Goal: Information Seeking & Learning: Learn about a topic

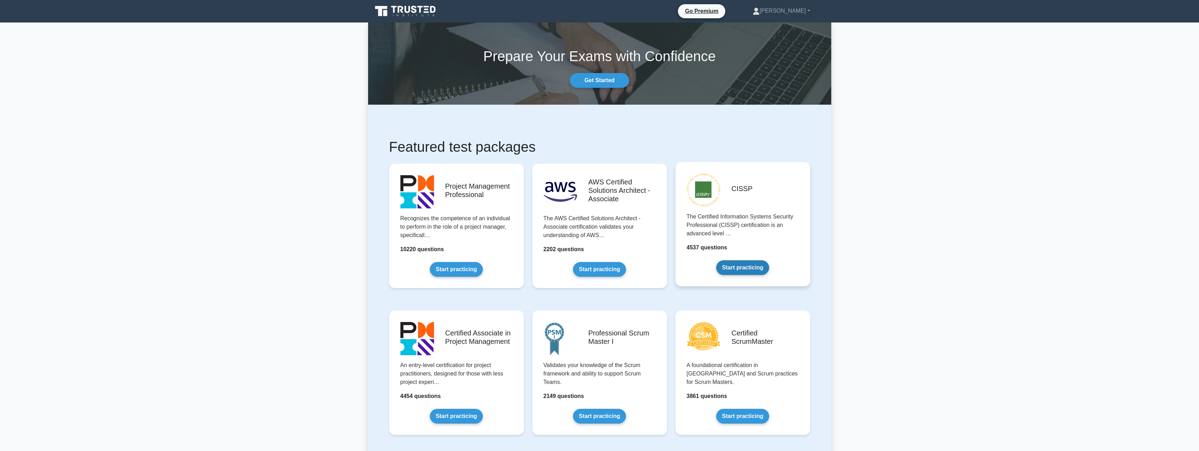
drag, startPoint x: 0, startPoint y: 0, endPoint x: 724, endPoint y: 224, distance: 758.0
click at [724, 260] on link "Start practicing" at bounding box center [742, 267] width 53 height 15
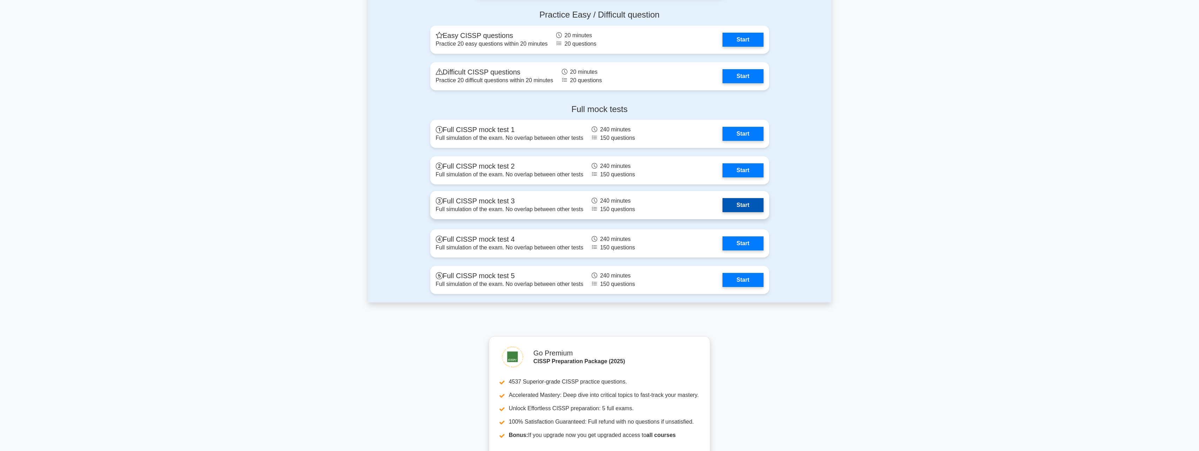
scroll to position [1755, 0]
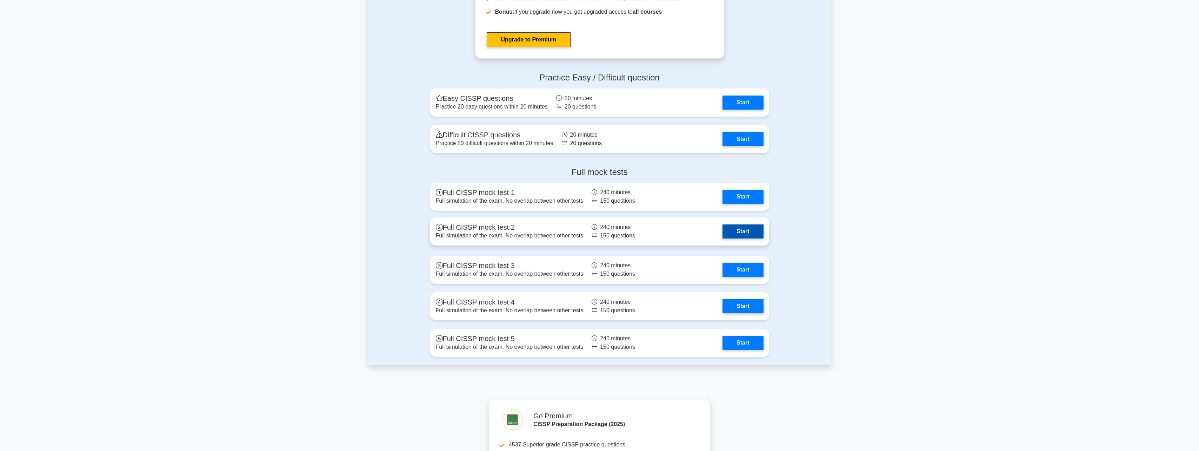
click at [750, 228] on link "Start" at bounding box center [743, 231] width 41 height 14
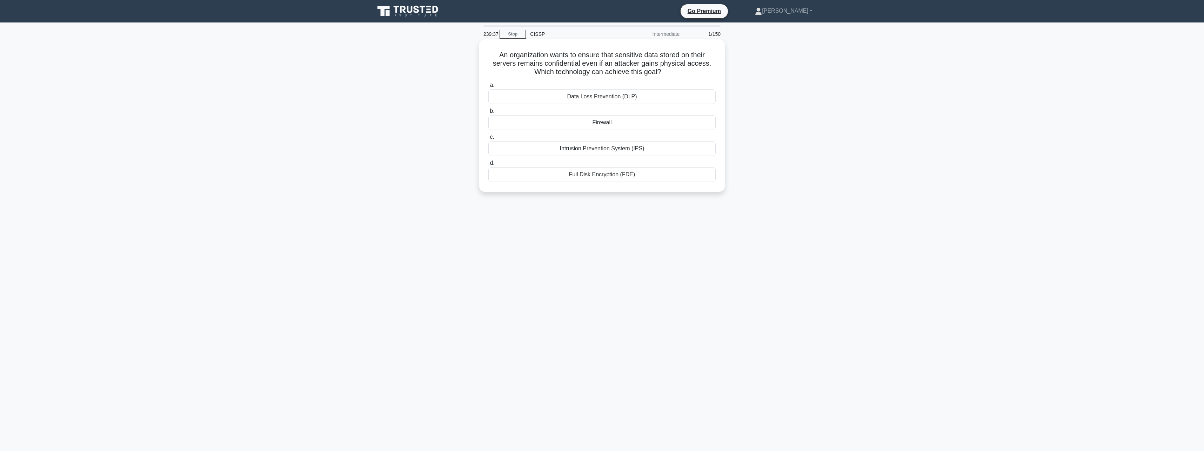
click at [685, 182] on div "a. Data Loss Prevention (DLP) b. Firewall c. d." at bounding box center [602, 131] width 236 height 104
click at [685, 177] on div "Full Disk Encryption (FDE)" at bounding box center [601, 174] width 227 height 15
click at [488, 165] on input "d. Full Disk Encryption (FDE)" at bounding box center [488, 163] width 0 height 5
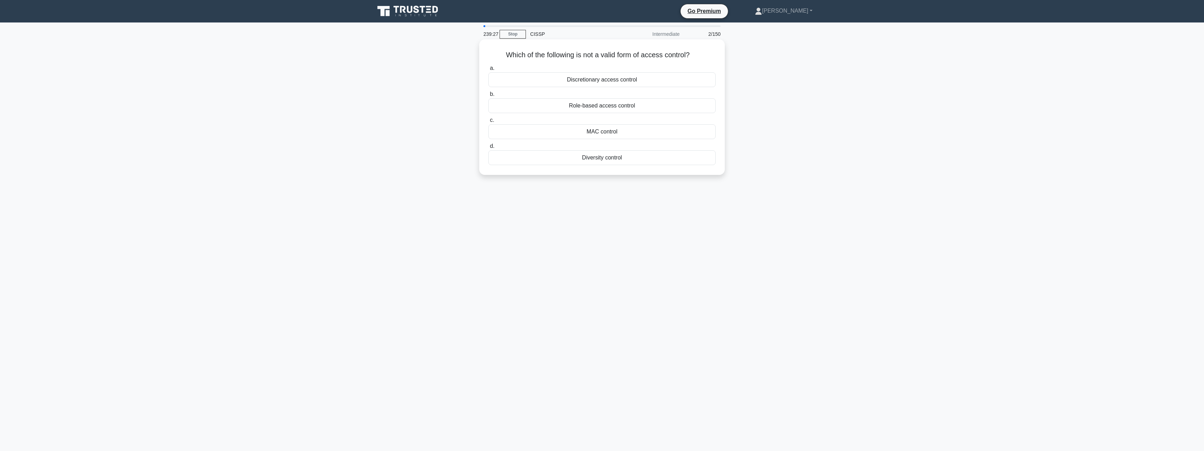
click at [626, 157] on div "Diversity control" at bounding box center [601, 157] width 227 height 15
click at [488, 148] on input "d. Diversity control" at bounding box center [488, 146] width 0 height 5
click at [684, 111] on div "To identify potential threats and vulnerabilities in a system or application" at bounding box center [601, 105] width 227 height 15
click at [488, 97] on input "b. To identify potential threats and vulnerabilities in a system or application" at bounding box center [488, 94] width 0 height 5
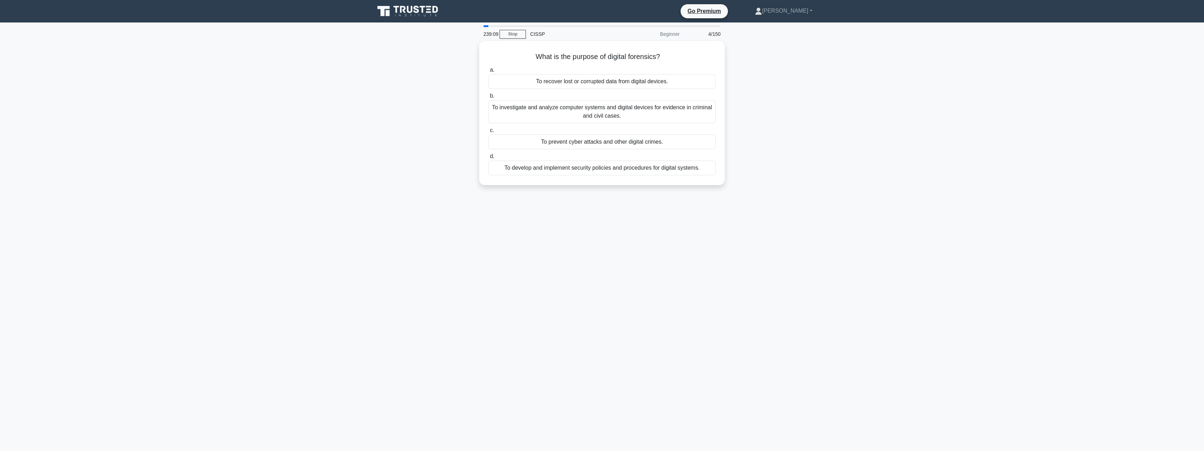
click at [684, 111] on div "To investigate and analyze computer systems and digital devices for evidence in…" at bounding box center [601, 111] width 227 height 23
click at [488, 98] on input "b. To investigate and analyze computer systems and digital devices for evidence…" at bounding box center [488, 96] width 0 height 5
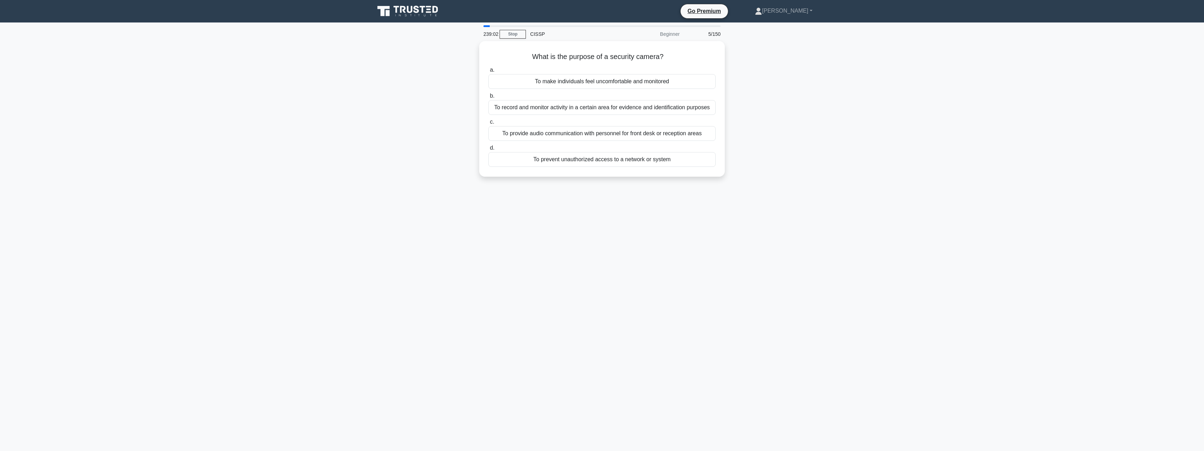
click at [684, 111] on div "To record and monitor activity in a certain area for evidence and identificatio…" at bounding box center [601, 107] width 227 height 15
click at [488, 98] on input "b. To record and monitor activity in a certain area for evidence and identifica…" at bounding box center [488, 96] width 0 height 5
click at [684, 111] on div "Fingerprint recognition" at bounding box center [601, 107] width 227 height 15
click at [488, 98] on input "b. Fingerprint recognition" at bounding box center [488, 96] width 0 height 5
click at [663, 79] on div "Secure service" at bounding box center [601, 79] width 227 height 15
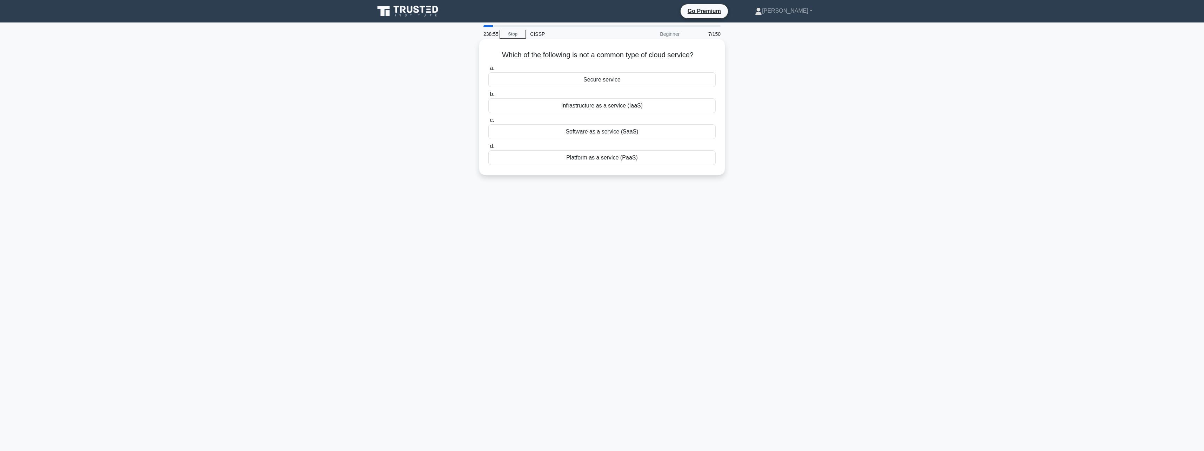
click at [488, 71] on input "a. Secure service" at bounding box center [488, 68] width 0 height 5
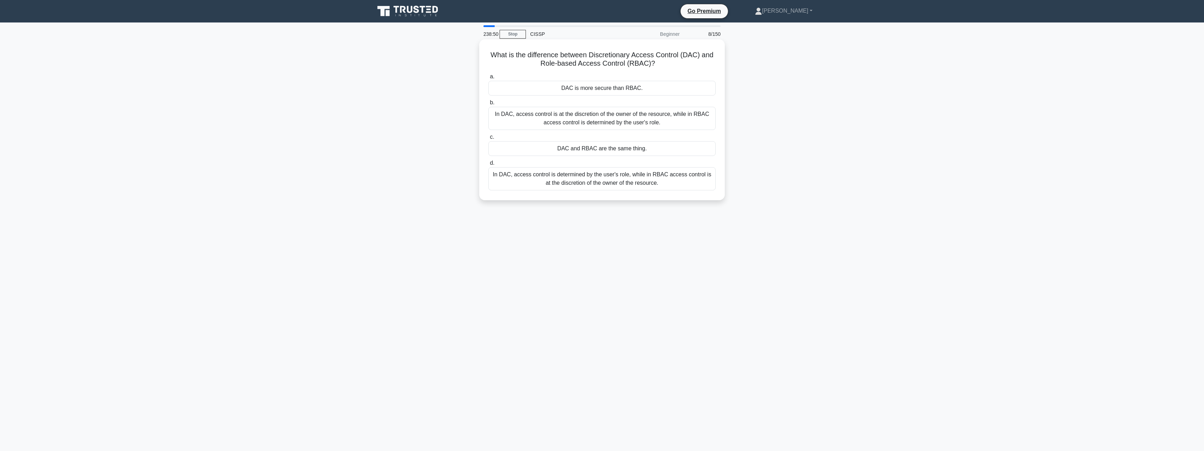
click at [656, 118] on div "In DAC, access control is at the discretion of the owner of the resource, while…" at bounding box center [601, 118] width 227 height 23
click at [488, 105] on input "b. In DAC, access control is at the discretion of the owner of the resource, wh…" at bounding box center [488, 102] width 0 height 5
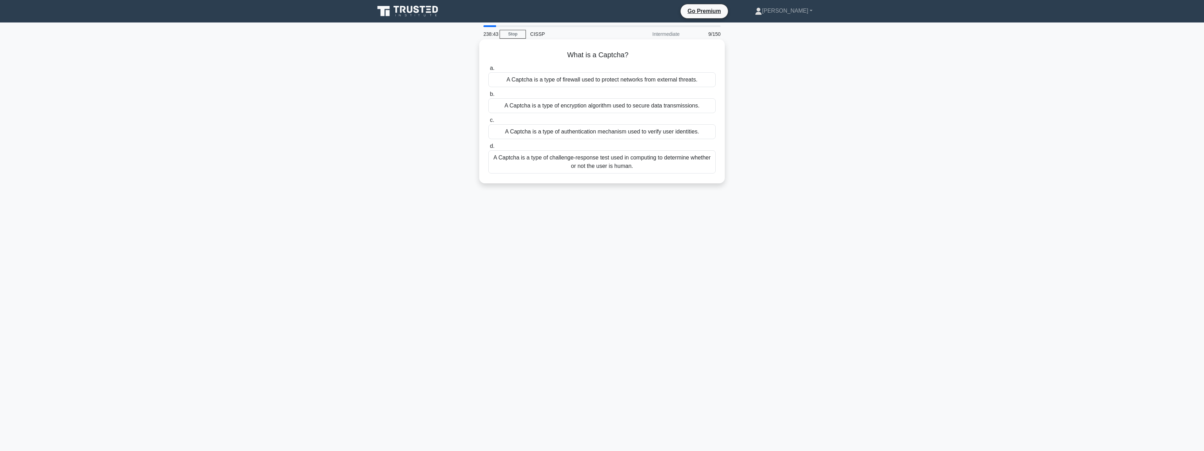
click at [642, 171] on div "A Captcha is a type of challenge-response test used in computing to determine w…" at bounding box center [601, 161] width 227 height 23
click at [488, 148] on input "d. A Captcha is a type of challenge-response test used in computing to determin…" at bounding box center [488, 146] width 0 height 5
click at [648, 162] on div "To educate employees on security risks and best practices to protect company as…" at bounding box center [601, 157] width 227 height 15
click at [488, 148] on input "d. To educate employees on security risks and best practices to protect company…" at bounding box center [488, 146] width 0 height 5
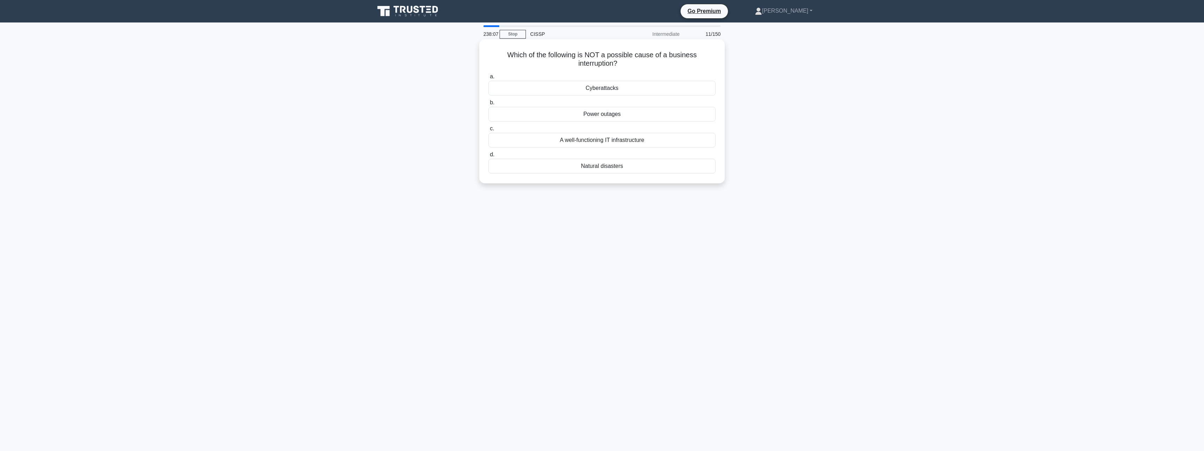
click at [652, 143] on div "A well-functioning IT infrastructure" at bounding box center [601, 140] width 227 height 15
click at [488, 131] on input "c. A well-functioning IT infrastructure" at bounding box center [488, 128] width 0 height 5
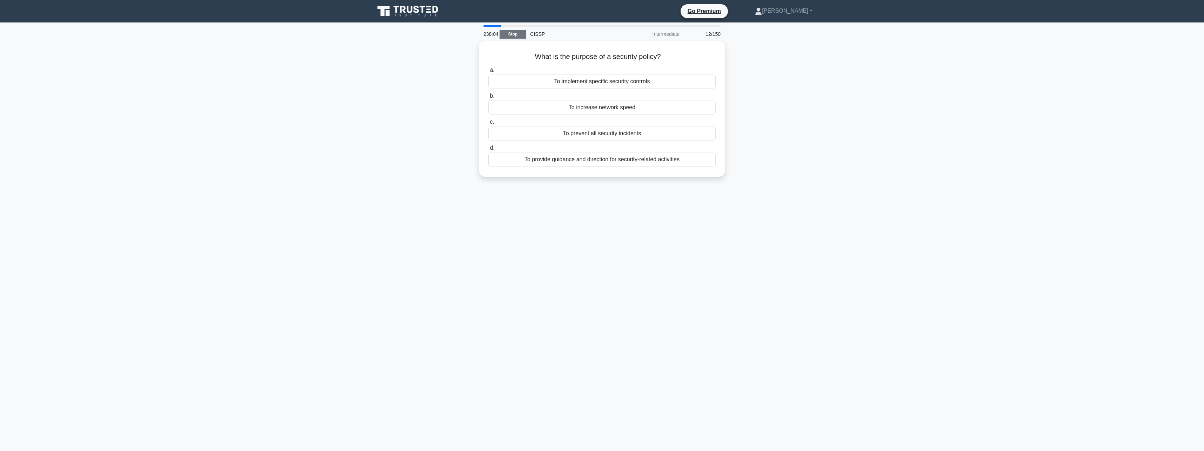
click at [518, 37] on link "Stop" at bounding box center [513, 34] width 26 height 9
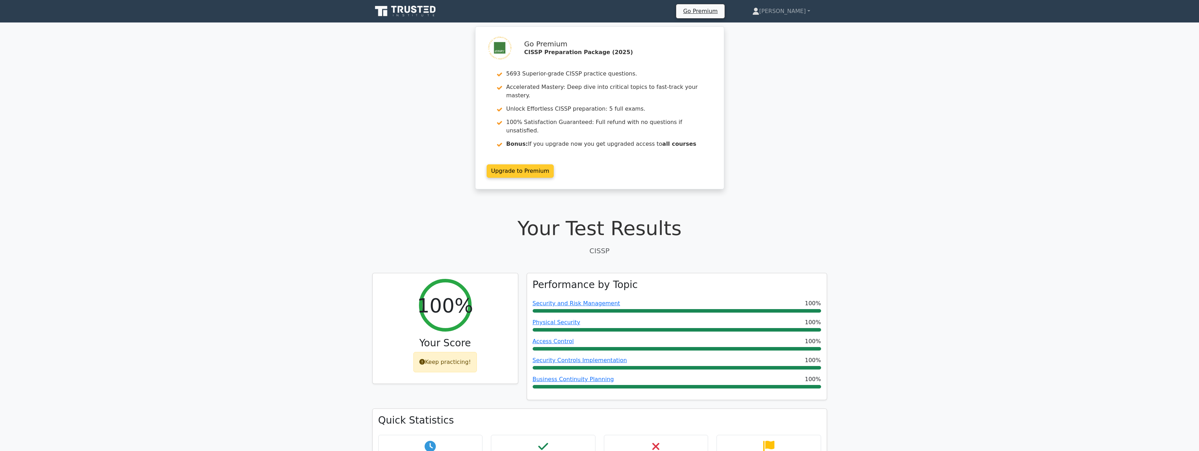
click at [507, 164] on link "Upgrade to Premium" at bounding box center [520, 170] width 67 height 13
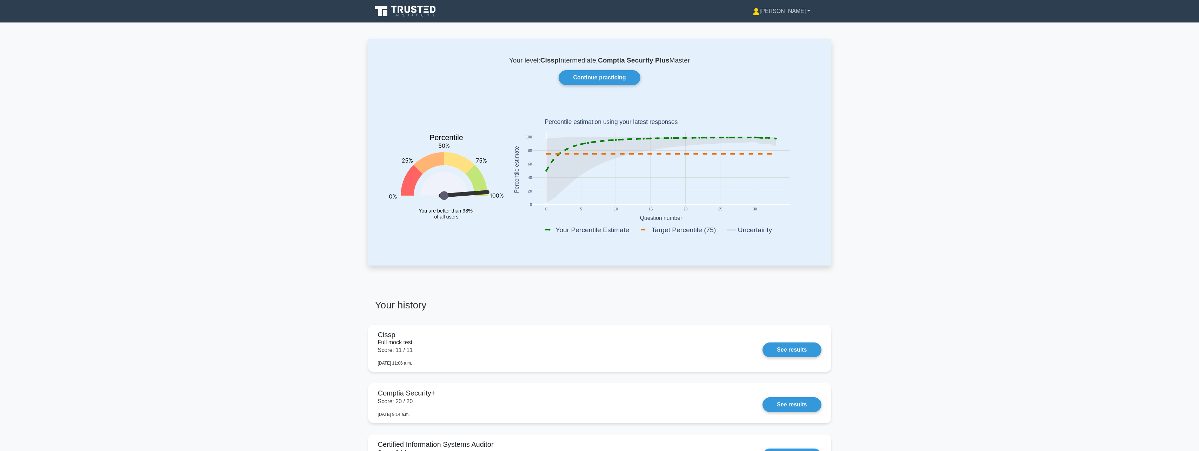
click at [805, 12] on link "[PERSON_NAME]" at bounding box center [781, 11] width 91 height 14
click at [581, 74] on link "Continue practicing" at bounding box center [599, 77] width 81 height 15
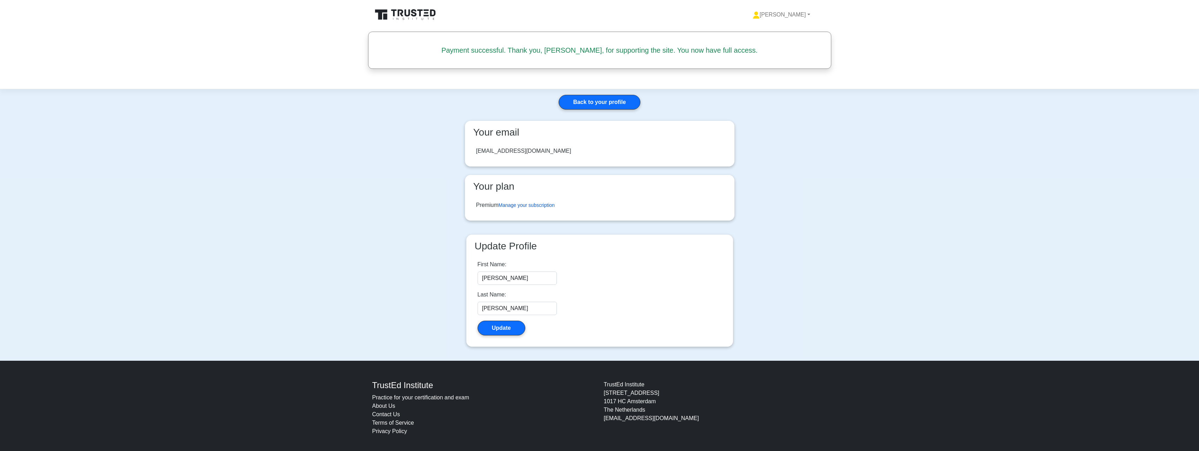
click at [524, 206] on link "Manage your subscription" at bounding box center [527, 205] width 56 height 6
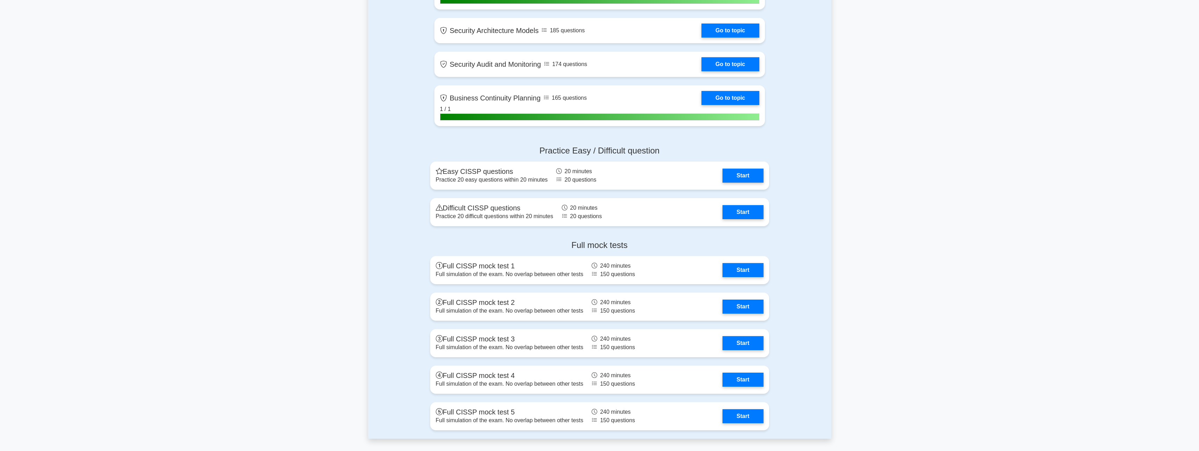
scroll to position [1474, 0]
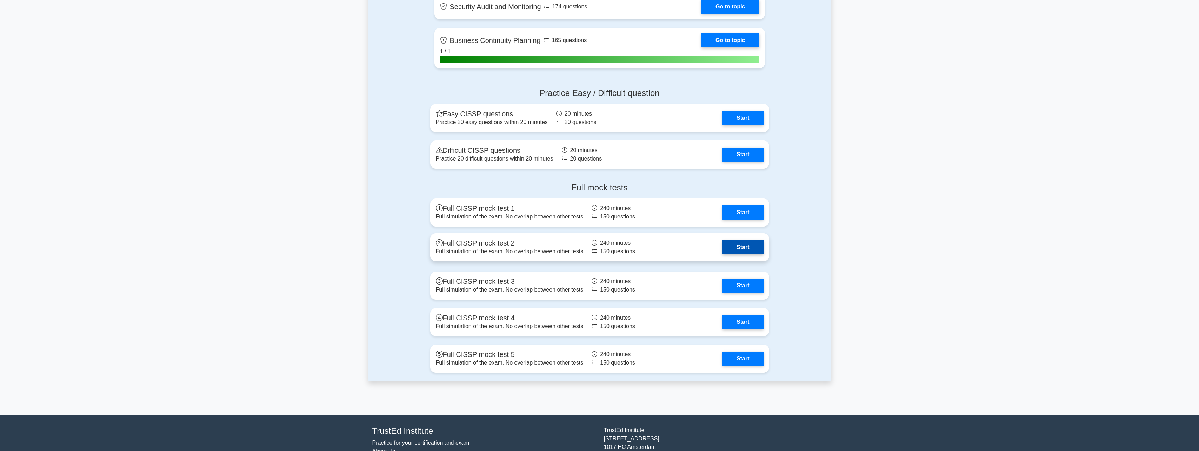
click at [750, 247] on link "Start" at bounding box center [743, 247] width 41 height 14
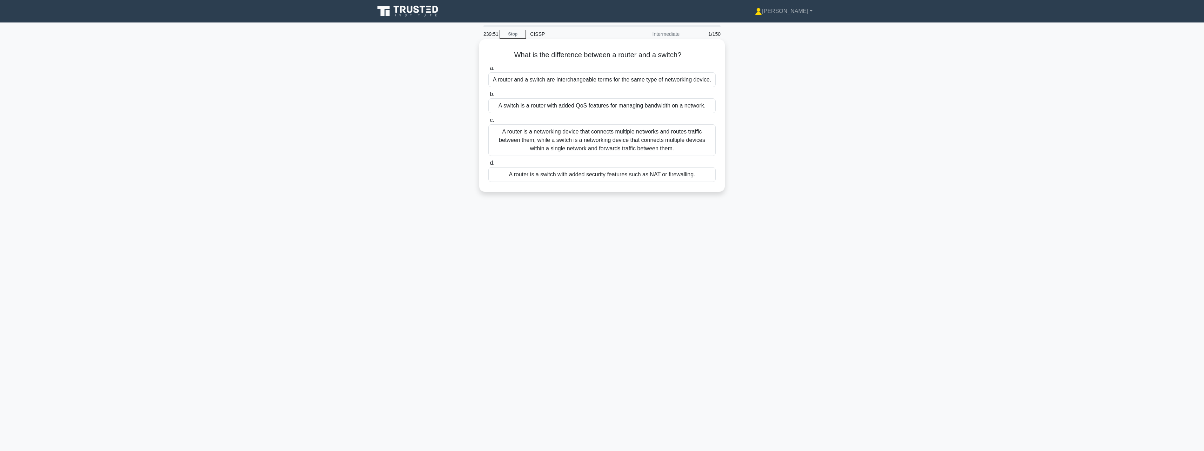
click at [657, 143] on div "A router is a networking device that connects multiple networks and routes traf…" at bounding box center [601, 140] width 227 height 32
click at [488, 122] on input "c. A router is a networking device that connects multiple networks and routes t…" at bounding box center [488, 120] width 0 height 5
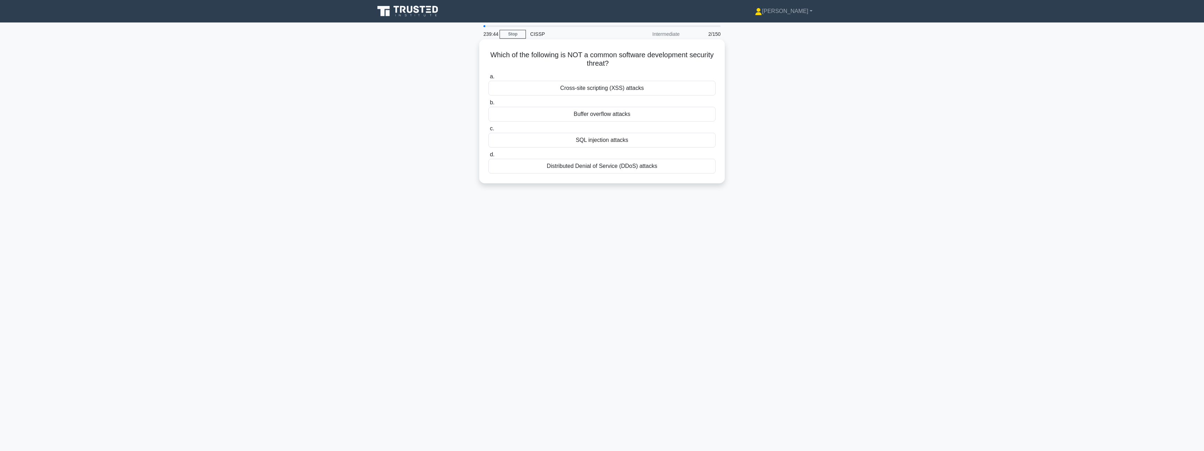
click at [637, 164] on div "Distributed Denial of Service (DDoS) attacks" at bounding box center [601, 166] width 227 height 15
click at [488, 157] on input "d. Distributed Denial of Service (DDoS) attacks" at bounding box center [488, 154] width 0 height 5
click at [638, 144] on div "To ensure organizational adherence to security standards and regulations" at bounding box center [601, 140] width 227 height 15
click at [488, 131] on input "c. To ensure organizational adherence to security standards and regulations" at bounding box center [488, 128] width 0 height 5
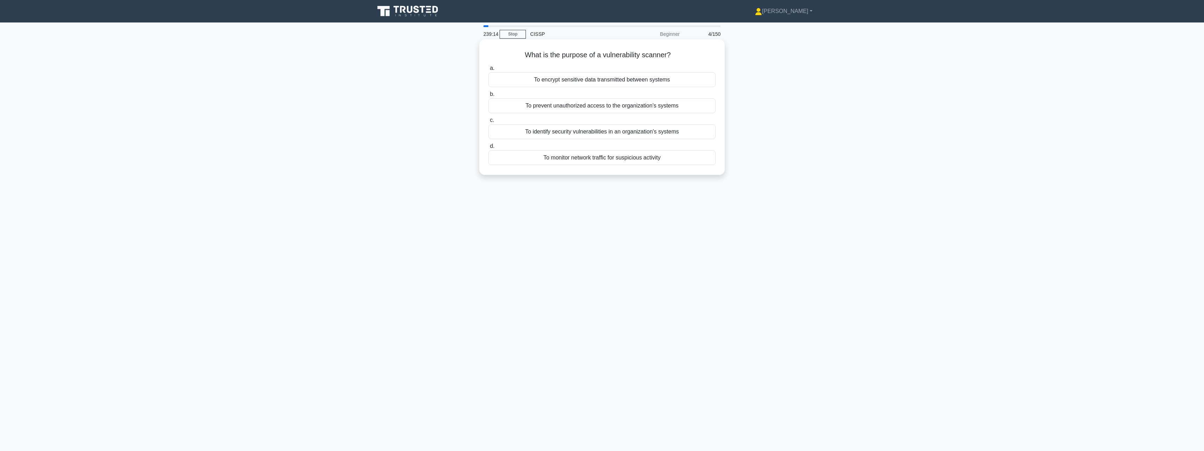
click at [640, 136] on div "To identify security vulnerabilities in an organization's systems" at bounding box center [601, 131] width 227 height 15
click at [488, 122] on input "c. To identify security vulnerabilities in an organization's systems" at bounding box center [488, 120] width 0 height 5
click at [671, 105] on div "A secure and encrypted connection between two or more devices over a public net…" at bounding box center [601, 105] width 227 height 15
click at [488, 97] on input "b. A secure and encrypted connection between two or more devices over a public …" at bounding box center [488, 94] width 0 height 5
click at [671, 105] on div "Authentication" at bounding box center [601, 107] width 227 height 15
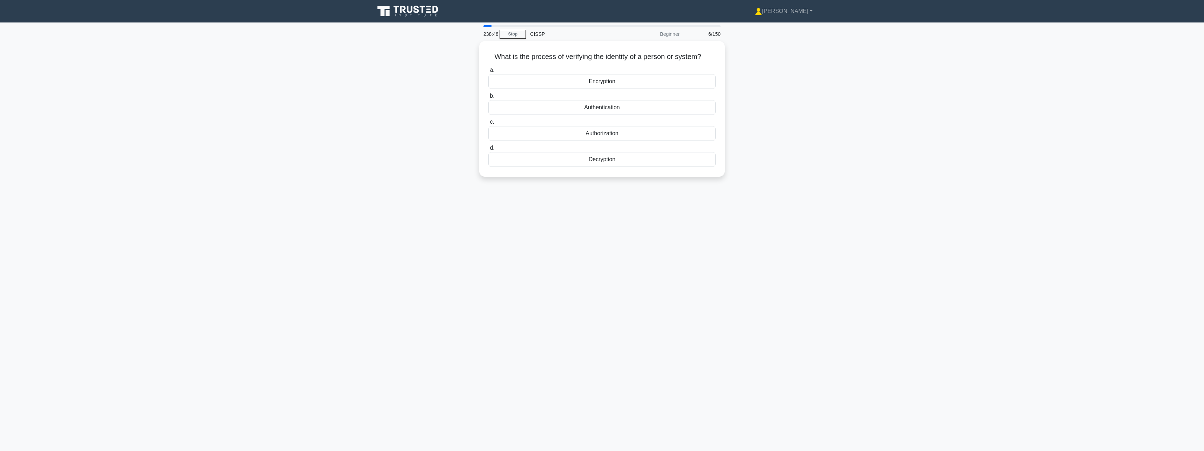
click at [488, 98] on input "b. Authentication" at bounding box center [488, 96] width 0 height 5
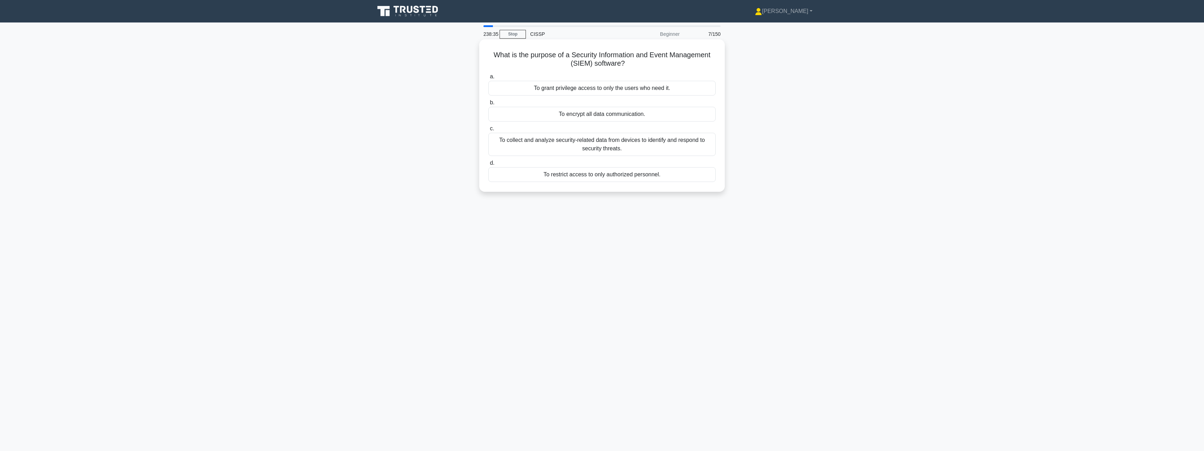
click at [666, 142] on div "To collect and analyze security-related data from devices to identify and respo…" at bounding box center [601, 144] width 227 height 23
click at [488, 131] on input "c. To collect and analyze security-related data from devices to identify and re…" at bounding box center [488, 128] width 0 height 5
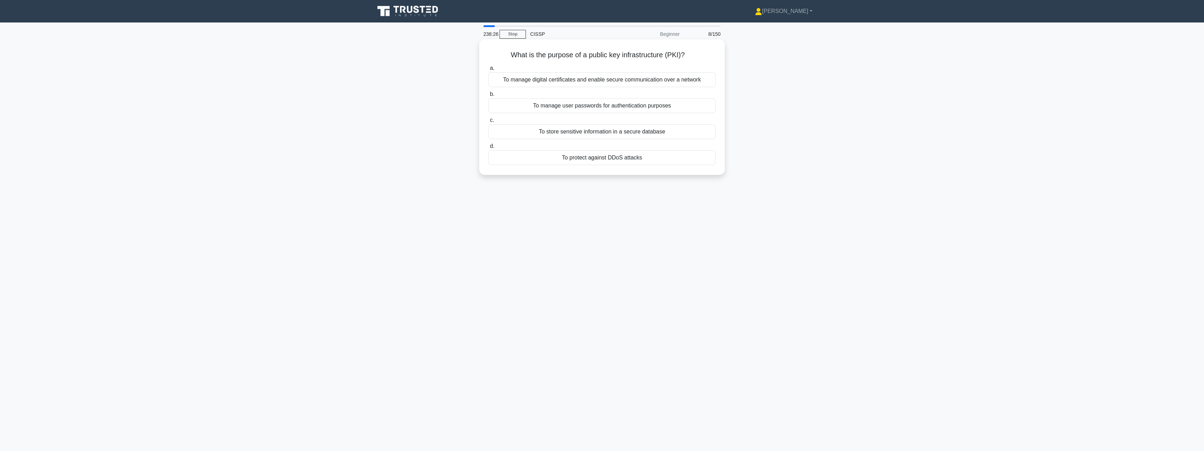
click at [684, 81] on div "To manage digital certificates and enable secure communication over a network" at bounding box center [601, 79] width 227 height 15
click at [488, 71] on input "a. To manage digital certificates and enable secure communication over a network" at bounding box center [488, 68] width 0 height 5
click at [638, 157] on div "Security Cameras" at bounding box center [601, 157] width 227 height 15
click at [488, 148] on input "d. Security Cameras" at bounding box center [488, 146] width 0 height 5
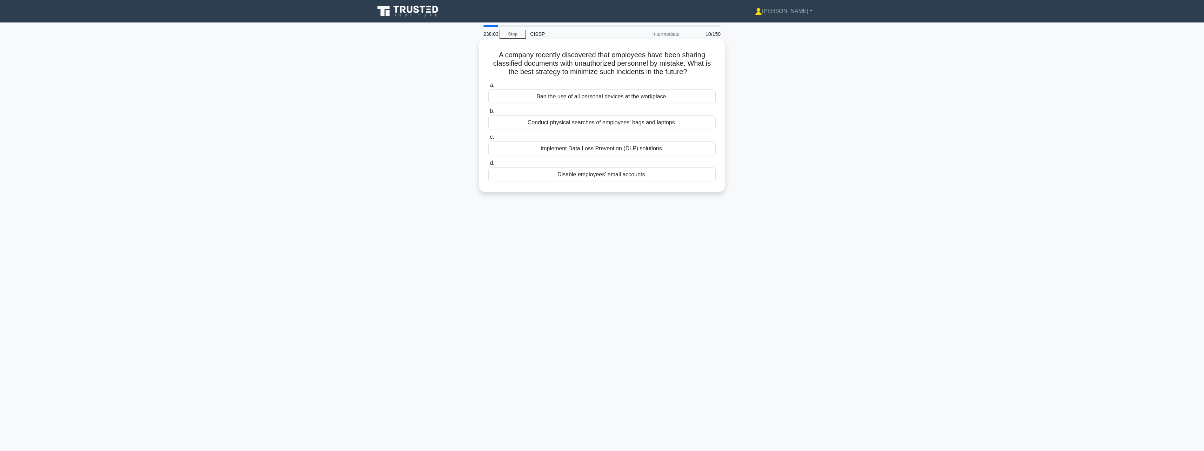
click at [642, 150] on div "Implement Data Loss Prevention (DLP) solutions." at bounding box center [601, 148] width 227 height 15
click at [488, 139] on input "c. Implement Data Loss Prevention (DLP) solutions." at bounding box center [488, 137] width 0 height 5
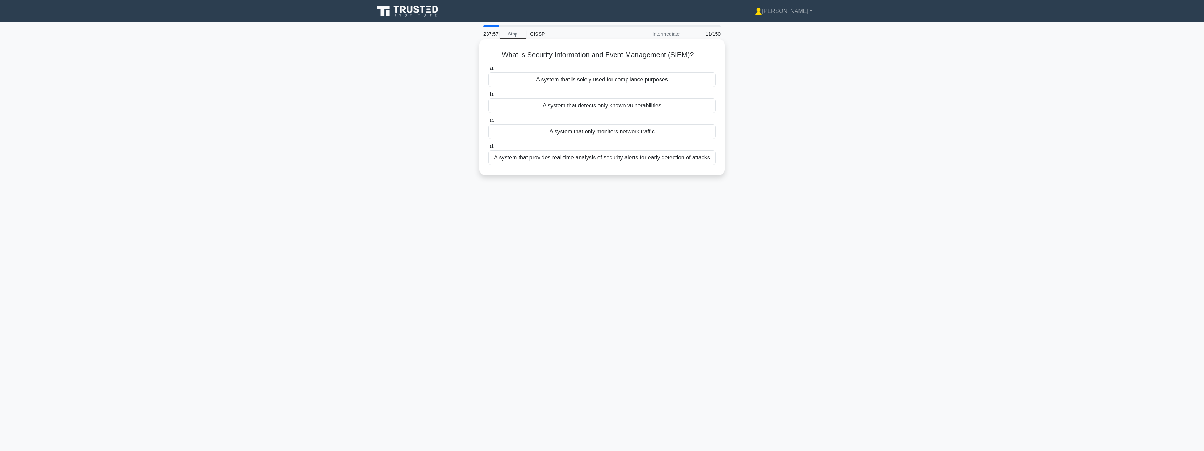
click at [636, 161] on div "A system that provides real-time analysis of security alerts for early detectio…" at bounding box center [601, 157] width 227 height 15
click at [488, 148] on input "d. A system that provides real-time analysis of security alerts for early detec…" at bounding box center [488, 146] width 0 height 5
click at [636, 161] on div "To provide guidance and direction for security-related activities" at bounding box center [601, 159] width 227 height 15
click at [488, 150] on input "d. To provide guidance and direction for security-related activities" at bounding box center [488, 148] width 0 height 5
click at [654, 131] on div "To limit access to only those who require it to perform their job duties" at bounding box center [601, 131] width 227 height 15
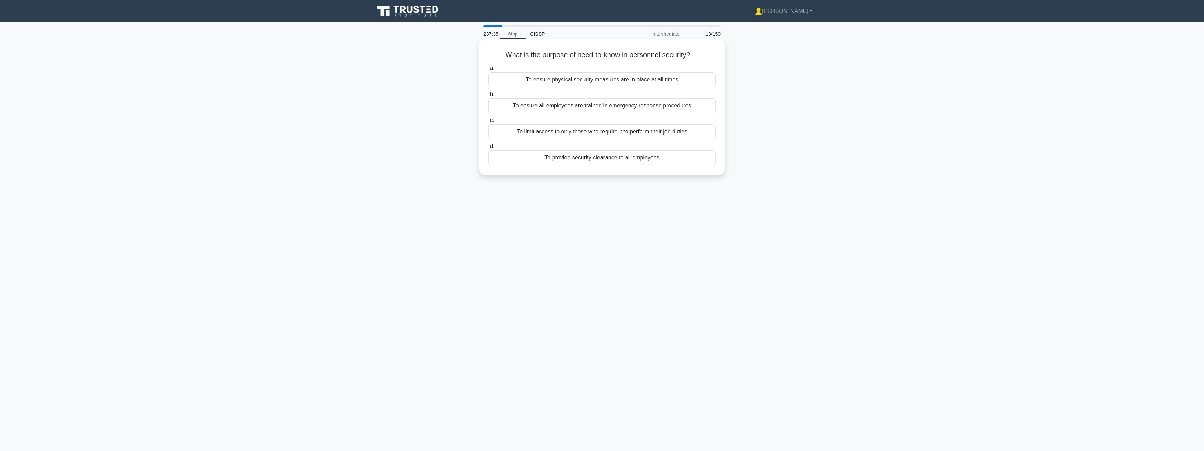
click at [488, 122] on input "c. To limit access to only those who require it to perform their job duties" at bounding box center [488, 120] width 0 height 5
click at [654, 131] on div "Input Validation" at bounding box center [601, 133] width 227 height 15
click at [488, 124] on input "c. Input Validation" at bounding box center [488, 122] width 0 height 5
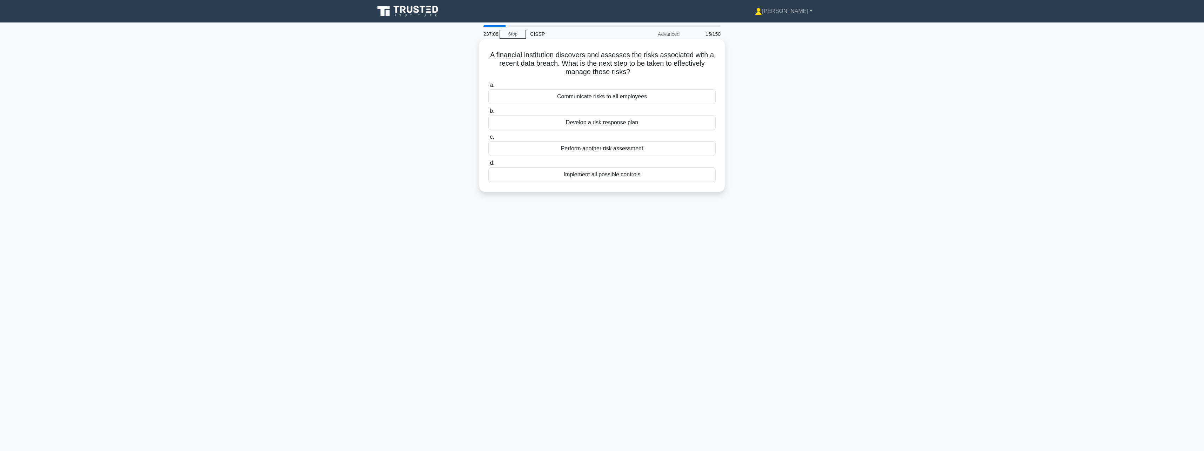
click at [654, 123] on div "Develop a risk response plan" at bounding box center [601, 122] width 227 height 15
click at [488, 113] on input "b. Develop a risk response plan" at bounding box center [488, 111] width 0 height 5
click at [648, 139] on div "To identify the root cause of any security incidents that have already occurred" at bounding box center [601, 140] width 227 height 15
click at [488, 131] on input "c. To identify the root cause of any security incidents that have already occur…" at bounding box center [488, 128] width 0 height 5
click at [648, 149] on div "Enforce multi-factor authentication for all users" at bounding box center [601, 148] width 227 height 15
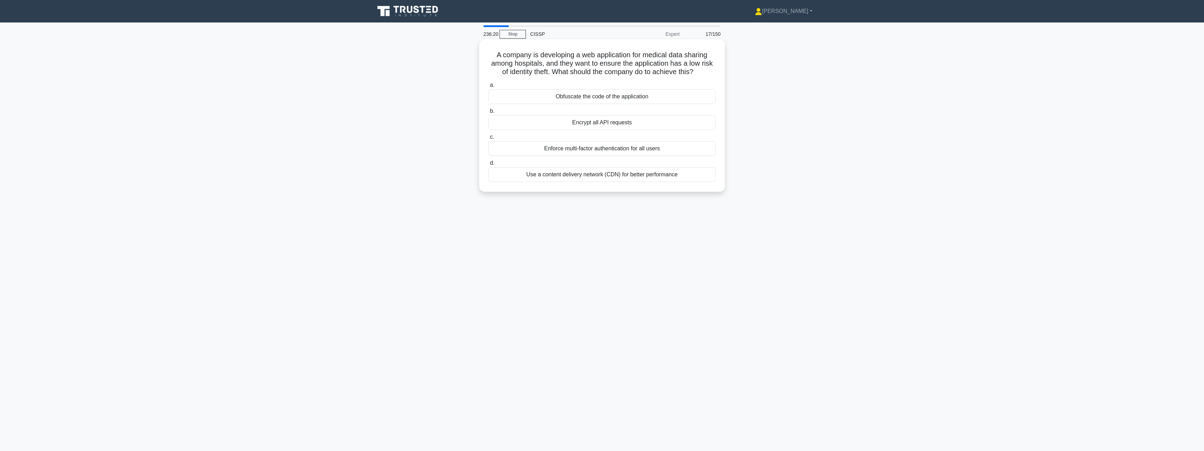
click at [488, 139] on input "c. Enforce multi-factor authentication for all users" at bounding box center [488, 137] width 0 height 5
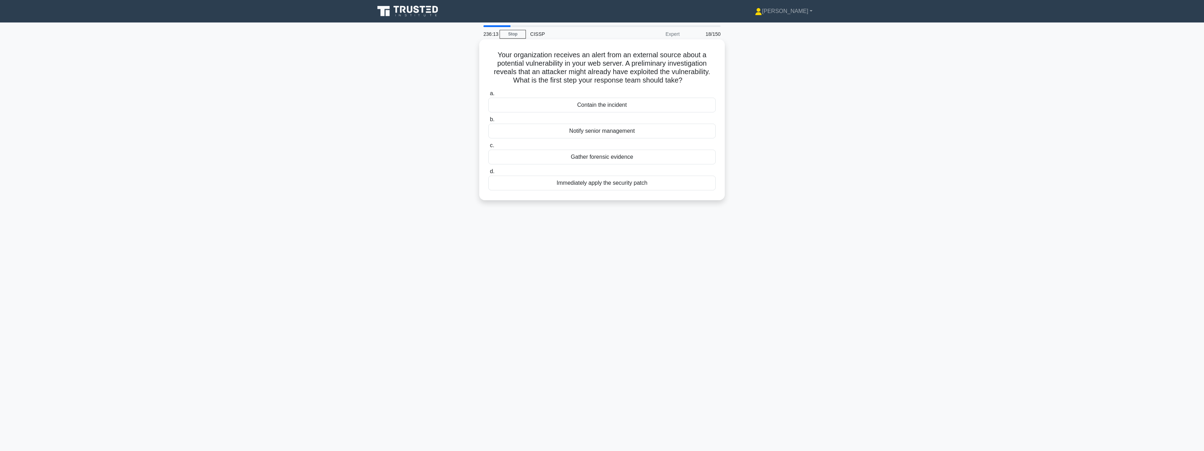
click at [661, 106] on div "Contain the incident" at bounding box center [601, 105] width 227 height 15
click at [488, 96] on input "a. Contain the incident" at bounding box center [488, 93] width 0 height 5
click at [662, 100] on div "Confidential" at bounding box center [601, 96] width 227 height 15
click at [488, 87] on input "a. Confidential" at bounding box center [488, 85] width 0 height 5
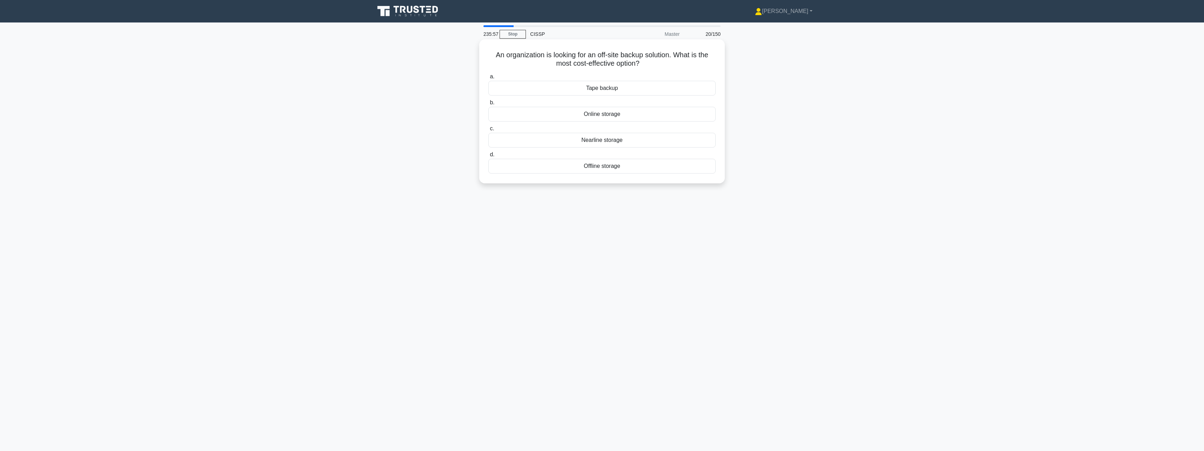
click at [667, 92] on div "Tape backup" at bounding box center [601, 88] width 227 height 15
click at [488, 79] on input "a. Tape backup" at bounding box center [488, 76] width 0 height 5
click at [637, 148] on div "Completing and submitting SF-86" at bounding box center [601, 148] width 227 height 15
click at [488, 139] on input "c. Completing and submitting SF-86" at bounding box center [488, 137] width 0 height 5
click at [648, 97] on div "Deploy IoT devices on a separate network" at bounding box center [601, 96] width 227 height 15
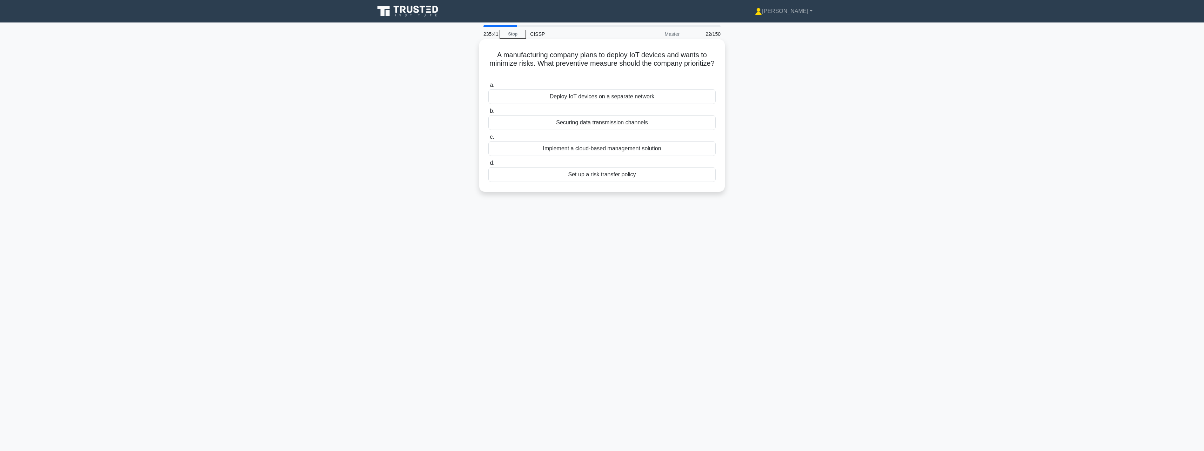
click at [488, 87] on input "a. Deploy IoT devices on a separate network" at bounding box center [488, 85] width 0 height 5
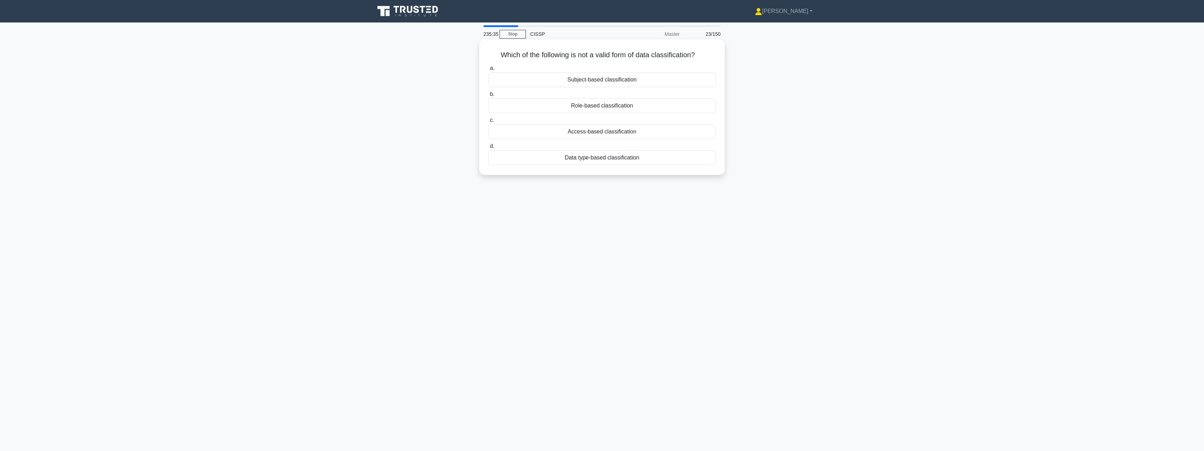
click at [646, 104] on div "Role-based classification" at bounding box center [601, 105] width 227 height 15
click at [488, 97] on input "b. Role-based classification" at bounding box center [488, 94] width 0 height 5
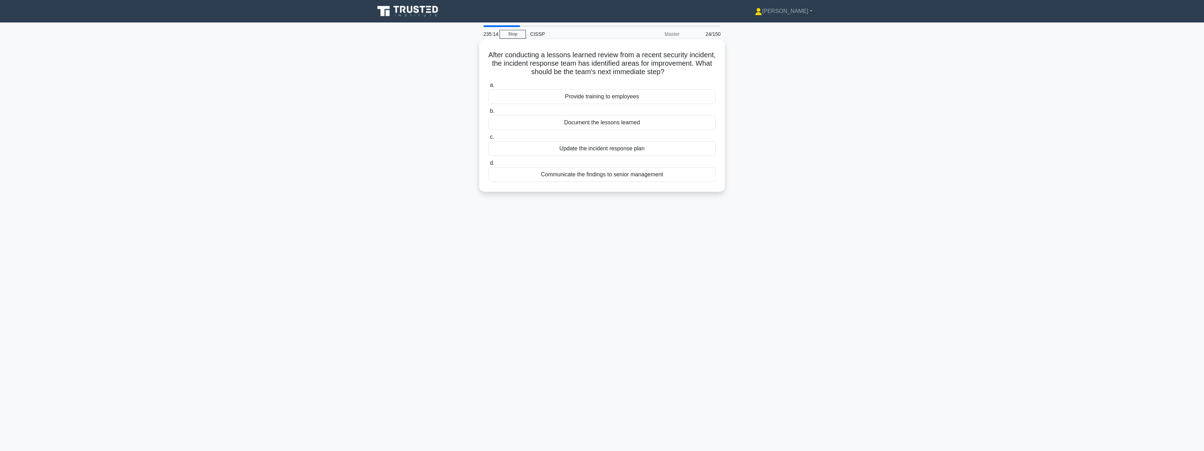
click at [658, 147] on div "Update the incident response plan" at bounding box center [601, 148] width 227 height 15
click at [488, 139] on input "c. Update the incident response plan" at bounding box center [488, 137] width 0 height 5
click at [633, 138] on div "Preserving the organization's reputation" at bounding box center [601, 140] width 227 height 15
click at [488, 131] on input "c. Preserving the organization's reputation" at bounding box center [488, 128] width 0 height 5
click at [615, 103] on div "Firewall" at bounding box center [601, 105] width 227 height 15
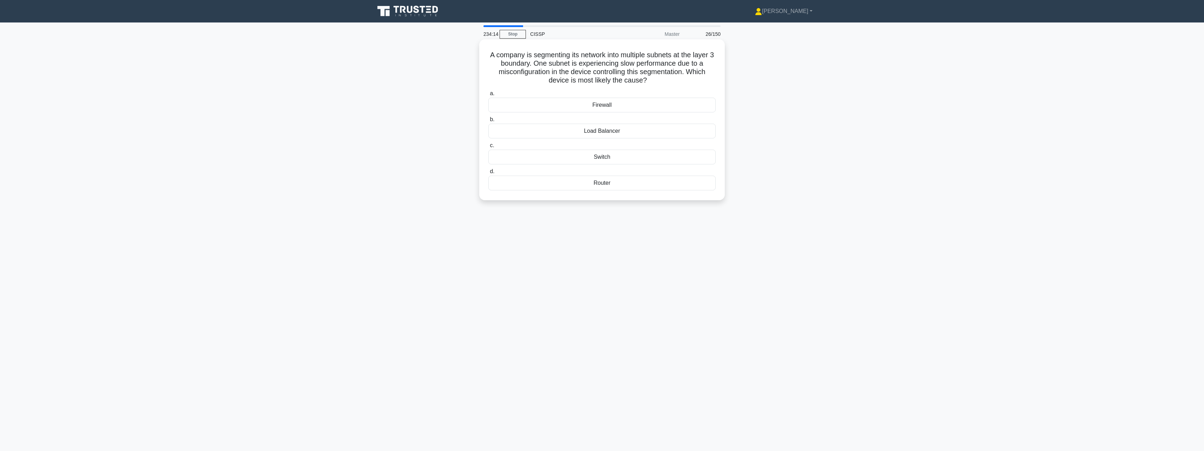
click at [488, 96] on input "a. Firewall" at bounding box center [488, 93] width 0 height 5
click at [616, 179] on div "Identity Federation" at bounding box center [601, 174] width 227 height 15
click at [488, 165] on input "d. Identity Federation" at bounding box center [488, 163] width 0 height 5
click at [626, 98] on div "The Principle of Self-Defense" at bounding box center [601, 96] width 227 height 15
click at [488, 87] on input "a. The Principle of Self-Defense" at bounding box center [488, 85] width 0 height 5
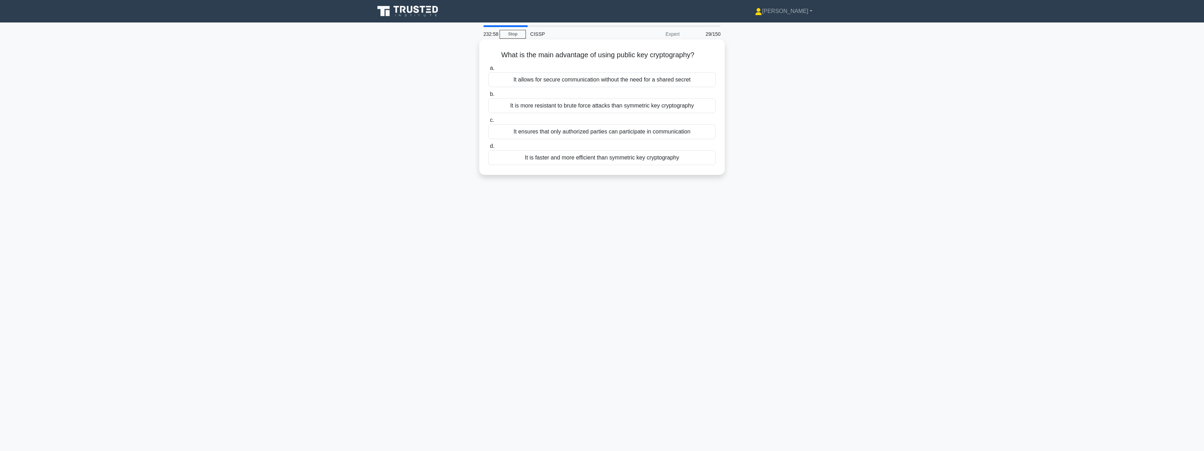
click at [692, 81] on div "It allows for secure communication without the need for a shared secret" at bounding box center [601, 79] width 227 height 15
click at [488, 71] on input "a. It allows for secure communication without the need for a shared secret" at bounding box center [488, 68] width 0 height 5
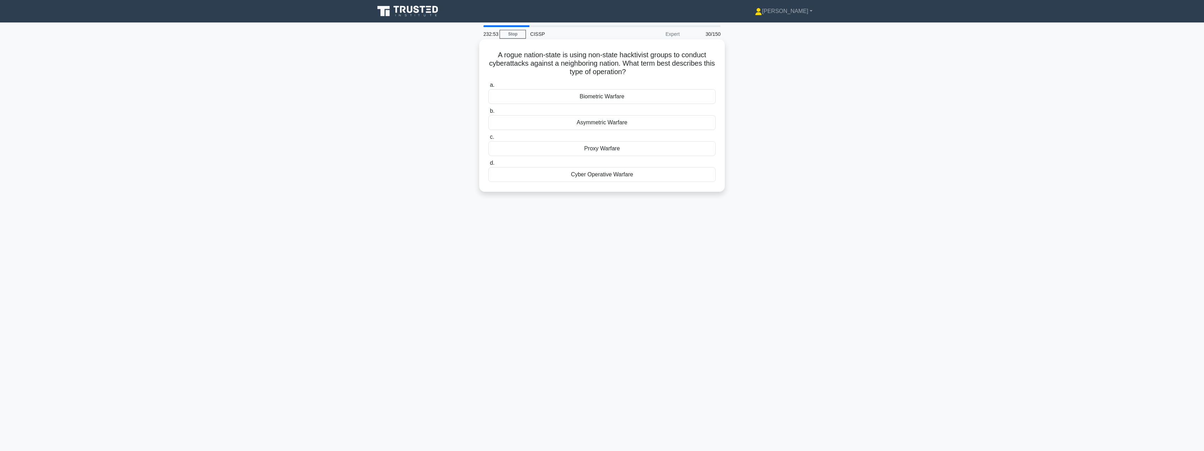
click at [621, 149] on div "Proxy Warfare" at bounding box center [601, 148] width 227 height 15
click at [488, 139] on input "c. Proxy Warfare" at bounding box center [488, 137] width 0 height 5
click at [644, 118] on div "Implementing access controls" at bounding box center [601, 114] width 227 height 15
click at [488, 105] on input "b. Implementing access controls" at bounding box center [488, 102] width 0 height 5
click at [653, 97] on div "Document the finding and consult with management before exploitation" at bounding box center [601, 96] width 227 height 15
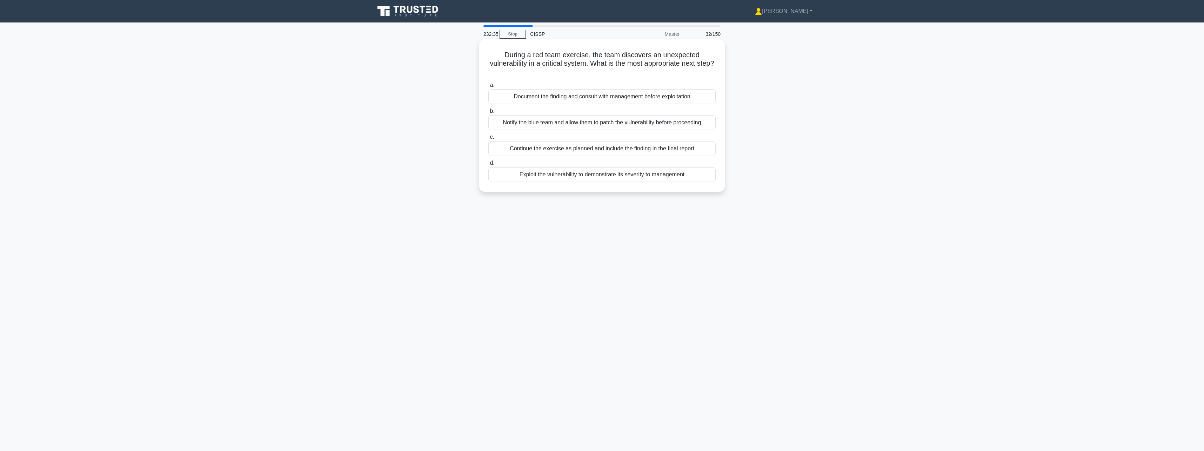
click at [488, 87] on input "a. Document the finding and consult with management before exploitation" at bounding box center [488, 85] width 0 height 5
click at [647, 96] on div "Geneva Convention on Cybercrime" at bounding box center [601, 96] width 227 height 15
click at [488, 87] on input "a. Geneva Convention on Cybercrime" at bounding box center [488, 85] width 0 height 5
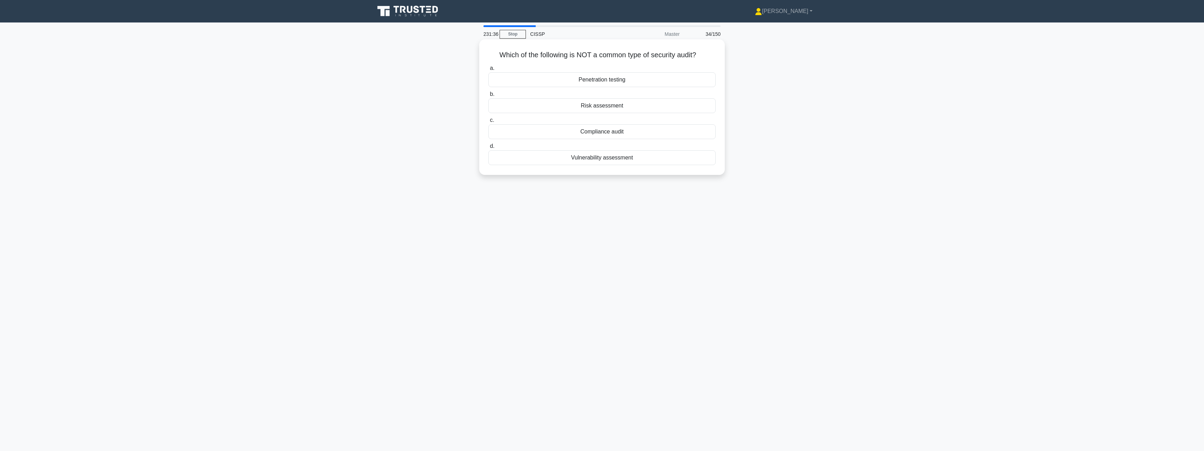
click at [622, 137] on div "Compliance audit" at bounding box center [601, 131] width 227 height 15
click at [488, 122] on input "c. Compliance audit" at bounding box center [488, 120] width 0 height 5
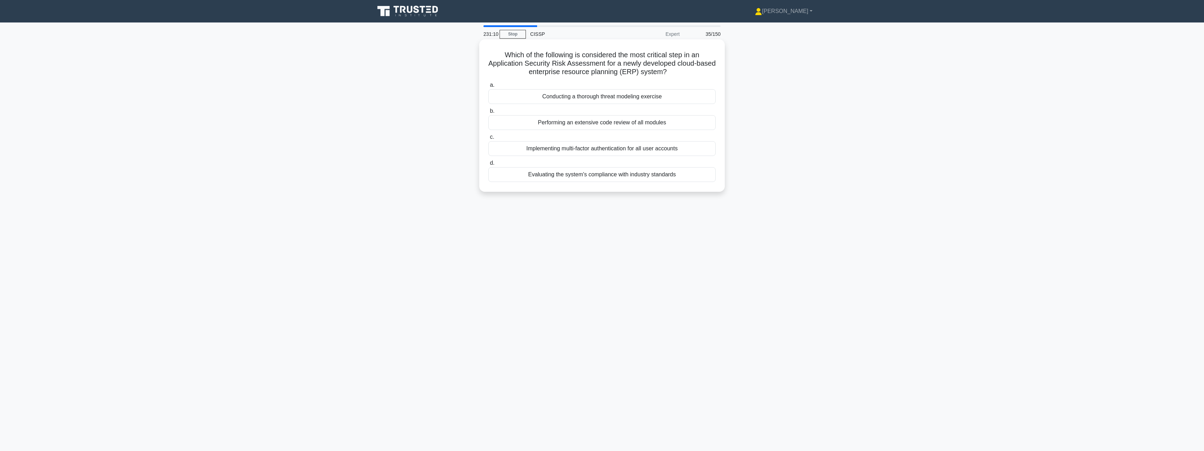
click at [602, 98] on div "Conducting a thorough threat modeling exercise" at bounding box center [601, 96] width 227 height 15
click at [488, 87] on input "a. Conducting a thorough threat modeling exercise" at bounding box center [488, 85] width 0 height 5
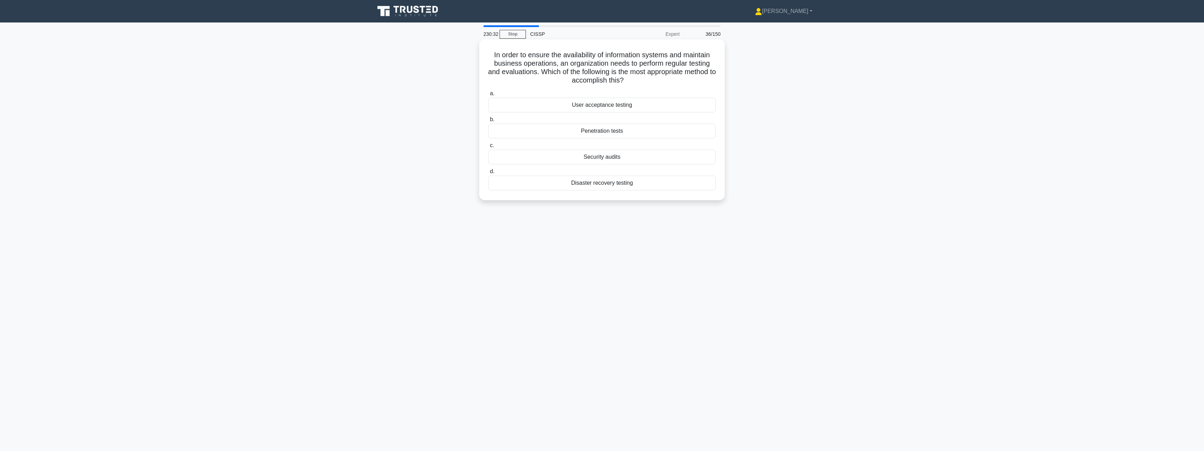
click at [584, 182] on div "Disaster recovery testing" at bounding box center [601, 182] width 227 height 15
click at [488, 174] on input "d. Disaster recovery testing" at bounding box center [488, 171] width 0 height 5
click at [621, 155] on div "Automated compliance management system" at bounding box center [601, 156] width 227 height 15
click at [488, 148] on input "c. Automated compliance management system" at bounding box center [488, 145] width 0 height 5
click at [610, 180] on div "A level above both general and sensitive client data categories" at bounding box center [601, 182] width 227 height 15
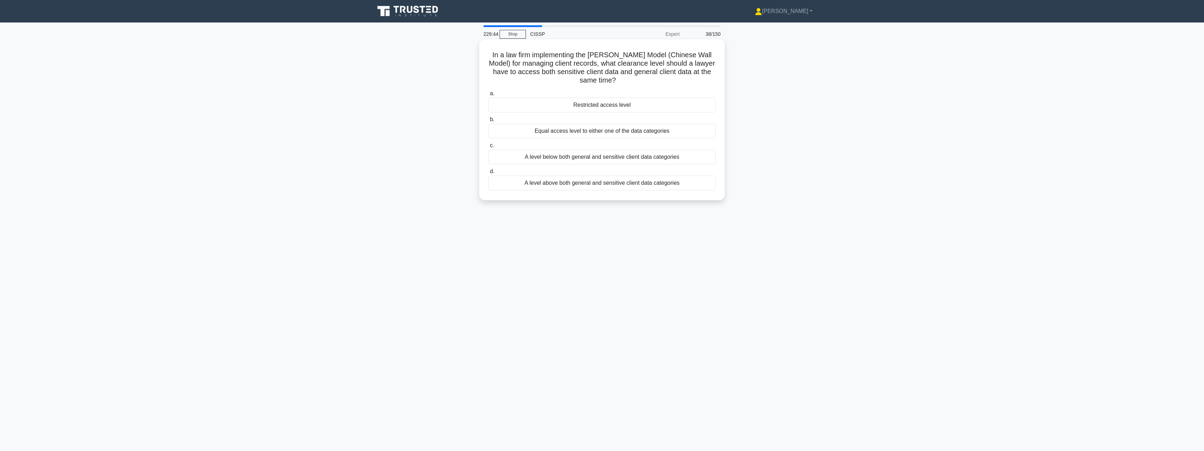
click at [488, 174] on input "d. A level above both general and sensitive client data categories" at bounding box center [488, 171] width 0 height 5
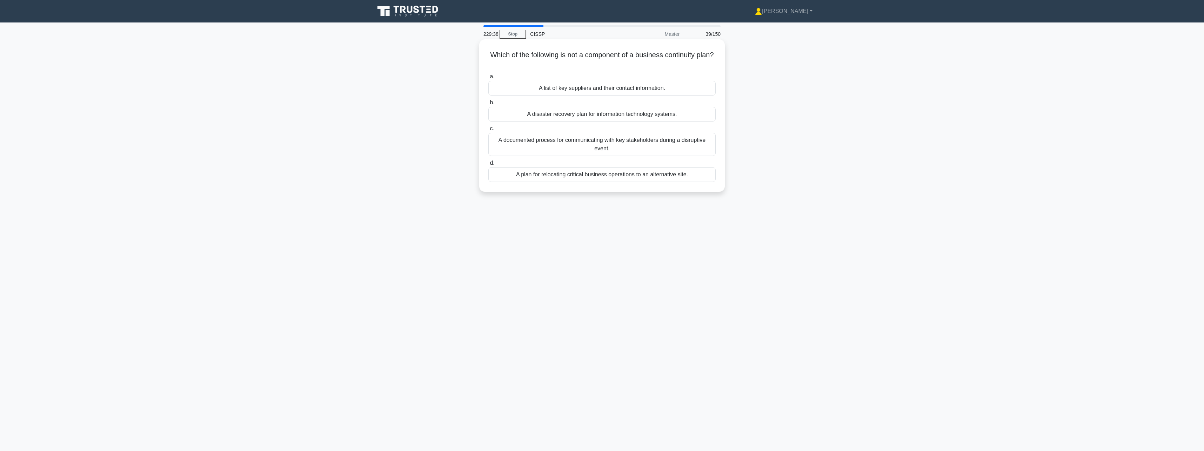
click at [617, 87] on div "A list of key suppliers and their contact information." at bounding box center [601, 88] width 227 height 15
click at [488, 79] on input "a. A list of key suppliers and their contact information." at bounding box center [488, 76] width 0 height 5
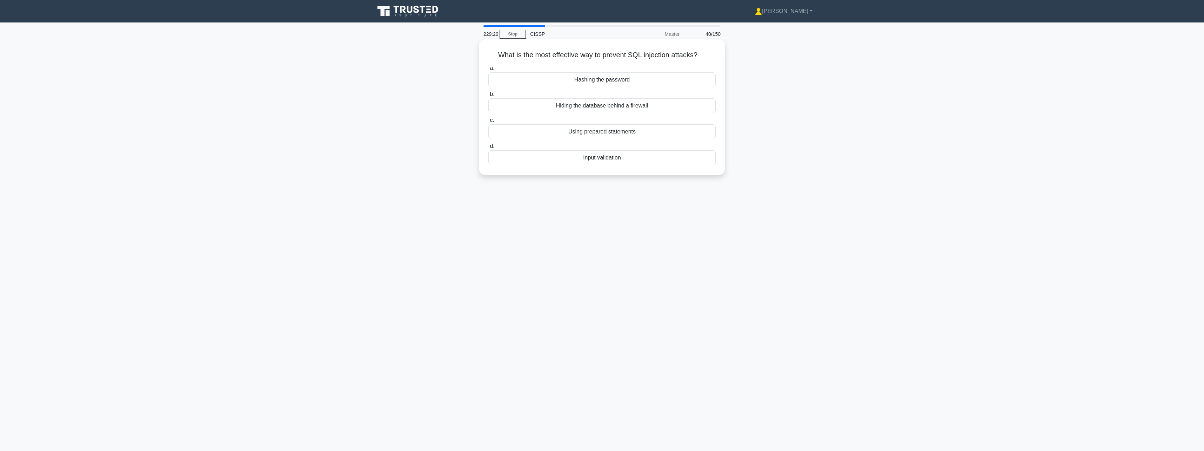
click at [611, 157] on div "Input validation" at bounding box center [601, 157] width 227 height 15
click at [488, 148] on input "d. Input validation" at bounding box center [488, 146] width 0 height 5
click at [615, 145] on div "Code injection attacks" at bounding box center [601, 140] width 227 height 15
click at [488, 131] on input "c. Code injection attacks" at bounding box center [488, 128] width 0 height 5
click at [677, 79] on div "Using a password and a secret code to access a secure system." at bounding box center [601, 79] width 227 height 15
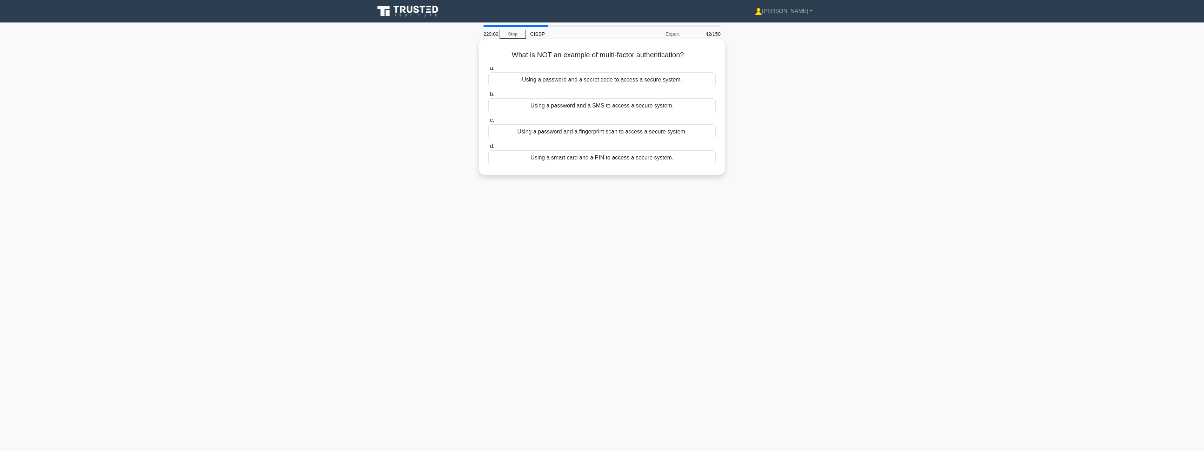
click at [488, 71] on input "a. Using a password and a secret code to access a secure system." at bounding box center [488, 68] width 0 height 5
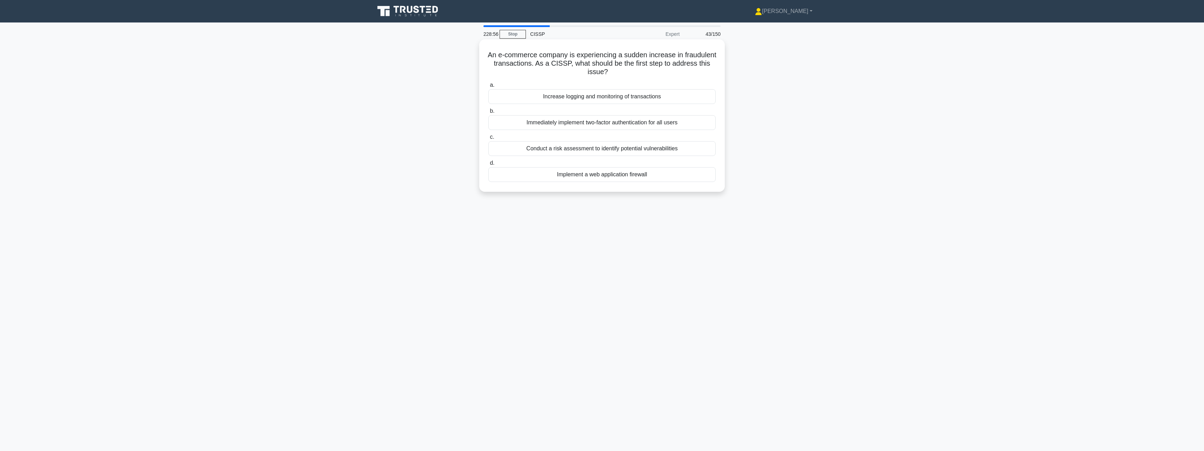
click at [667, 121] on div "Immediately implement two-factor authentication for all users" at bounding box center [601, 122] width 227 height 15
click at [488, 113] on input "b. Immediately implement two-factor authentication for all users" at bounding box center [488, 111] width 0 height 5
click at [642, 148] on div "SAST" at bounding box center [601, 148] width 227 height 15
click at [488, 139] on input "c. SAST" at bounding box center [488, 137] width 0 height 5
click at [631, 169] on div "Honeypots with a high-interaction configuration" at bounding box center [601, 166] width 227 height 15
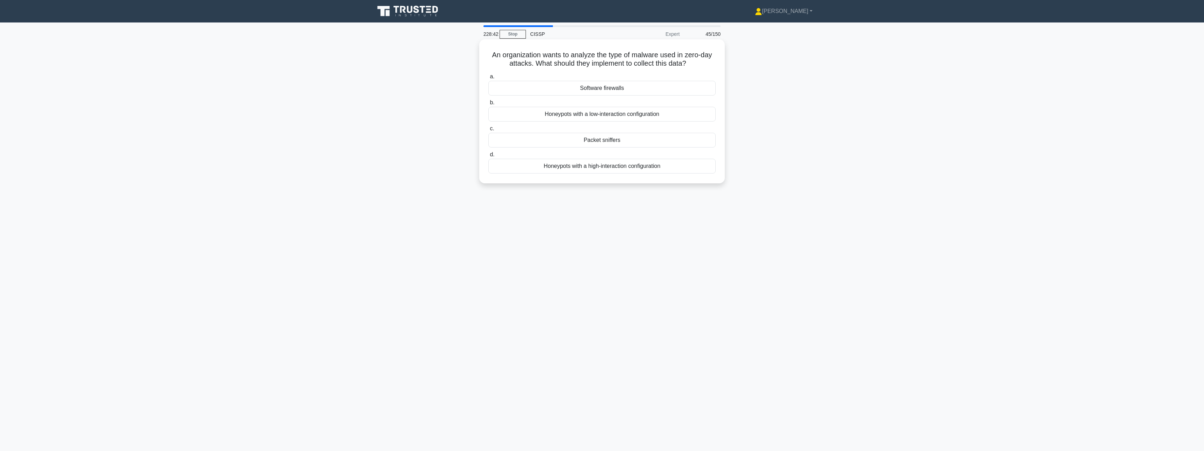
click at [488, 157] on input "d. Honeypots with a high-interaction configuration" at bounding box center [488, 154] width 0 height 5
click at [624, 91] on div "Discretionary access control" at bounding box center [601, 88] width 227 height 15
click at [488, 79] on input "a. Discretionary access control" at bounding box center [488, 76] width 0 height 5
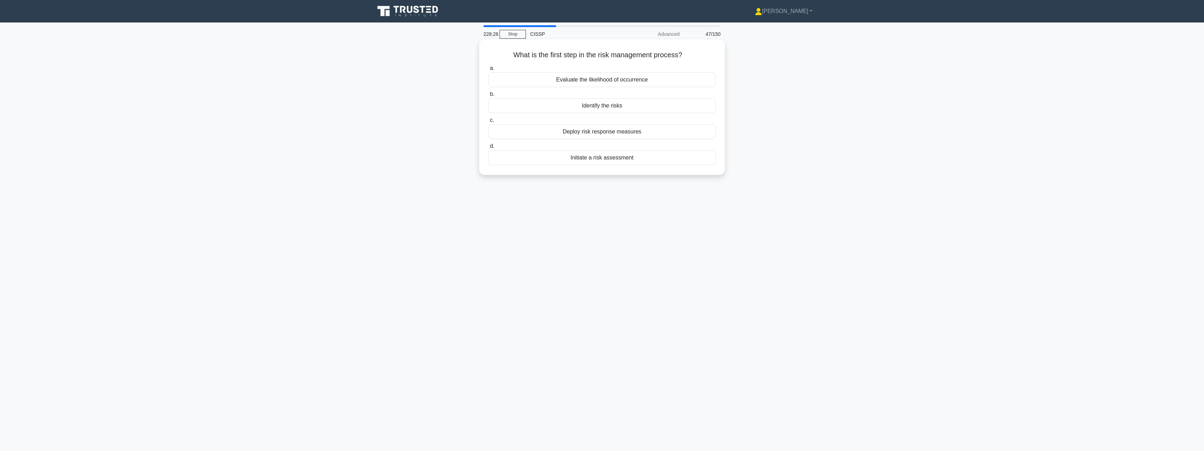
click at [620, 107] on div "Identify the risks" at bounding box center [601, 105] width 227 height 15
click at [488, 97] on input "b. Identify the risks" at bounding box center [488, 94] width 0 height 5
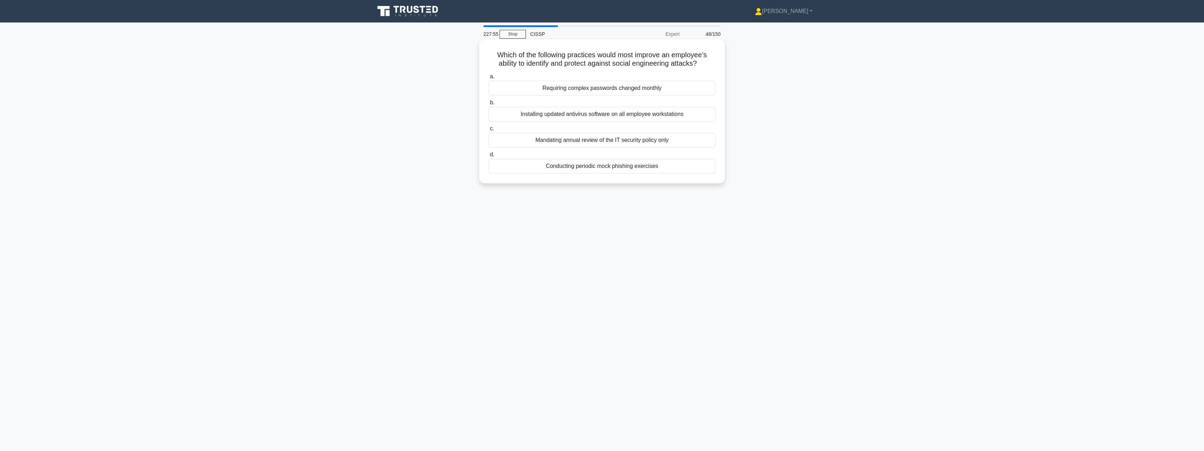
click at [603, 167] on div "Conducting periodic mock phishing exercises" at bounding box center [601, 166] width 227 height 15
click at [488, 157] on input "d. Conducting periodic mock phishing exercises" at bounding box center [488, 154] width 0 height 5
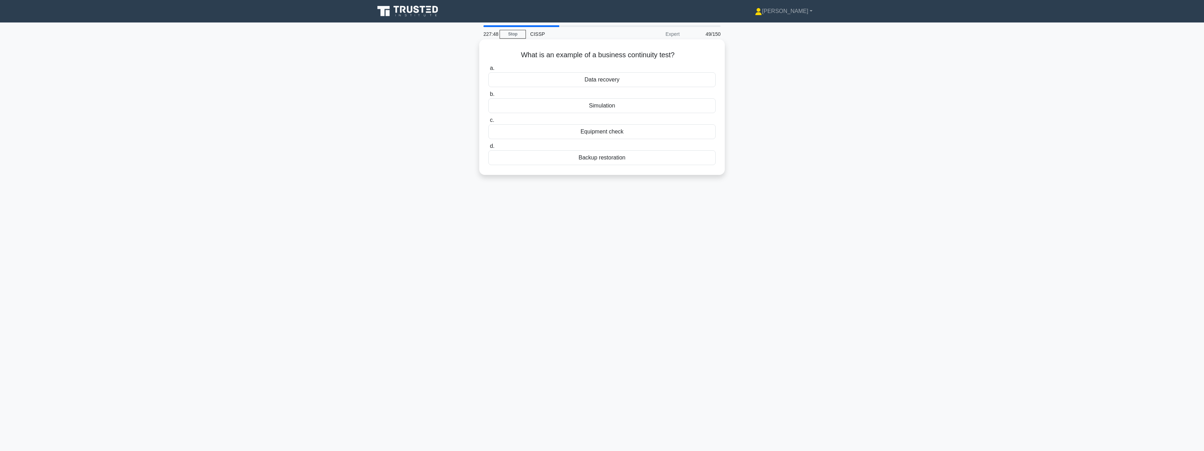
click at [632, 108] on div "Simulation" at bounding box center [601, 105] width 227 height 15
click at [488, 97] on input "b. Simulation" at bounding box center [488, 94] width 0 height 5
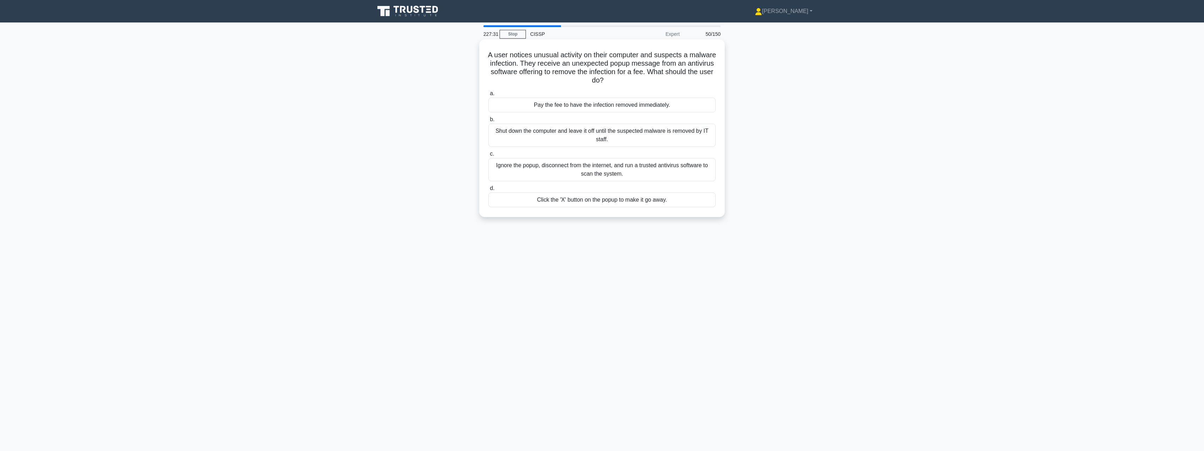
click at [611, 169] on div "Ignore the popup, disconnect from the internet, and run a trusted antivirus sof…" at bounding box center [601, 169] width 227 height 23
click at [488, 156] on input "c. Ignore the popup, disconnect from the internet, and run a trusted antivirus …" at bounding box center [488, 154] width 0 height 5
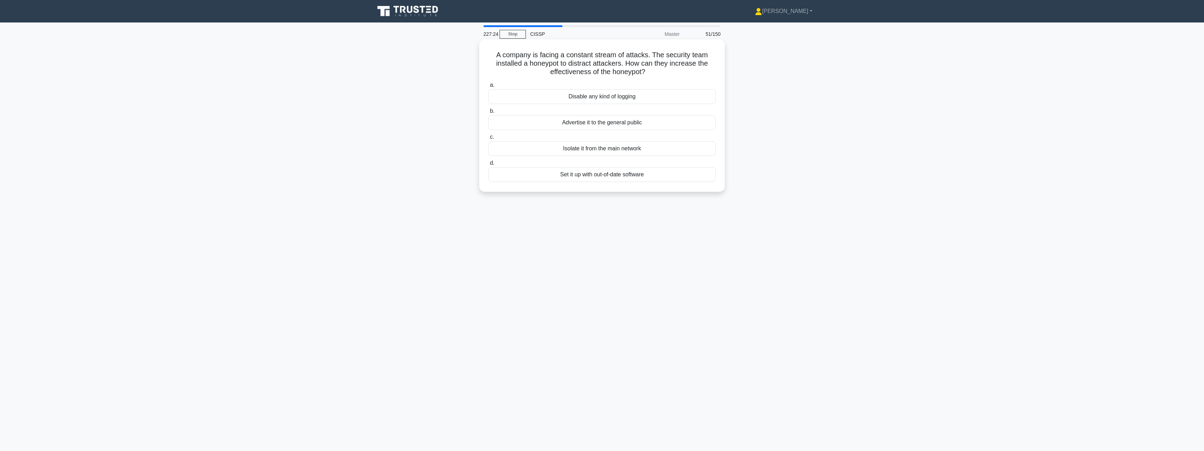
click at [610, 179] on div "Set it up with out-of-date software" at bounding box center [601, 174] width 227 height 15
click at [488, 165] on input "d. Set it up with out-of-date software" at bounding box center [488, 163] width 0 height 5
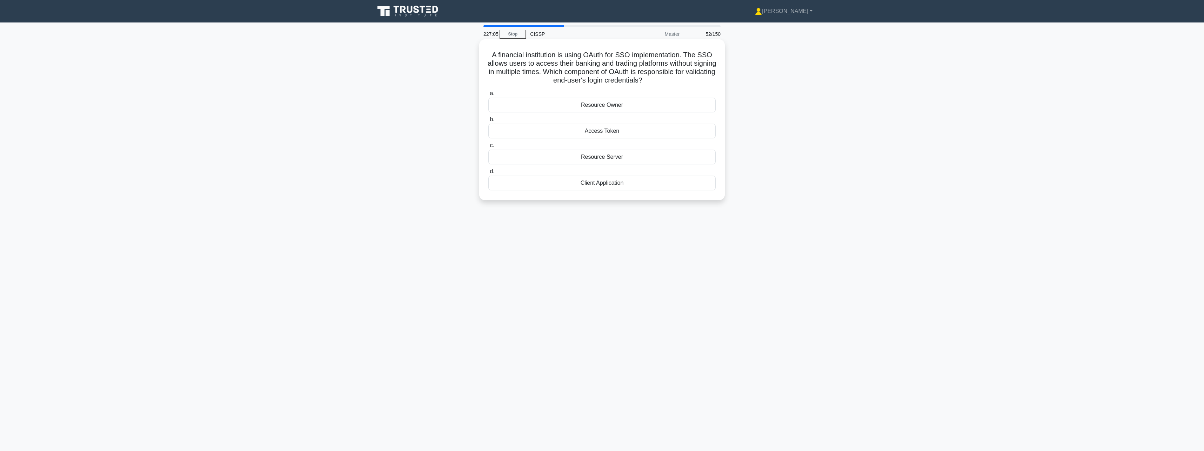
click at [632, 135] on div "Access Token" at bounding box center [601, 131] width 227 height 15
click at [488, 122] on input "b. Access Token" at bounding box center [488, 119] width 0 height 5
click at [630, 145] on div "4" at bounding box center [601, 148] width 227 height 15
click at [488, 139] on input "c. 4" at bounding box center [488, 137] width 0 height 5
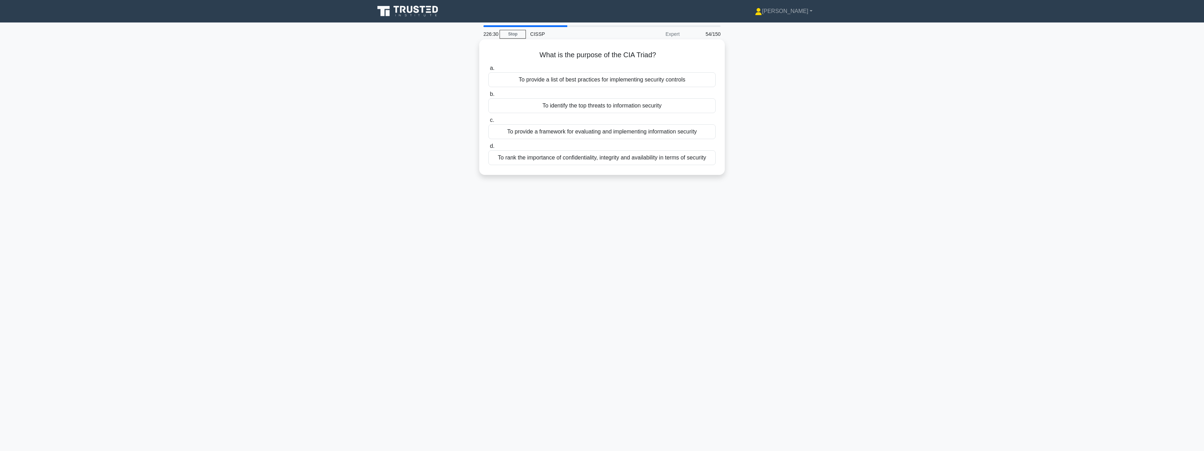
click at [706, 135] on div "To provide a framework for evaluating and implementing information security" at bounding box center [601, 131] width 227 height 15
click at [488, 122] on input "c. To provide a framework for evaluating and implementing information security" at bounding box center [488, 120] width 0 height 5
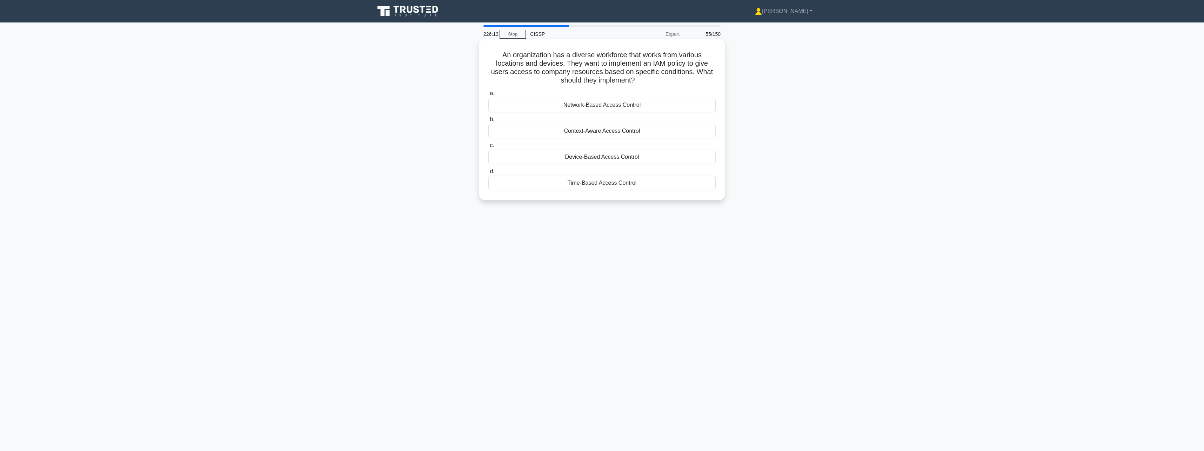
click at [706, 135] on div "Context-Aware Access Control" at bounding box center [601, 131] width 227 height 15
click at [488, 122] on input "b. Context-Aware Access Control" at bounding box center [488, 119] width 0 height 5
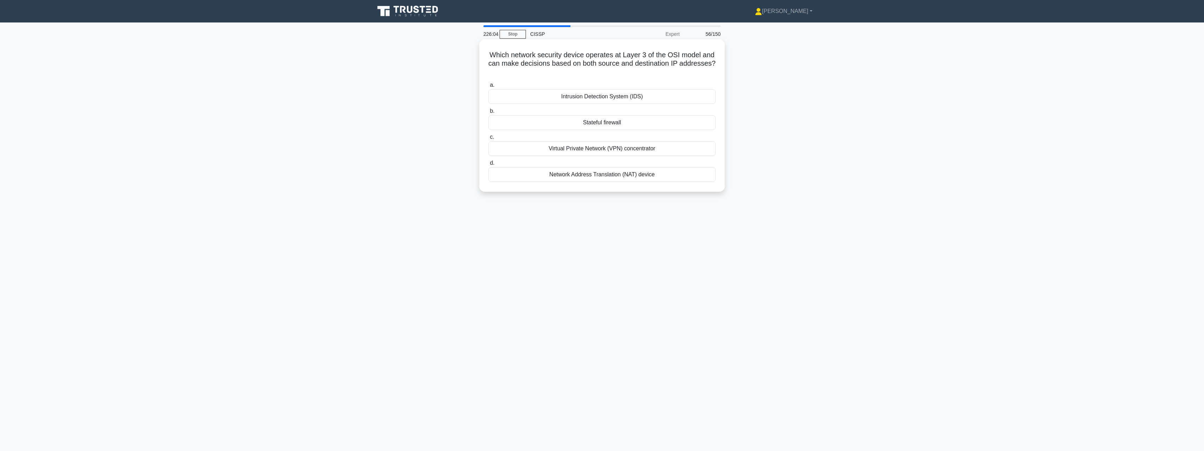
click at [706, 127] on div "Stateful firewall" at bounding box center [601, 122] width 227 height 15
click at [488, 113] on input "b. Stateful firewall" at bounding box center [488, 111] width 0 height 5
click at [680, 169] on div "Implementing a Standard Security Configuration" at bounding box center [601, 166] width 227 height 15
click at [488, 157] on input "d. Implementing a Standard Security Configuration" at bounding box center [488, 154] width 0 height 5
click at [706, 99] on div "Conduct a thorough investigation and implement a plan to mitigate the threat" at bounding box center [601, 96] width 227 height 15
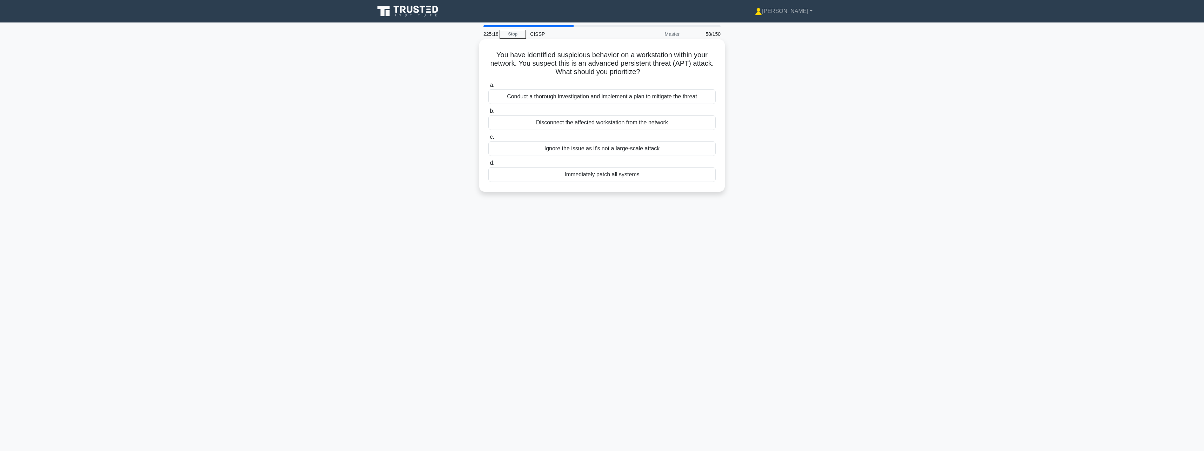
click at [488, 87] on input "a. Conduct a thorough investigation and implement a plan to mitigate the threat" at bounding box center [488, 85] width 0 height 5
click at [633, 156] on div "Centralizing the key management" at bounding box center [601, 148] width 227 height 15
click at [488, 139] on input "c. Centralizing the key management" at bounding box center [488, 137] width 0 height 5
click at [672, 149] on div "Accounting log" at bounding box center [601, 148] width 227 height 15
click at [488, 139] on input "c. Accounting log" at bounding box center [488, 137] width 0 height 5
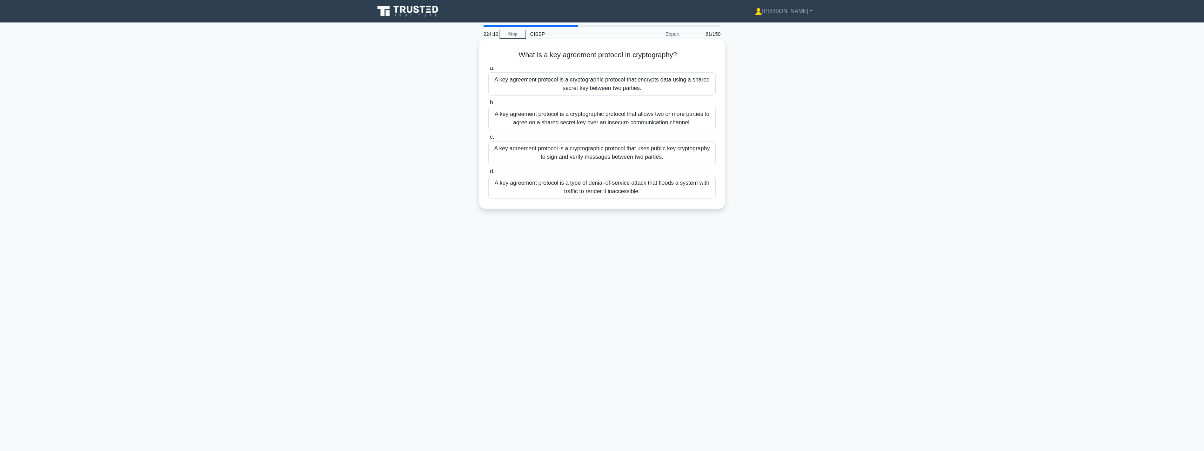
click at [682, 121] on div "A key agreement protocol is a cryptographic protocol that allows two or more pa…" at bounding box center [601, 118] width 227 height 23
click at [488, 105] on input "b. A key agreement protocol is a cryptographic protocol that allows two or more…" at bounding box center [488, 102] width 0 height 5
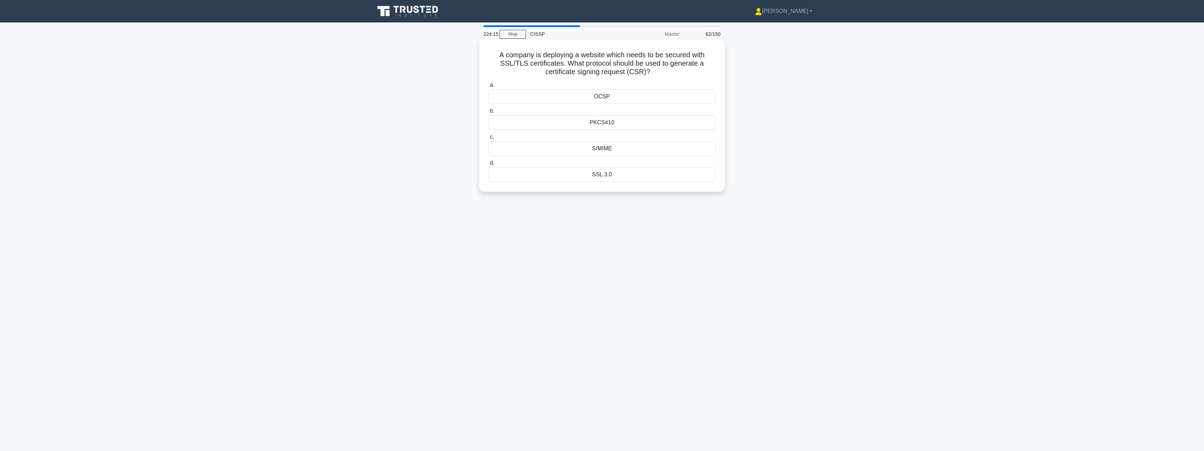
click at [694, 126] on div "PKCS#10" at bounding box center [601, 122] width 227 height 15
click at [488, 113] on input "b. PKCS#10" at bounding box center [488, 111] width 0 height 5
click at [698, 145] on div "Attribute-Based Access Control (ABAC)" at bounding box center [601, 140] width 227 height 15
click at [488, 131] on input "c. Attribute-Based Access Control (ABAC)" at bounding box center [488, 128] width 0 height 5
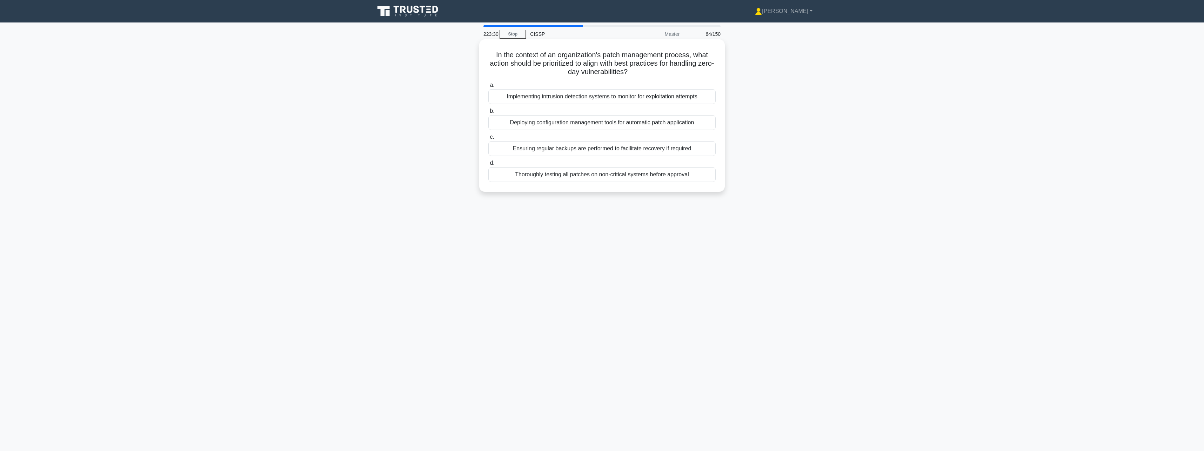
click at [693, 177] on div "Thoroughly testing all patches on non-critical systems before approval" at bounding box center [601, 174] width 227 height 15
click at [488, 165] on input "d. Thoroughly testing all patches on non-critical systems before approval" at bounding box center [488, 163] width 0 height 5
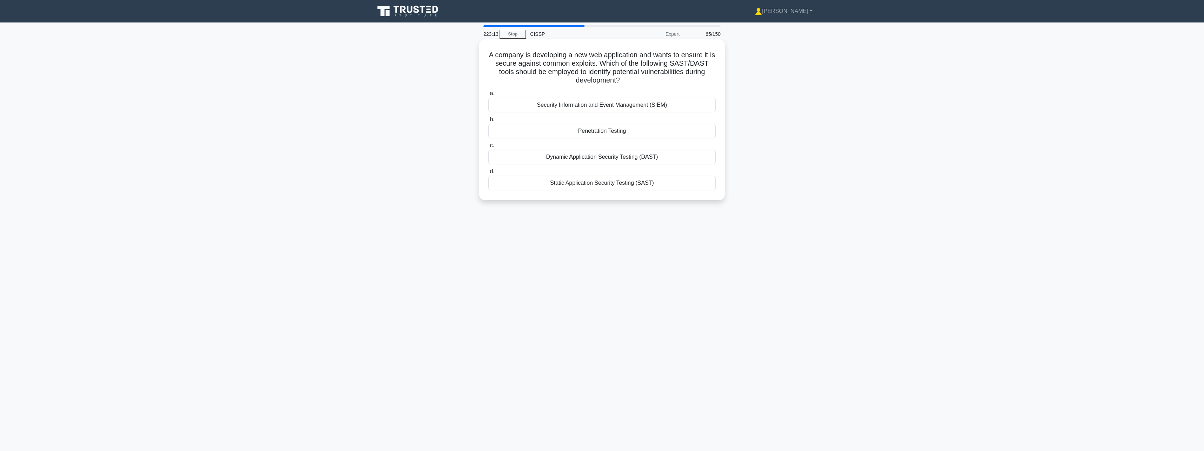
click at [693, 161] on div "Dynamic Application Security Testing (DAST)" at bounding box center [601, 156] width 227 height 15
click at [488, 148] on input "c. Dynamic Application Security Testing (DAST)" at bounding box center [488, 145] width 0 height 5
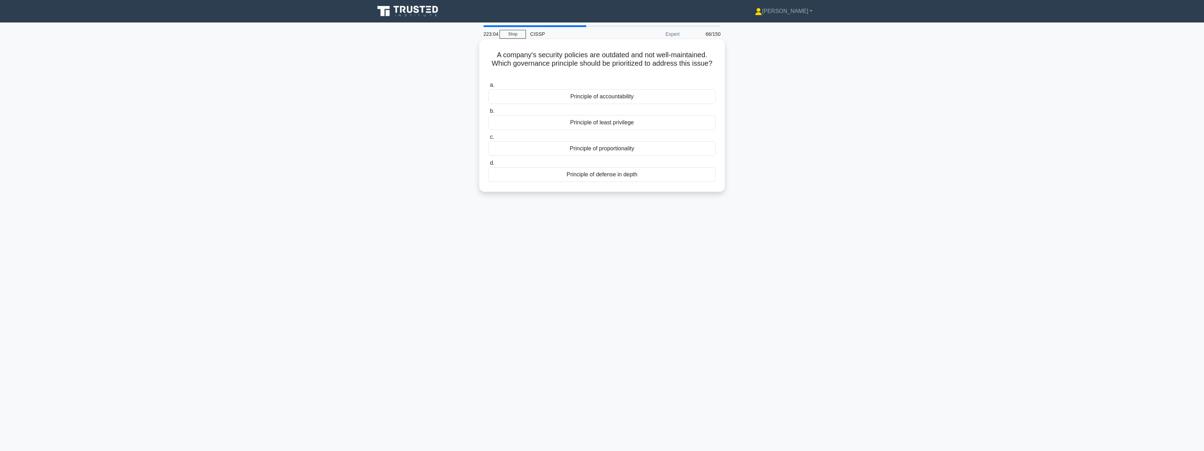
click at [688, 94] on div "Principle of accountability" at bounding box center [601, 96] width 227 height 15
click at [488, 87] on input "a. Principle of accountability" at bounding box center [488, 85] width 0 height 5
click at [666, 138] on div "To provide strategic direction for the information security program" at bounding box center [601, 140] width 227 height 15
click at [488, 131] on input "c. To provide strategic direction for the information security program" at bounding box center [488, 128] width 0 height 5
click at [666, 138] on div "All of the above should be considered" at bounding box center [601, 141] width 227 height 15
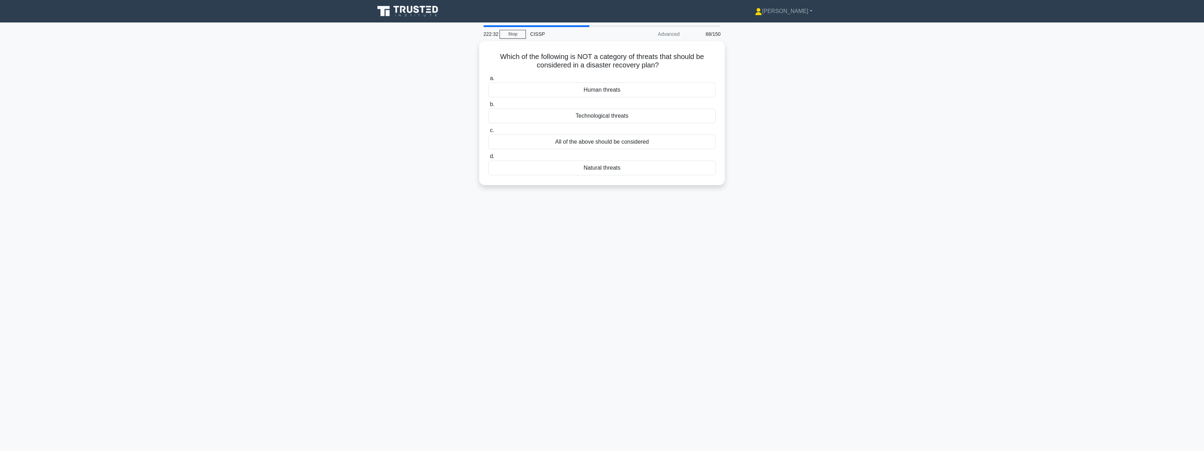
click at [488, 133] on input "c. All of the above should be considered" at bounding box center [488, 130] width 0 height 5
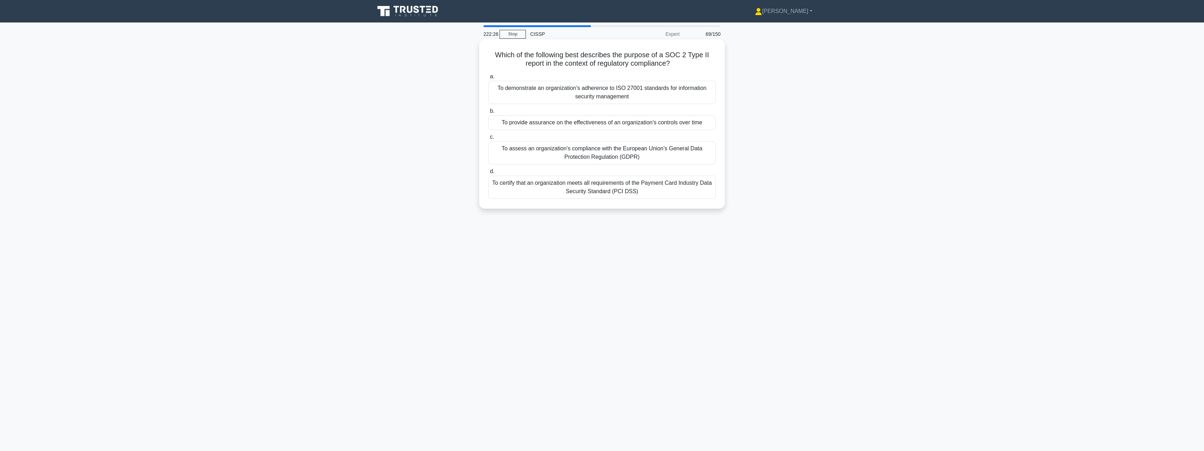
click at [667, 128] on div "To provide assurance on the effectiveness of an organization's controls over ti…" at bounding box center [601, 122] width 227 height 15
click at [488, 113] on input "b. To provide assurance on the effectiveness of an organization's controls over…" at bounding box center [488, 111] width 0 height 5
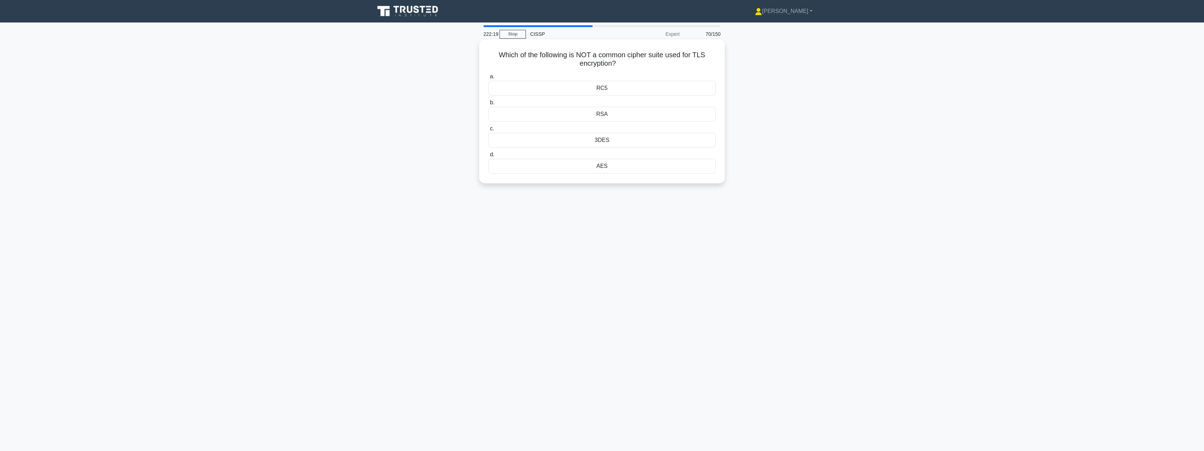
click at [670, 92] on div "RC5" at bounding box center [601, 88] width 227 height 15
click at [488, 79] on input "a. RC5" at bounding box center [488, 76] width 0 height 5
click at [666, 92] on div "Application visibility and control" at bounding box center [601, 88] width 227 height 15
click at [488, 79] on input "a. Application visibility and control" at bounding box center [488, 76] width 0 height 5
click at [608, 182] on div "Kerberos" at bounding box center [601, 182] width 227 height 15
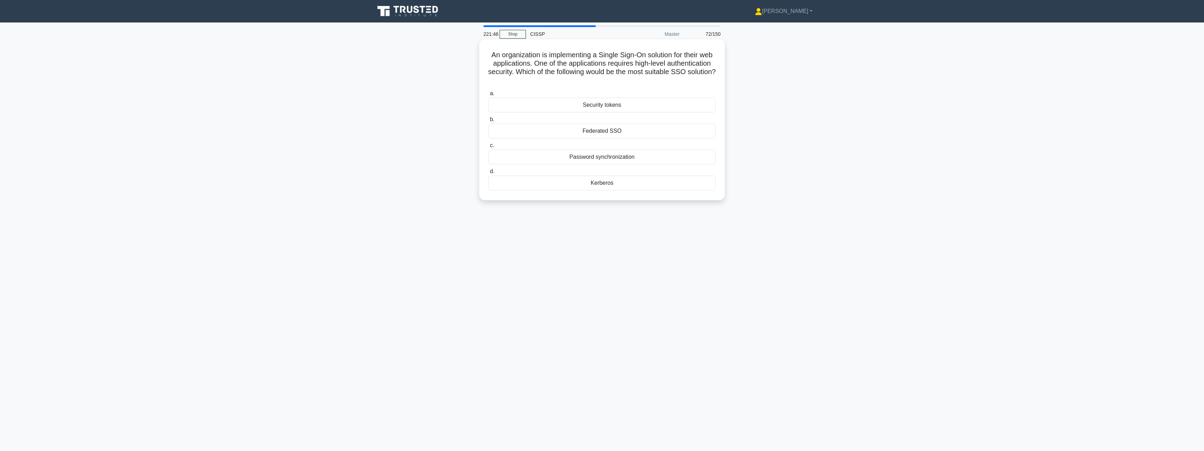
click at [488, 174] on input "d. Kerberos" at bounding box center [488, 171] width 0 height 5
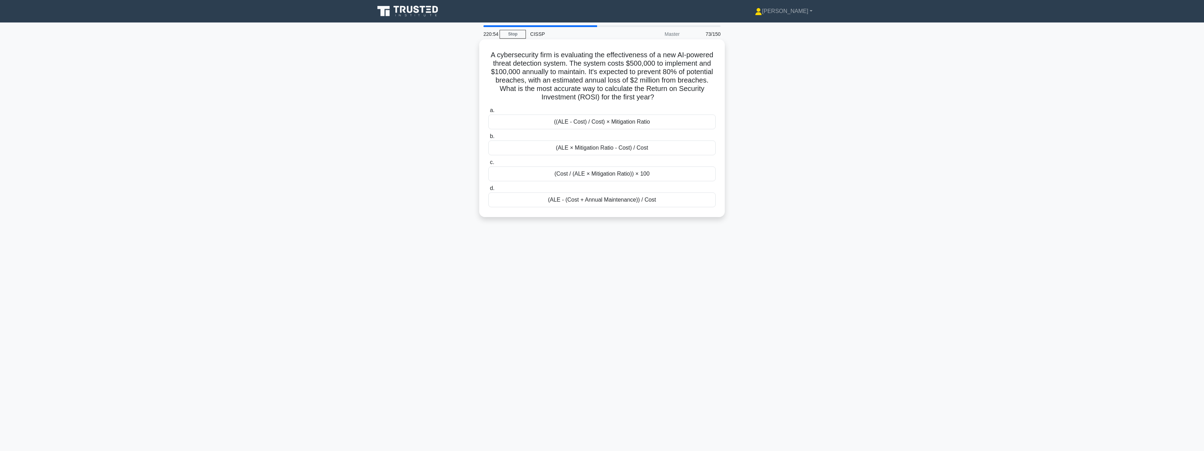
click at [635, 125] on div "((ALE - Cost) / Cost) × Mitigation Ratio" at bounding box center [601, 121] width 227 height 15
click at [488, 113] on input "a. ((ALE - Cost) / Cost) × Mitigation Ratio" at bounding box center [488, 110] width 0 height 5
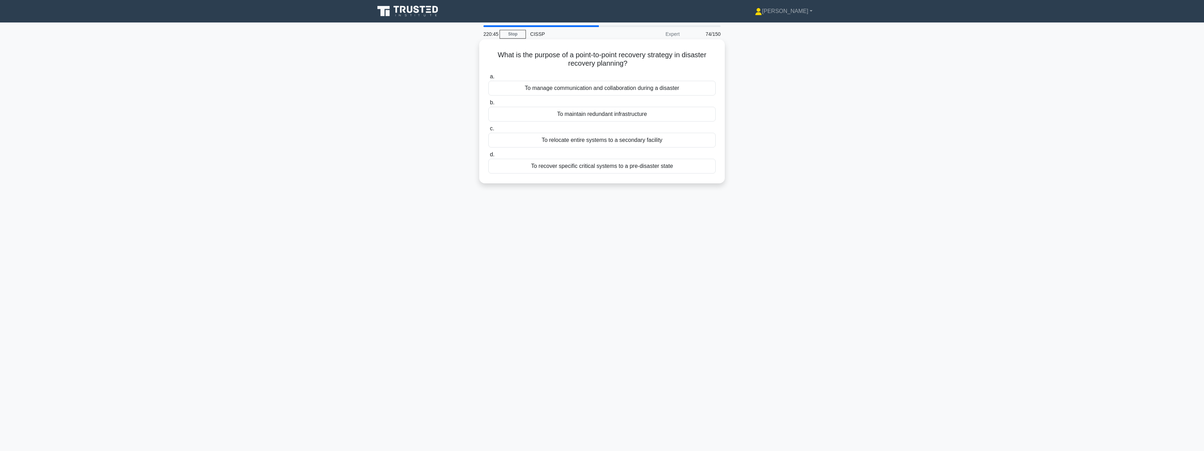
click at [631, 164] on div "To recover specific critical systems to a pre-disaster state" at bounding box center [601, 166] width 227 height 15
click at [488, 157] on input "d. To recover specific critical systems to a pre-disaster state" at bounding box center [488, 154] width 0 height 5
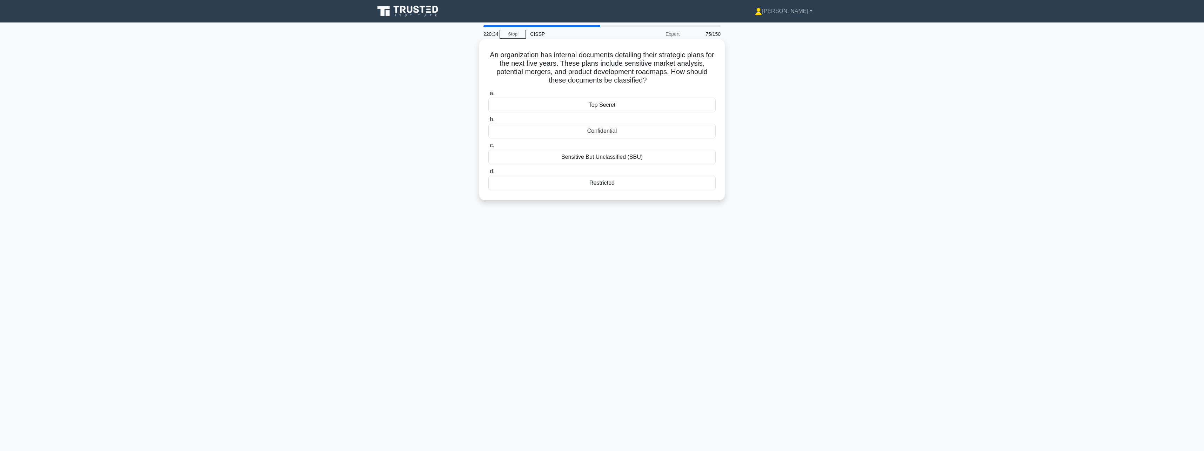
click at [644, 134] on div "Confidential" at bounding box center [601, 131] width 227 height 15
click at [488, 122] on input "b. Confidential" at bounding box center [488, 119] width 0 height 5
click at [655, 100] on div "Hybrid Encryption Scheme" at bounding box center [601, 96] width 227 height 15
click at [488, 87] on input "a. Hybrid Encryption Scheme" at bounding box center [488, 85] width 0 height 5
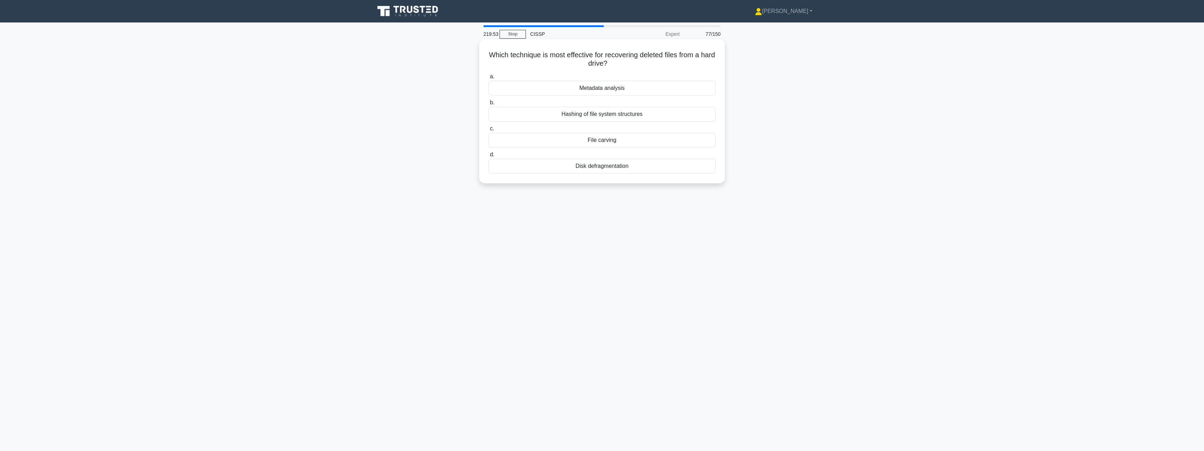
click at [636, 143] on div "File carving" at bounding box center [601, 140] width 227 height 15
click at [488, 131] on input "c. File carving" at bounding box center [488, 128] width 0 height 5
click at [626, 175] on div "Compartmentalization" at bounding box center [601, 174] width 227 height 15
click at [488, 165] on input "d. Compartmentalization" at bounding box center [488, 163] width 0 height 5
click at [611, 100] on div "DMZ Security Architecture" at bounding box center [601, 96] width 227 height 15
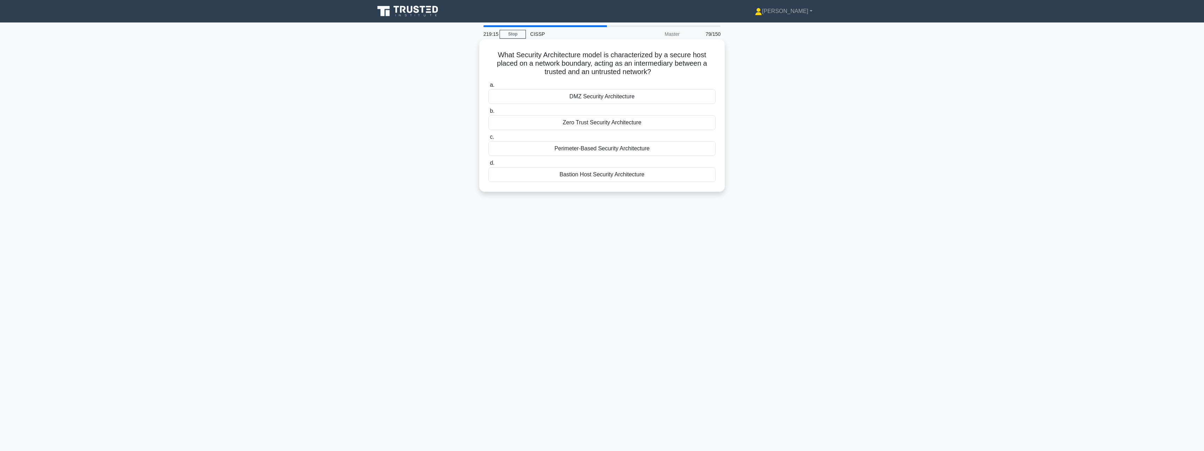
click at [488, 87] on input "a. DMZ Security Architecture" at bounding box center [488, 85] width 0 height 5
click at [653, 116] on div "Digital Signatures with Encryption" at bounding box center [601, 114] width 227 height 15
click at [488, 105] on input "b. Digital Signatures with Encryption" at bounding box center [488, 102] width 0 height 5
click at [663, 100] on div "Mandatory Access Control" at bounding box center [601, 96] width 227 height 15
click at [488, 87] on input "a. Mandatory Access Control" at bounding box center [488, 85] width 0 height 5
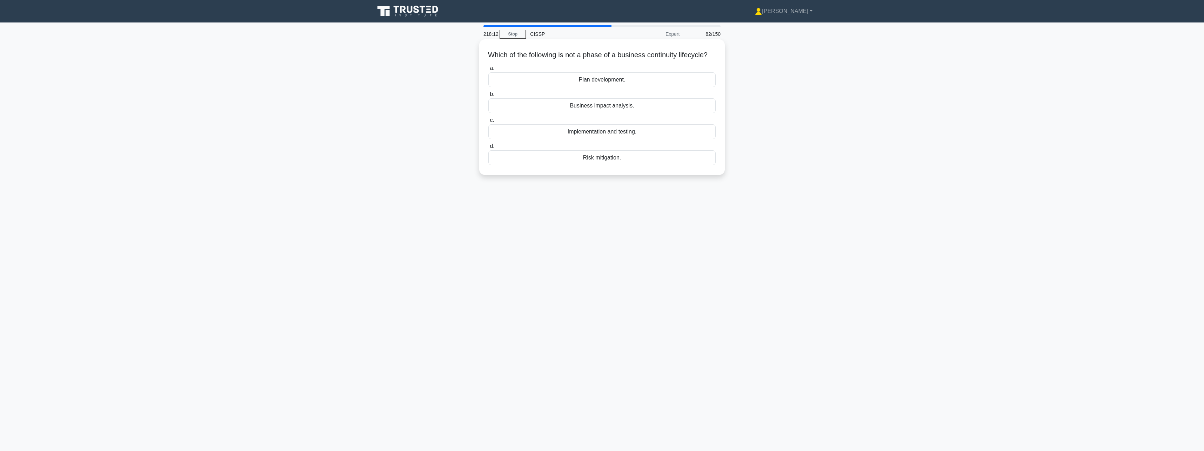
click at [646, 165] on div "Risk mitigation." at bounding box center [601, 157] width 227 height 15
click at [488, 148] on input "d. Risk mitigation." at bounding box center [488, 146] width 0 height 5
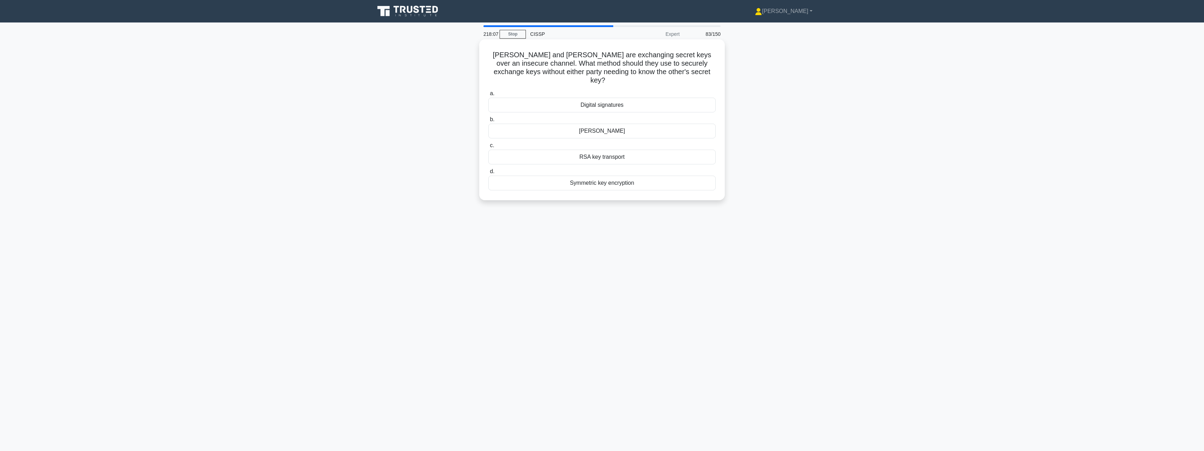
click at [657, 124] on div "Diffie-Hellman" at bounding box center [601, 131] width 227 height 15
click at [488, 122] on input "b. Diffie-Hellman" at bounding box center [488, 119] width 0 height 5
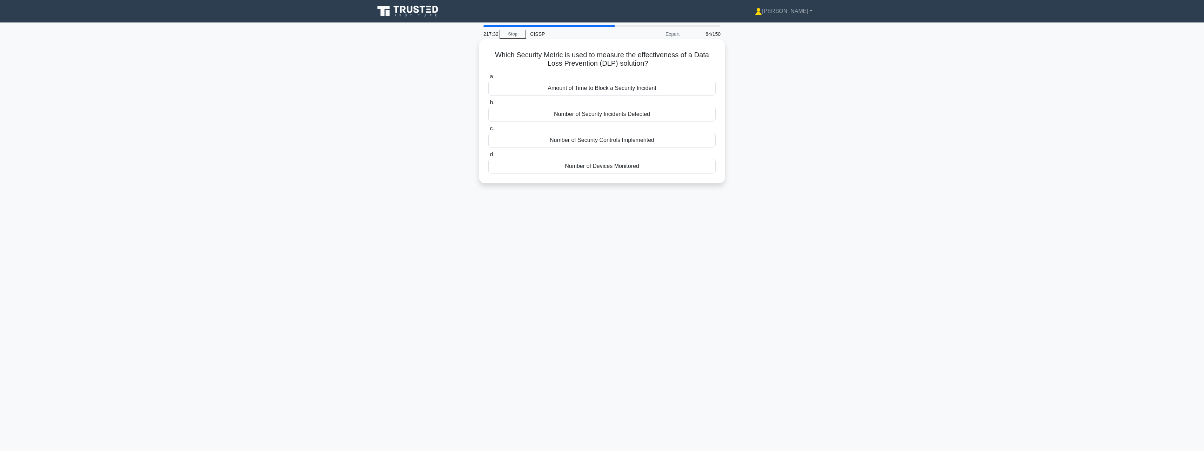
click at [657, 138] on div "Number of Security Controls Implemented" at bounding box center [601, 140] width 227 height 15
click at [488, 131] on input "c. Number of Security Controls Implemented" at bounding box center [488, 128] width 0 height 5
click at [658, 101] on div "Intrusion detection system" at bounding box center [601, 96] width 227 height 15
click at [488, 87] on input "a. Intrusion detection system" at bounding box center [488, 85] width 0 height 5
click at [670, 142] on div "Identifying potential areas for improvement" at bounding box center [601, 140] width 227 height 15
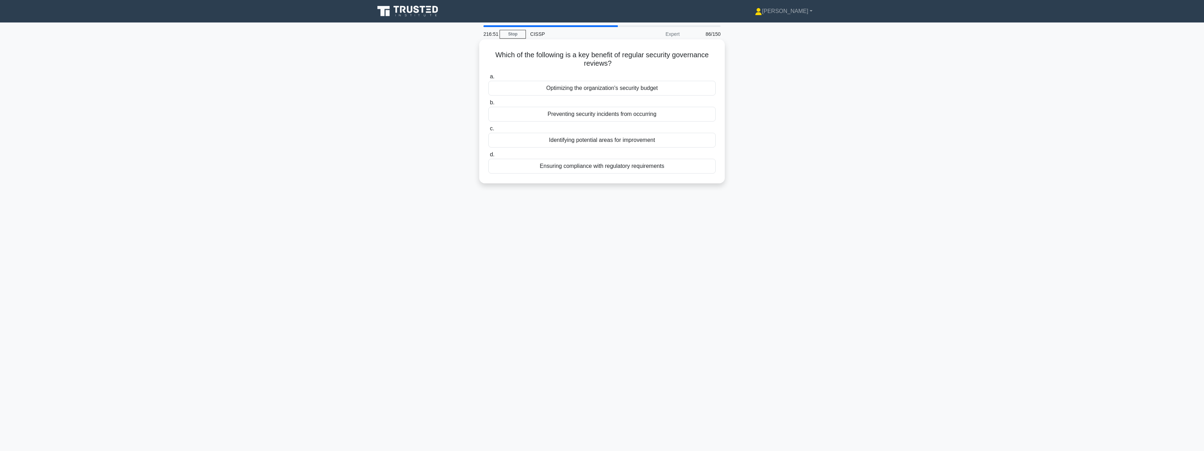
click at [488, 131] on input "c. Identifying potential areas for improvement" at bounding box center [488, 128] width 0 height 5
click at [670, 142] on div "To oversee the development, implementation, and maintenance of the BCP." at bounding box center [601, 141] width 227 height 15
click at [488, 133] on input "c. To oversee the development, implementation, and maintenance of the BCP." at bounding box center [488, 130] width 0 height 5
click at [678, 85] on div "Defining clear, measurable security KPIs" at bounding box center [601, 88] width 227 height 15
click at [488, 79] on input "a. Defining clear, measurable security KPIs" at bounding box center [488, 76] width 0 height 5
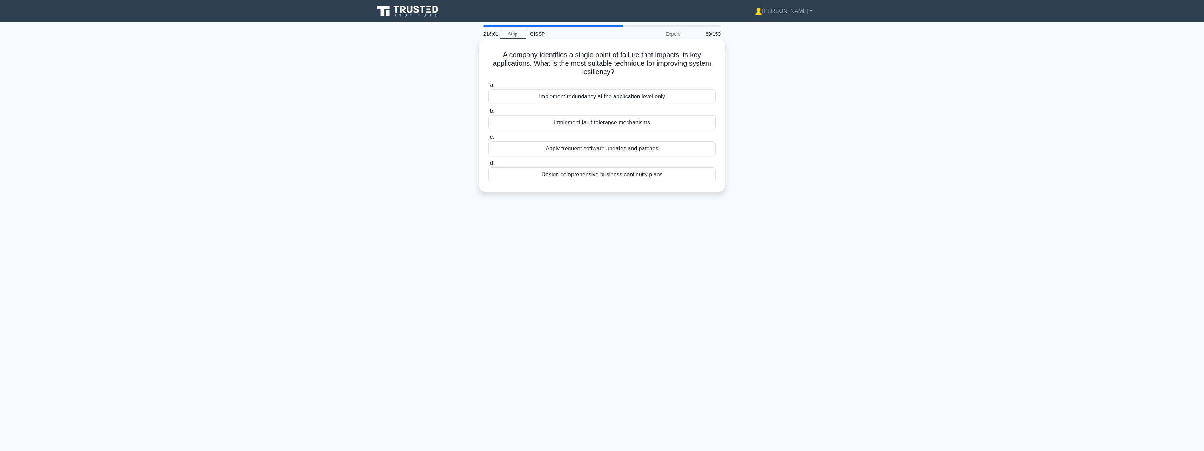
click at [671, 100] on div "Implement redundancy at the application level only" at bounding box center [601, 96] width 227 height 15
click at [488, 87] on input "a. Implement redundancy at the application level only" at bounding box center [488, 85] width 0 height 5
click at [655, 146] on div "Identify assets and their value" at bounding box center [601, 148] width 227 height 15
click at [488, 139] on input "c. Identify assets and their value" at bounding box center [488, 137] width 0 height 5
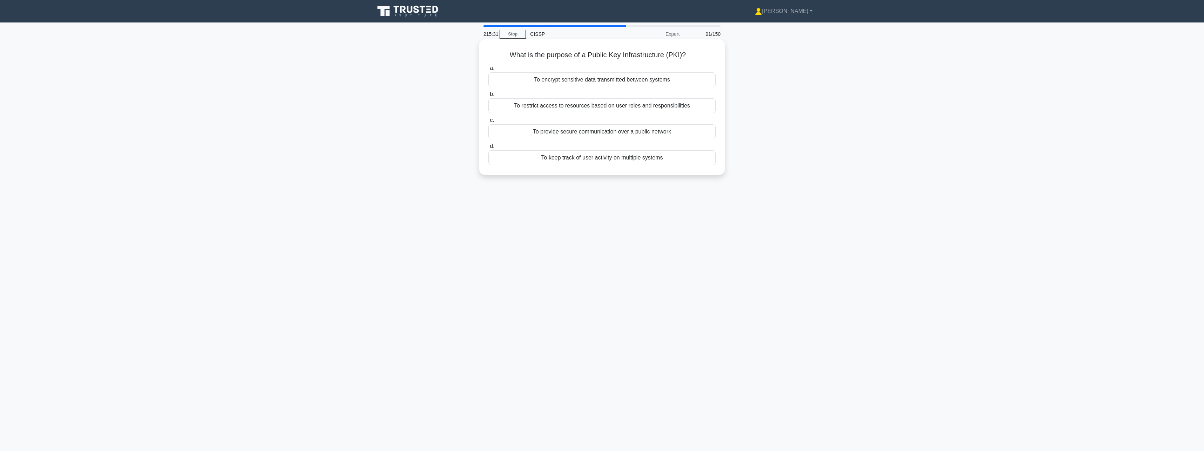
click at [673, 135] on div "To provide secure communication over a public network" at bounding box center [601, 131] width 227 height 15
click at [488, 122] on input "c. To provide secure communication over a public network" at bounding box center [488, 120] width 0 height 5
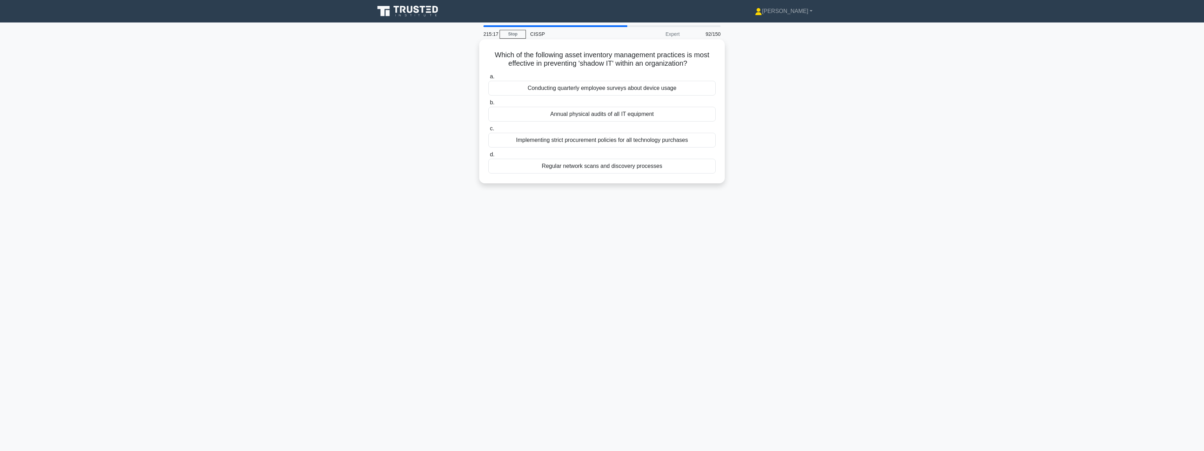
click at [652, 171] on div "Regular network scans and discovery processes" at bounding box center [601, 166] width 227 height 15
click at [488, 157] on input "d. Regular network scans and discovery processes" at bounding box center [488, 154] width 0 height 5
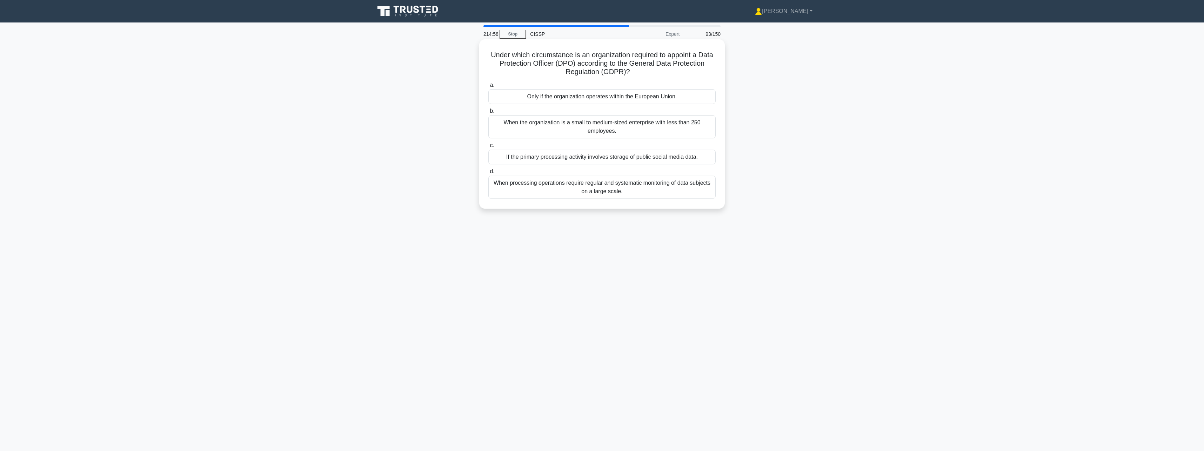
click at [672, 127] on div "When the organization is a small to medium-sized enterprise with less than 250 …" at bounding box center [601, 126] width 227 height 23
click at [488, 113] on input "b. When the organization is a small to medium-sized enterprise with less than 2…" at bounding box center [488, 111] width 0 height 5
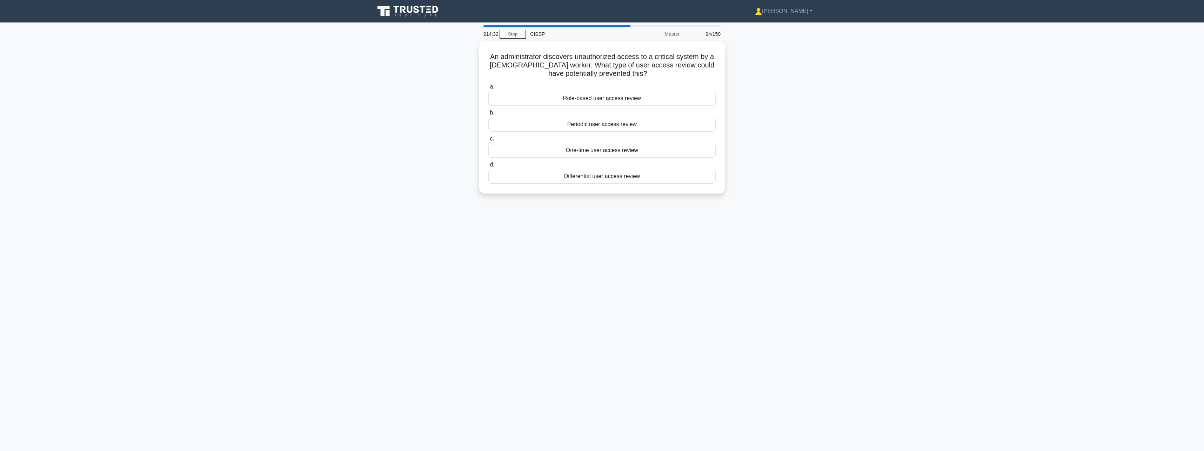
click at [672, 127] on div "Periodic user access review" at bounding box center [601, 124] width 227 height 15
click at [488, 115] on input "b. Periodic user access review" at bounding box center [488, 113] width 0 height 5
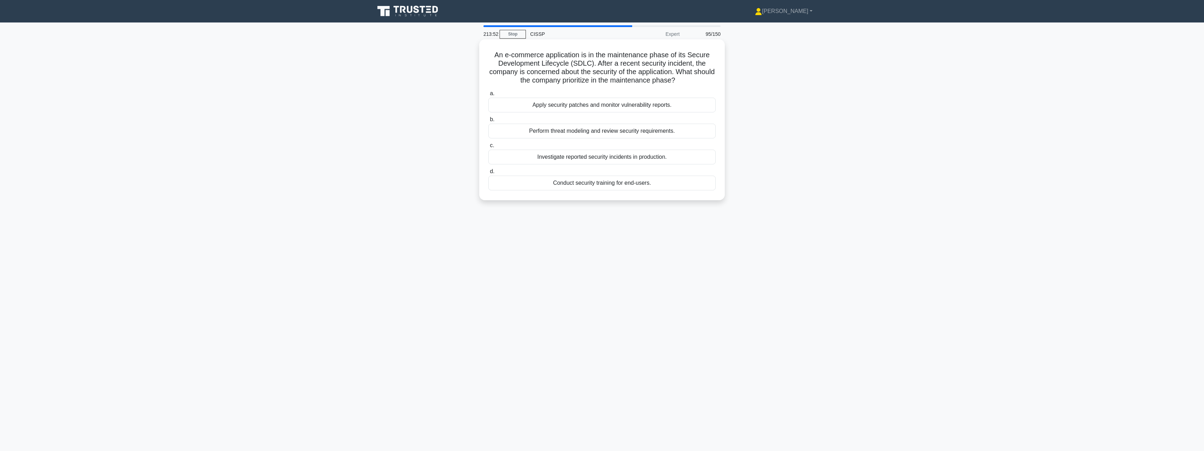
click at [684, 105] on div "Apply security patches and monitor vulnerability reports." at bounding box center [601, 105] width 227 height 15
click at [488, 96] on input "a. Apply security patches and monitor vulnerability reports." at bounding box center [488, 93] width 0 height 5
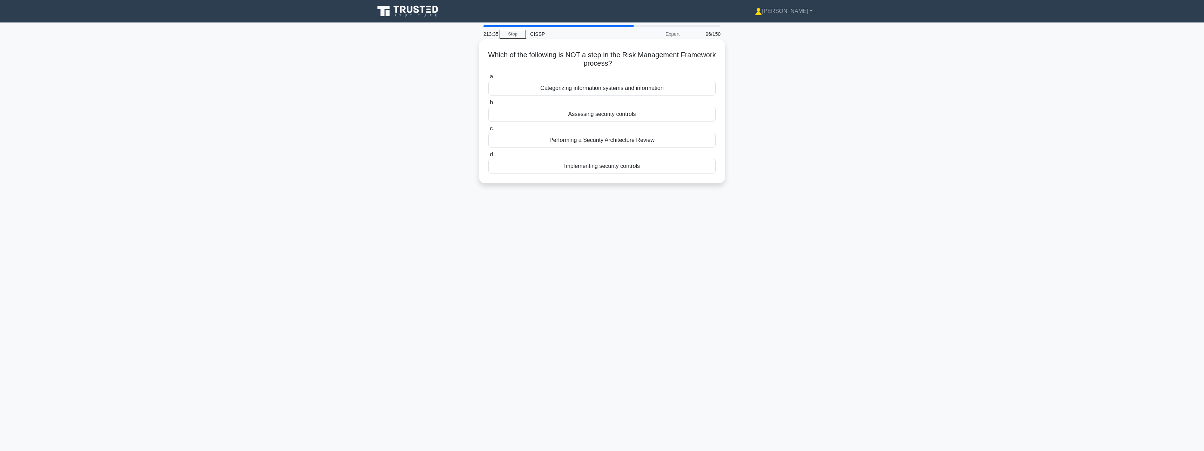
click at [643, 171] on div "Implementing security controls" at bounding box center [601, 166] width 227 height 15
click at [488, 157] on input "d. Implementing security controls" at bounding box center [488, 154] width 0 height 5
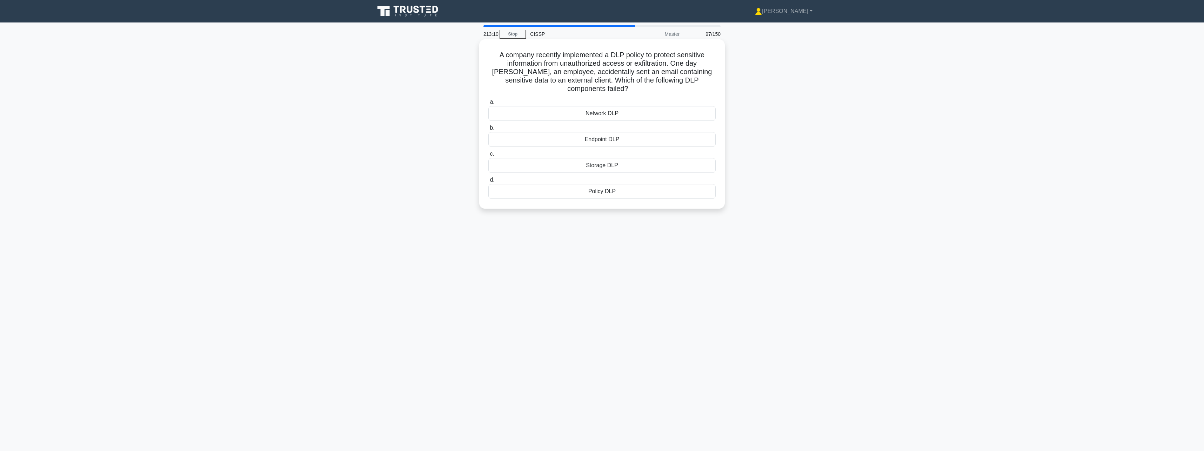
click at [635, 184] on div "Policy DLP" at bounding box center [601, 191] width 227 height 15
click at [488, 180] on input "d. Policy DLP" at bounding box center [488, 180] width 0 height 5
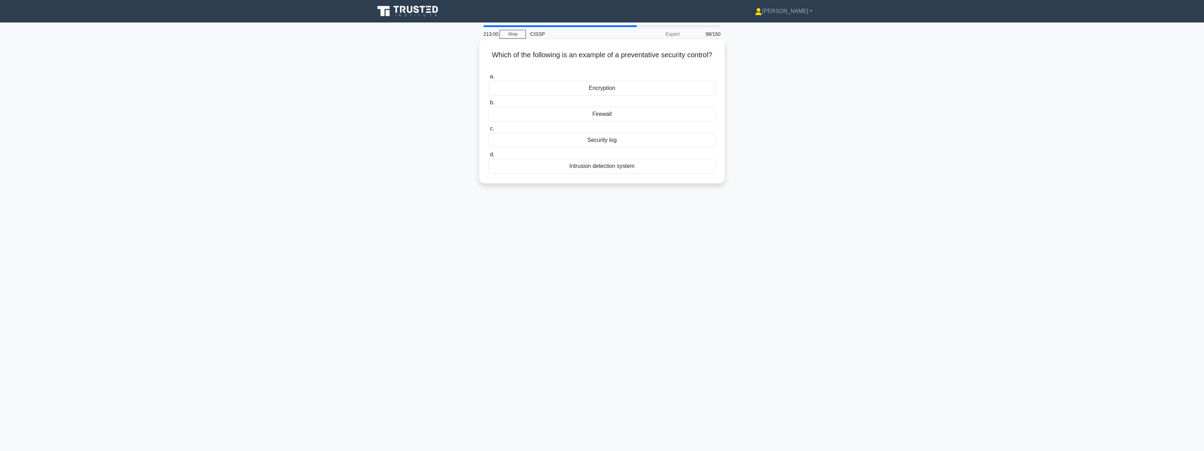
click at [627, 109] on div "Firewall" at bounding box center [601, 114] width 227 height 15
click at [488, 105] on input "b. Firewall" at bounding box center [488, 102] width 0 height 5
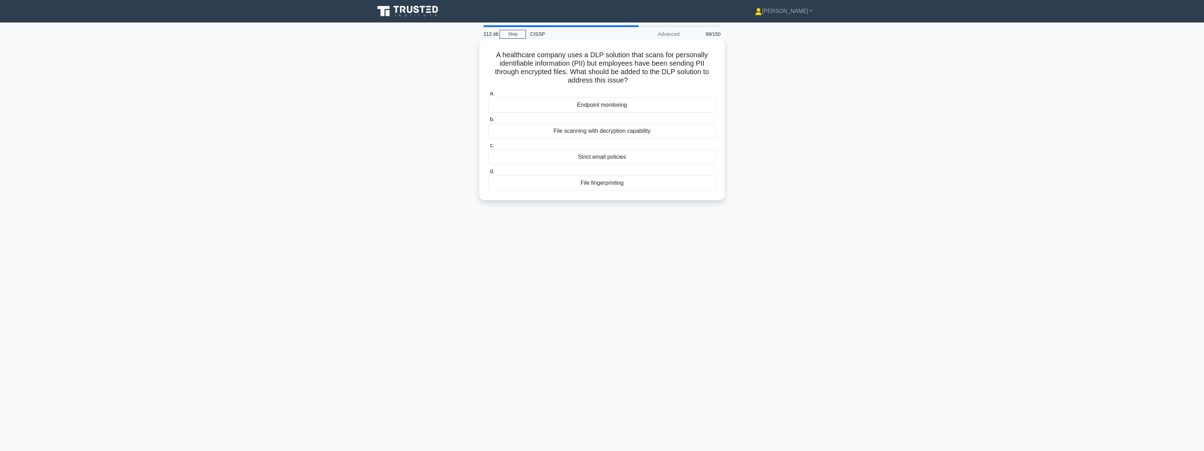
click at [646, 130] on div "File scanning with decryption capability" at bounding box center [601, 131] width 227 height 15
click at [488, 122] on input "b. File scanning with decryption capability" at bounding box center [488, 119] width 0 height 5
click at [646, 130] on div "Eradication" at bounding box center [601, 132] width 227 height 15
click at [488, 124] on input "b. Eradication" at bounding box center [488, 121] width 0 height 5
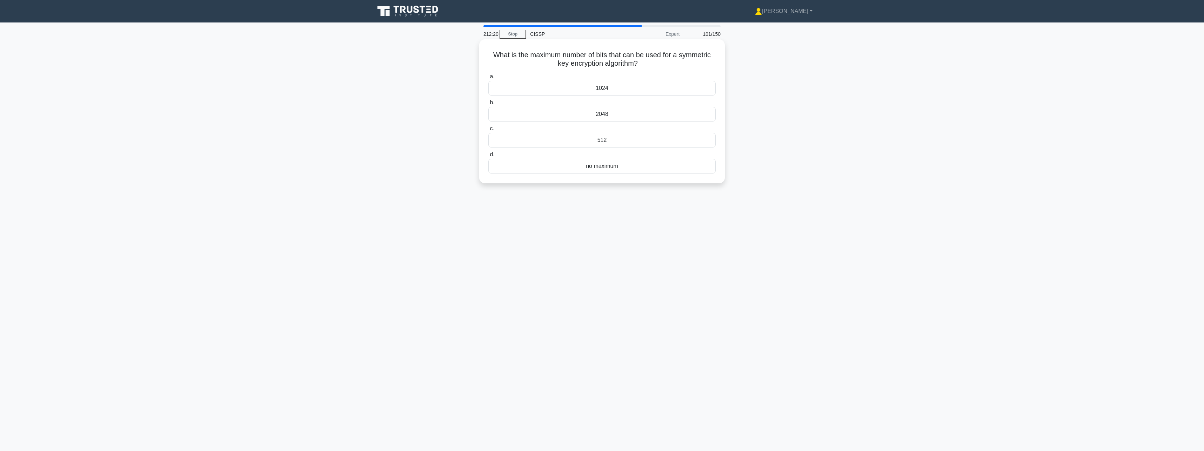
click at [641, 168] on div "no maximum" at bounding box center [601, 166] width 227 height 15
click at [488, 157] on input "d. no maximum" at bounding box center [488, 154] width 0 height 5
click at [673, 88] on div "Number of Vulnerabilities Found" at bounding box center [601, 88] width 227 height 15
click at [488, 79] on input "a. Number of Vulnerabilities Found" at bounding box center [488, 76] width 0 height 5
click at [661, 140] on div "Signature-based" at bounding box center [601, 140] width 227 height 15
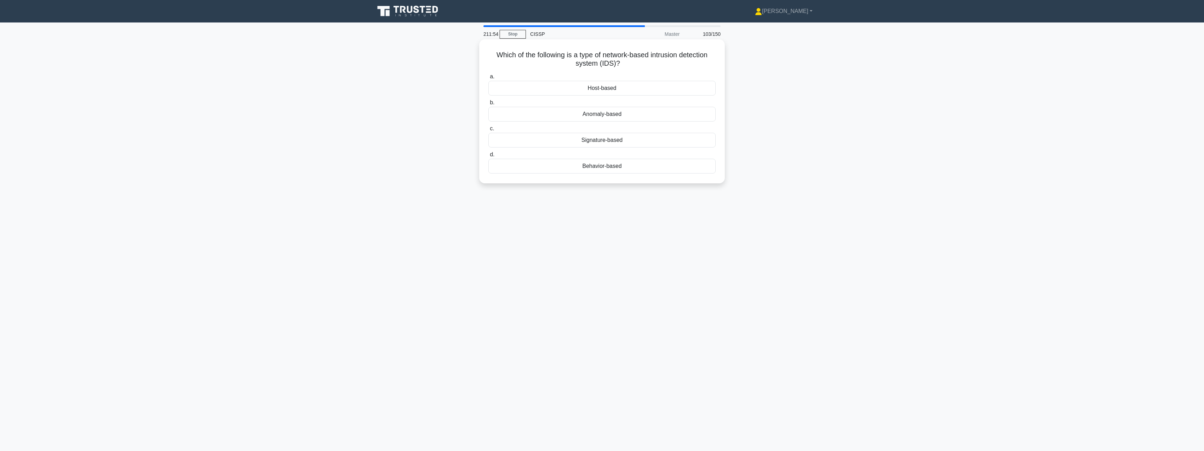
click at [488, 131] on input "c. Signature-based" at bounding box center [488, 128] width 0 height 5
click at [657, 85] on div "Full-scale test using a hot site" at bounding box center [601, 88] width 227 height 15
click at [488, 79] on input "a. Full-scale test using a hot site" at bounding box center [488, 76] width 0 height 5
click at [644, 94] on div "Recipient's Public Key" at bounding box center [601, 96] width 227 height 15
click at [488, 87] on input "a. Recipient's Public Key" at bounding box center [488, 85] width 0 height 5
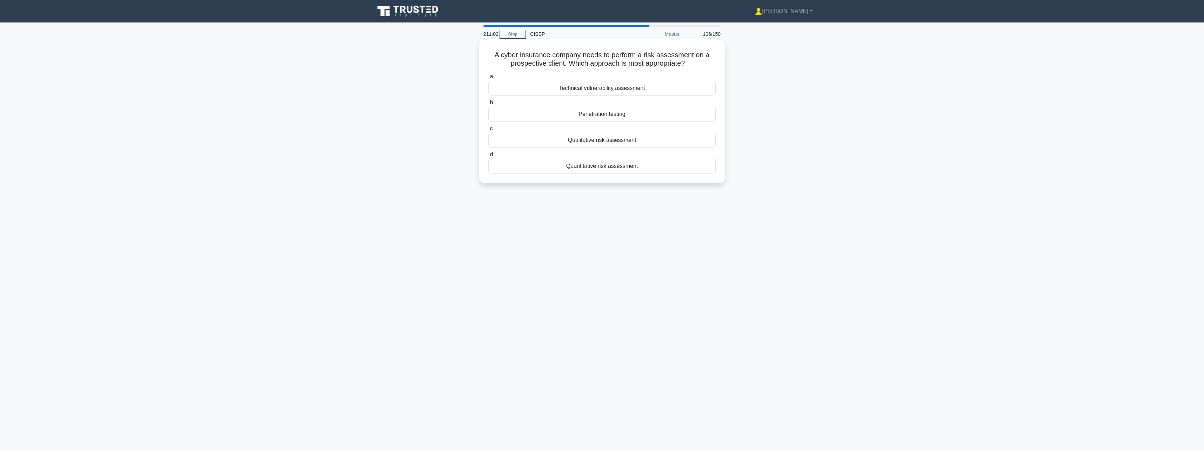
click at [648, 164] on div "Quantitative risk assessment" at bounding box center [601, 166] width 227 height 15
click at [488, 157] on input "d. Quantitative risk assessment" at bounding box center [488, 154] width 0 height 5
click at [641, 165] on div "Key Exchange Algorithm" at bounding box center [601, 166] width 227 height 15
click at [488, 157] on input "d. Key Exchange Algorithm" at bounding box center [488, 154] width 0 height 5
click at [641, 165] on div "Public key infrastructure with time stamps" at bounding box center [601, 167] width 227 height 15
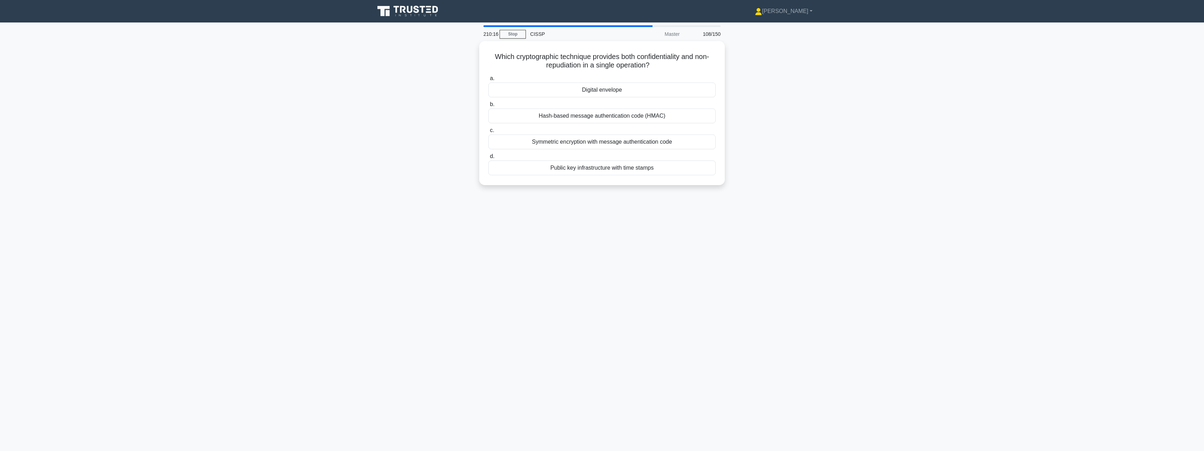
click at [488, 159] on input "d. Public key infrastructure with time stamps" at bounding box center [488, 156] width 0 height 5
click at [651, 86] on div "Need to know principle" at bounding box center [601, 88] width 227 height 15
click at [488, 79] on input "a. Need to know principle" at bounding box center [488, 76] width 0 height 5
click at [616, 166] on div "IPsec" at bounding box center [601, 166] width 227 height 15
click at [488, 157] on input "d. IPsec" at bounding box center [488, 154] width 0 height 5
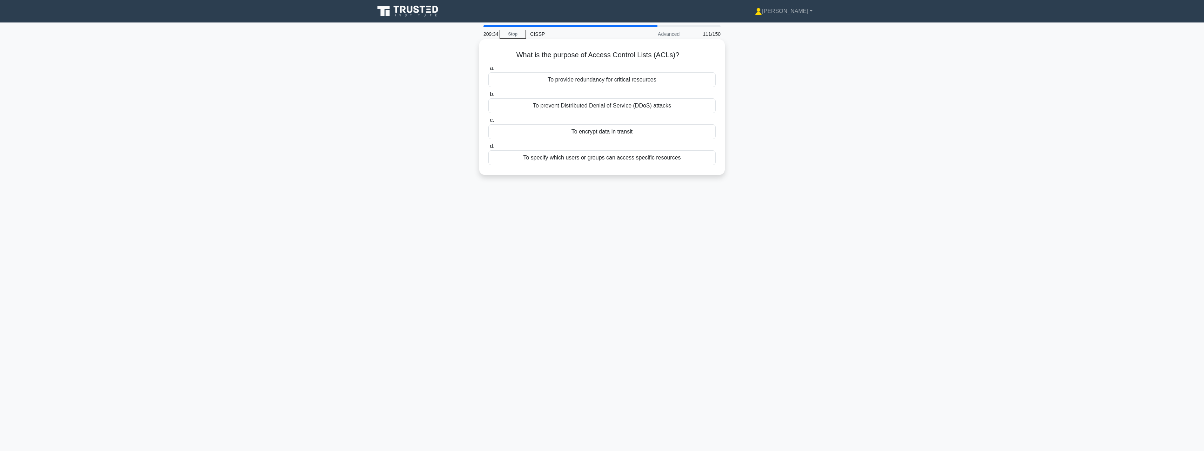
click at [620, 159] on div "To specify which users or groups can access specific resources" at bounding box center [601, 157] width 227 height 15
click at [488, 148] on input "d. To specify which users or groups can access specific resources" at bounding box center [488, 146] width 0 height 5
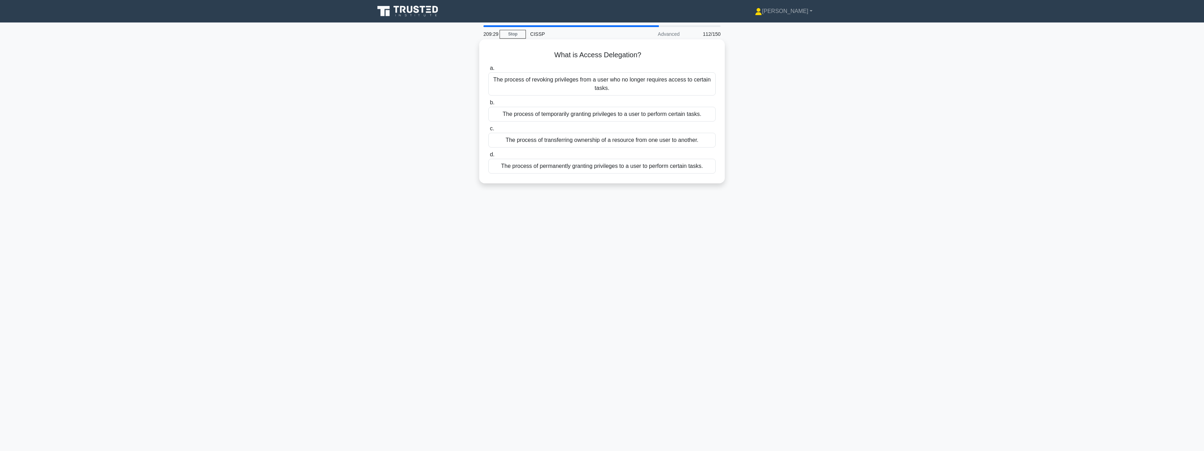
click at [638, 119] on div "The process of temporarily granting privileges to a user to perform certain tas…" at bounding box center [601, 114] width 227 height 15
click at [488, 105] on input "b. The process of temporarily granting privileges to a user to perform certain …" at bounding box center [488, 102] width 0 height 5
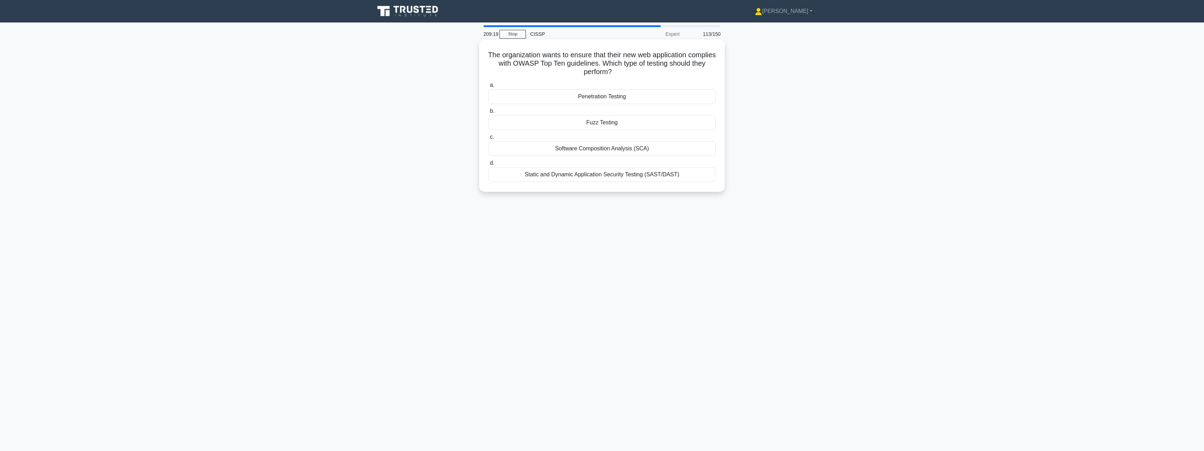
click at [630, 177] on div "Static and Dynamic Application Security Testing (SAST/DAST)" at bounding box center [601, 174] width 227 height 15
click at [488, 165] on input "d. Static and Dynamic Application Security Testing (SAST/DAST)" at bounding box center [488, 163] width 0 height 5
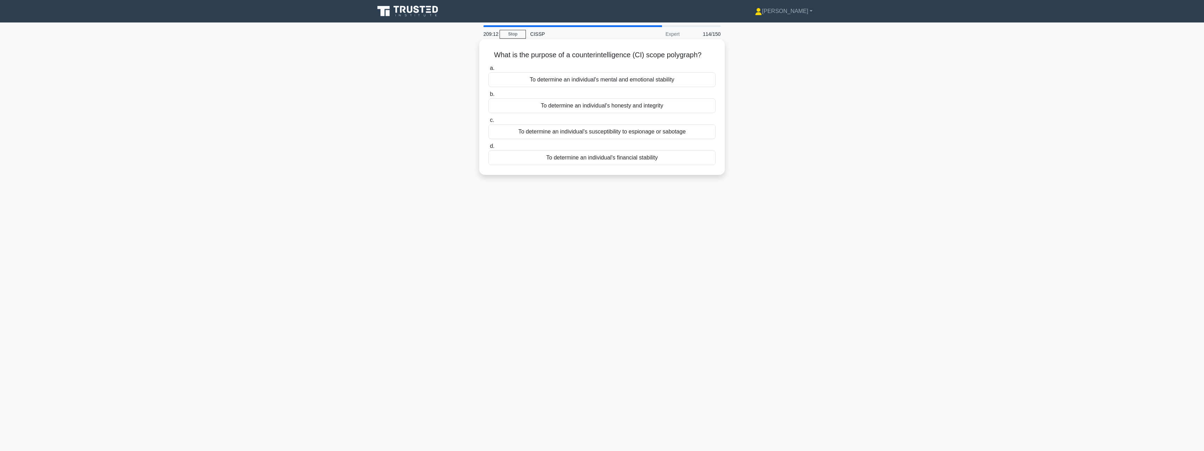
click at [651, 135] on div "To determine an individual's susceptibility to espionage or sabotage" at bounding box center [601, 131] width 227 height 15
click at [488, 122] on input "c. To determine an individual's susceptibility to espionage or sabotage" at bounding box center [488, 120] width 0 height 5
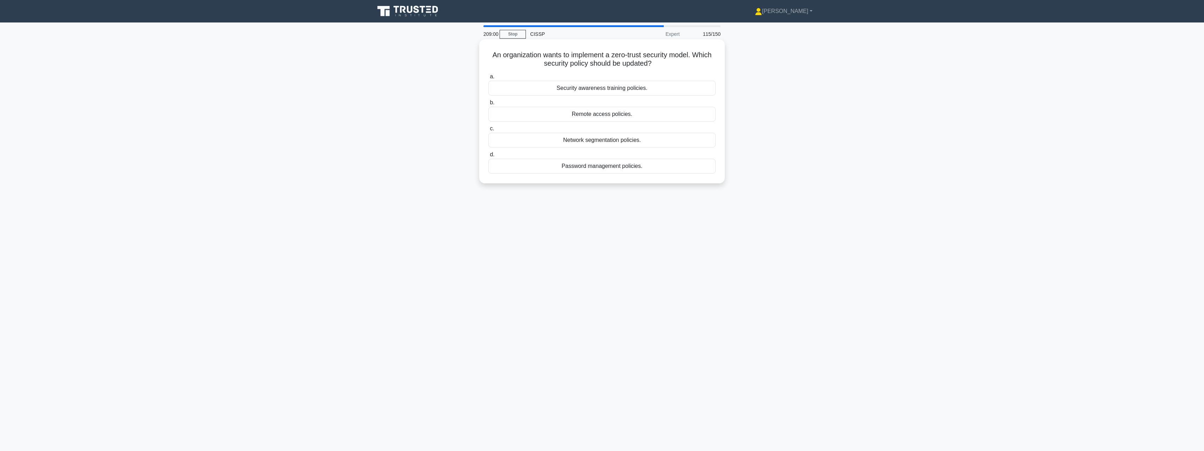
click at [648, 138] on div "Network segmentation policies." at bounding box center [601, 140] width 227 height 15
click at [488, 131] on input "c. Network segmentation policies." at bounding box center [488, 128] width 0 height 5
click at [645, 174] on div "Cross-Site Request Forgery (CSRF) Protection" at bounding box center [601, 174] width 227 height 15
click at [488, 165] on input "d. Cross-Site Request Forgery (CSRF) Protection" at bounding box center [488, 163] width 0 height 5
click at [638, 165] on div "MD5" at bounding box center [601, 166] width 227 height 15
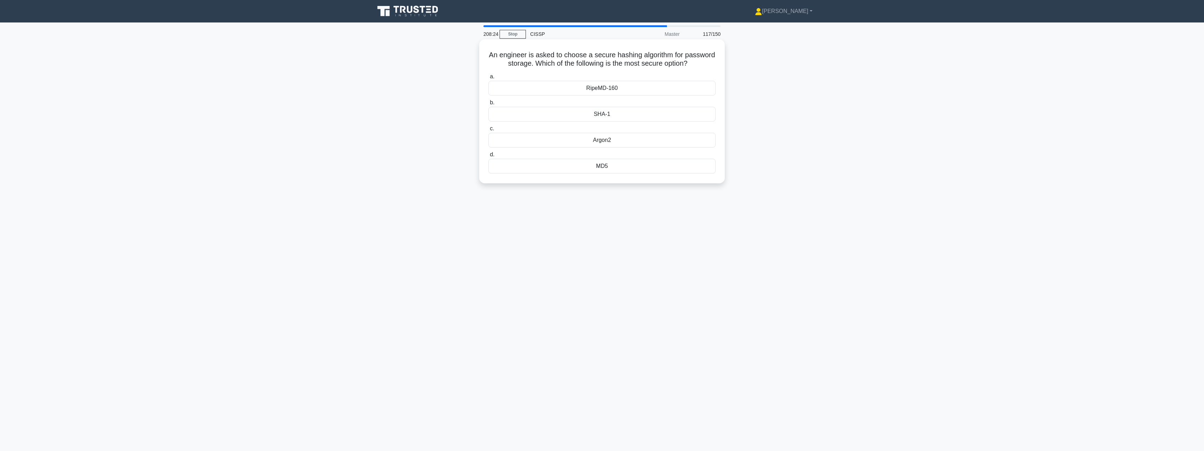
click at [488, 157] on input "d. MD5" at bounding box center [488, 154] width 0 height 5
click at [552, 99] on div "User-Role Assignment" at bounding box center [601, 96] width 227 height 15
click at [488, 87] on input "a. User-Role Assignment" at bounding box center [488, 85] width 0 height 5
click at [559, 165] on div "Security policies" at bounding box center [601, 157] width 227 height 15
click at [488, 148] on input "d. Security policies" at bounding box center [488, 146] width 0 height 5
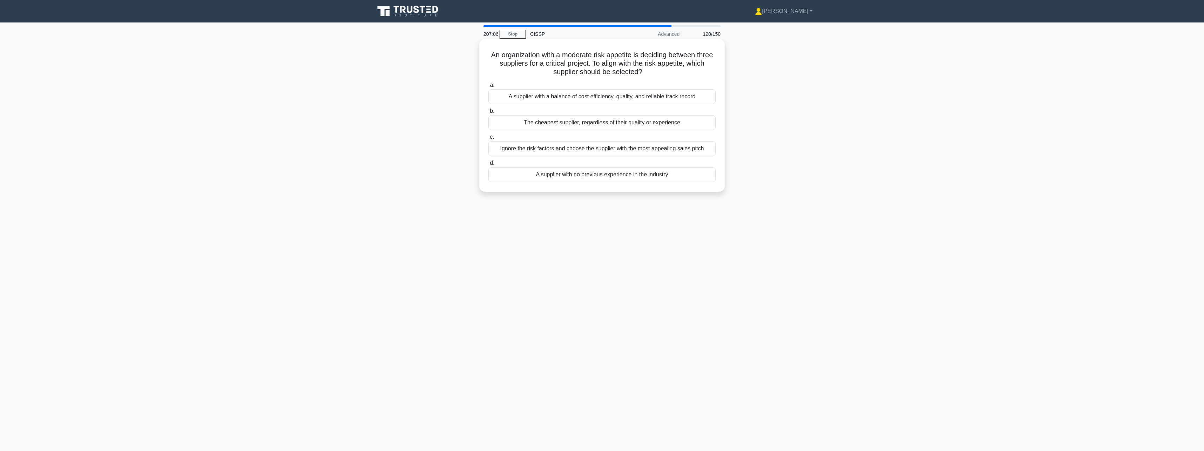
click at [593, 101] on div "A supplier with a balance of cost efficiency, quality, and reliable track record" at bounding box center [601, 96] width 227 height 15
click at [488, 87] on input "a. A supplier with a balance of cost efficiency, quality, and reliable track re…" at bounding box center [488, 85] width 0 height 5
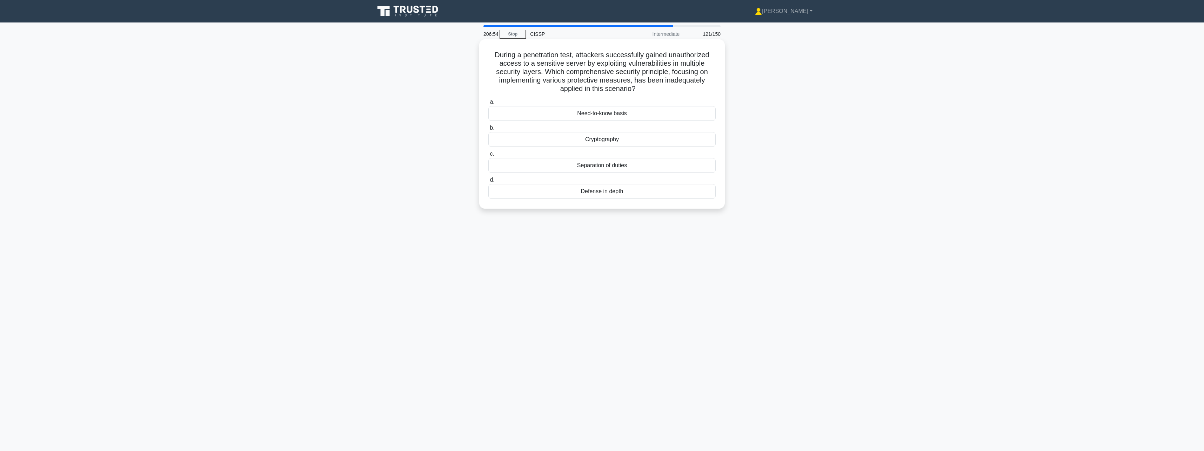
click at [602, 196] on div "Defense in depth" at bounding box center [601, 191] width 227 height 15
click at [488, 182] on input "d. Defense in depth" at bounding box center [488, 180] width 0 height 5
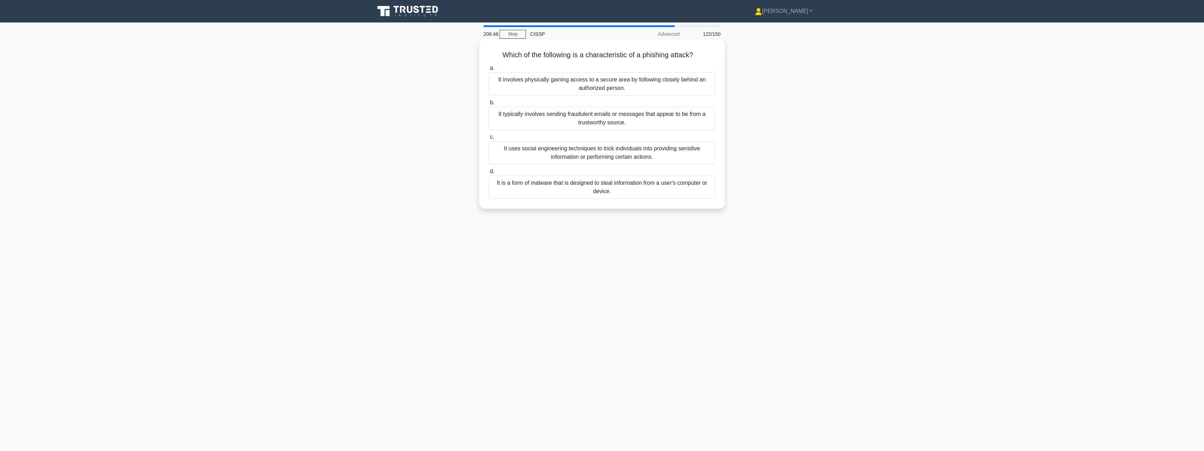
click at [650, 127] on div "It typically involves sending fraudulent emails or messages that appear to be f…" at bounding box center [601, 118] width 227 height 23
click at [488, 105] on input "b. It typically involves sending fraudulent emails or messages that appear to b…" at bounding box center [488, 102] width 0 height 5
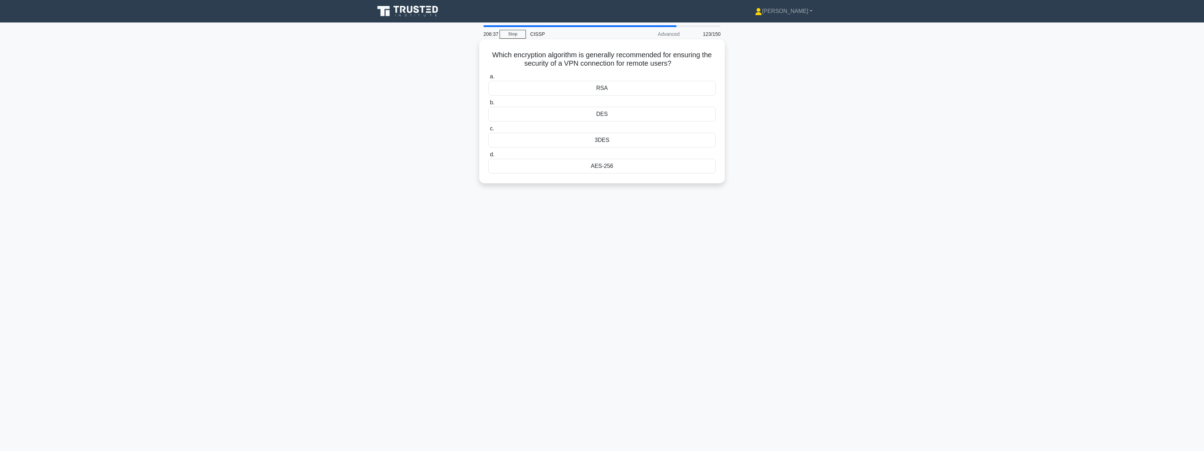
click at [633, 169] on div "AES-256" at bounding box center [601, 166] width 227 height 15
click at [488, 157] on input "d. AES-256" at bounding box center [488, 154] width 0 height 5
click at [633, 169] on div "Tampered packet" at bounding box center [601, 167] width 227 height 15
click at [488, 159] on input "d. Tampered packet" at bounding box center [488, 156] width 0 height 5
click at [637, 125] on div "Implement rate limiting" at bounding box center [601, 122] width 227 height 15
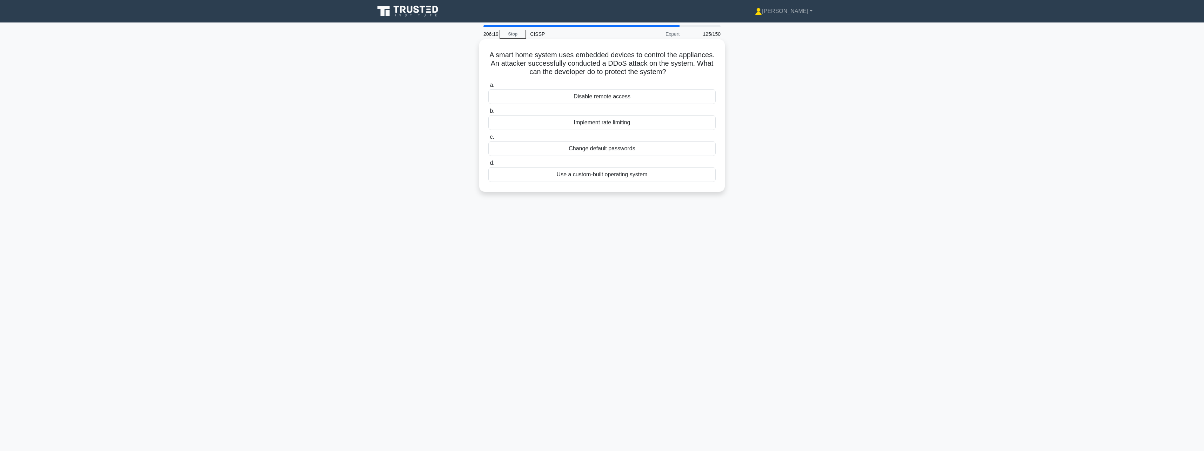
click at [488, 113] on input "b. Implement rate limiting" at bounding box center [488, 111] width 0 height 5
click at [639, 117] on div "Incident Response Team Lead and Public Relations" at bounding box center [601, 114] width 227 height 15
click at [488, 105] on input "b. Incident Response Team Lead and Public Relations" at bounding box center [488, 102] width 0 height 5
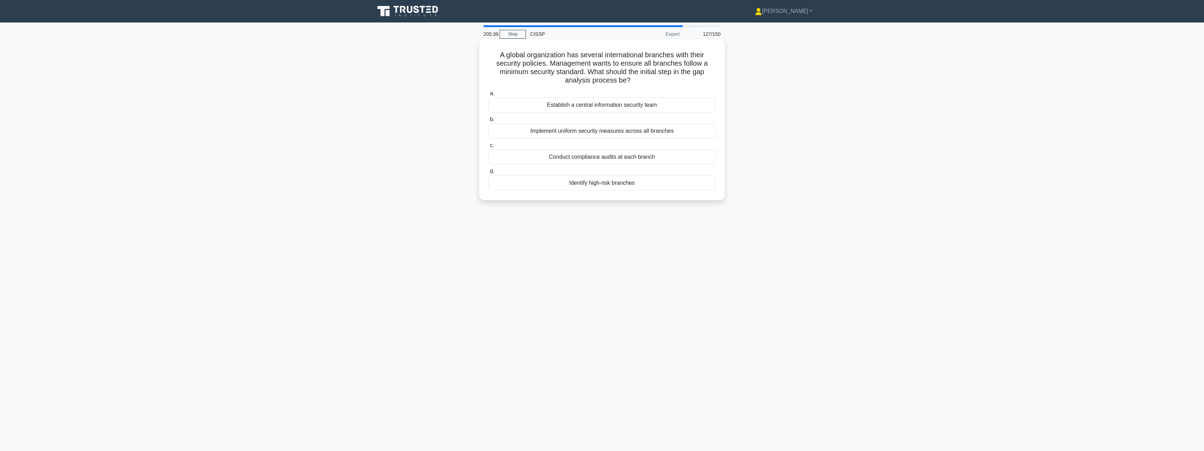
click at [617, 183] on div "Identify high-risk branches" at bounding box center [601, 182] width 227 height 15
click at [488, 174] on input "d. Identify high-risk branches" at bounding box center [488, 171] width 0 height 5
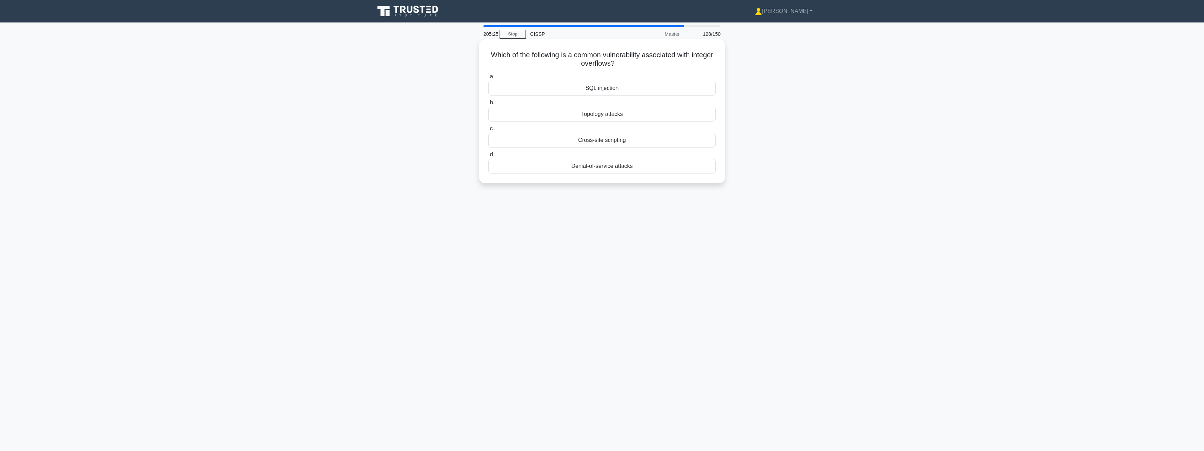
click at [637, 110] on div "Topology attacks" at bounding box center [601, 114] width 227 height 15
click at [488, 105] on input "b. Topology attacks" at bounding box center [488, 102] width 0 height 5
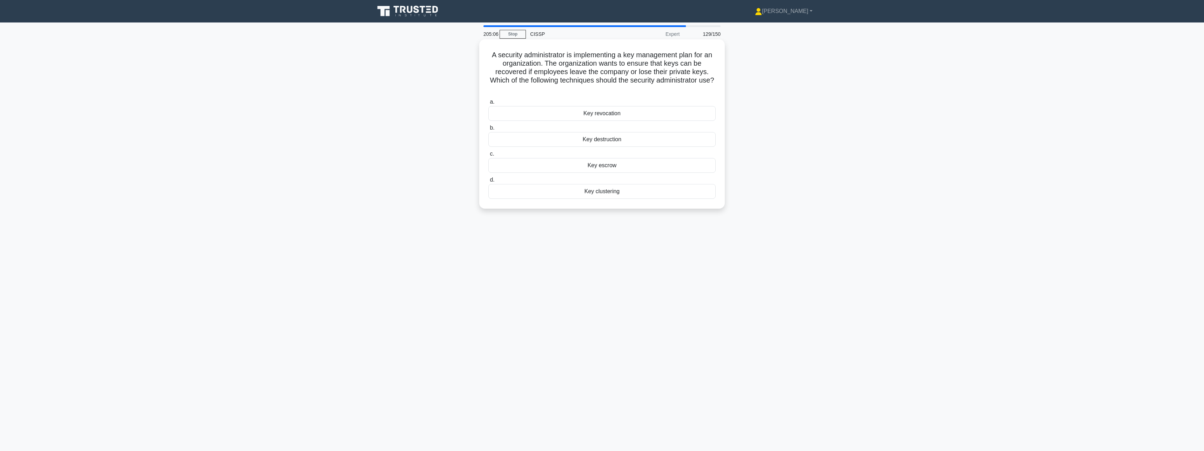
click at [618, 161] on div "Key escrow" at bounding box center [601, 165] width 227 height 15
click at [488, 156] on input "c. Key escrow" at bounding box center [488, 154] width 0 height 5
click at [636, 124] on div "Geographically distributed backups" at bounding box center [601, 122] width 227 height 15
click at [488, 113] on input "b. Geographically distributed backups" at bounding box center [488, 111] width 0 height 5
click at [632, 158] on div "Intrusion Detection System" at bounding box center [601, 156] width 227 height 15
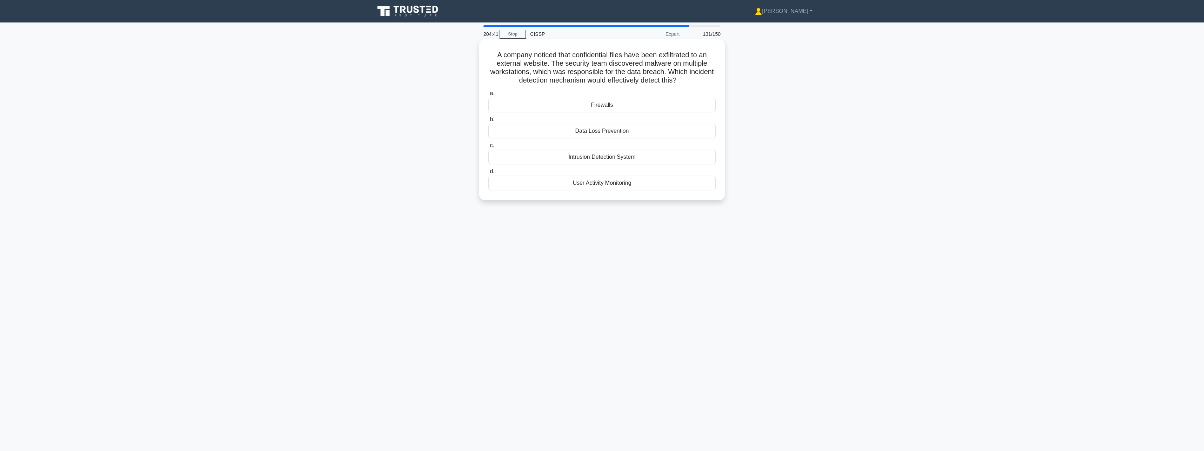
click at [488, 148] on input "c. Intrusion Detection System" at bounding box center [488, 145] width 0 height 5
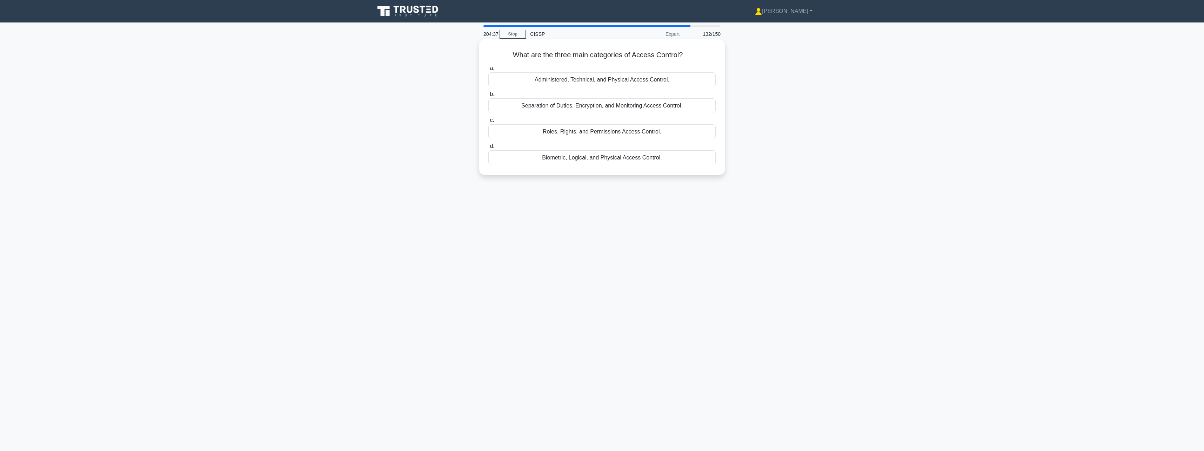
click at [615, 83] on div "Administered, Technical, and Physical Access Control." at bounding box center [601, 79] width 227 height 15
click at [488, 71] on input "a. Administered, Technical, and Physical Access Control." at bounding box center [488, 68] width 0 height 5
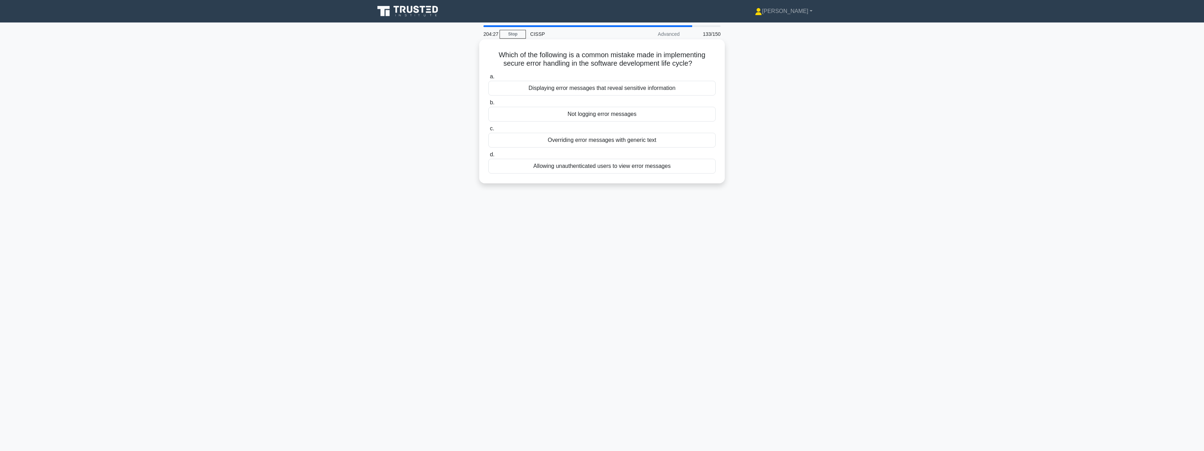
click at [706, 87] on div "Displaying error messages that reveal sensitive information" at bounding box center [601, 88] width 227 height 15
click at [488, 79] on input "a. Displaying error messages that reveal sensitive information" at bounding box center [488, 76] width 0 height 5
click at [633, 171] on div "Penetration testing is an active attack against the system." at bounding box center [601, 166] width 227 height 15
click at [488, 157] on input "d. Penetration testing is an active attack against the system." at bounding box center [488, 154] width 0 height 5
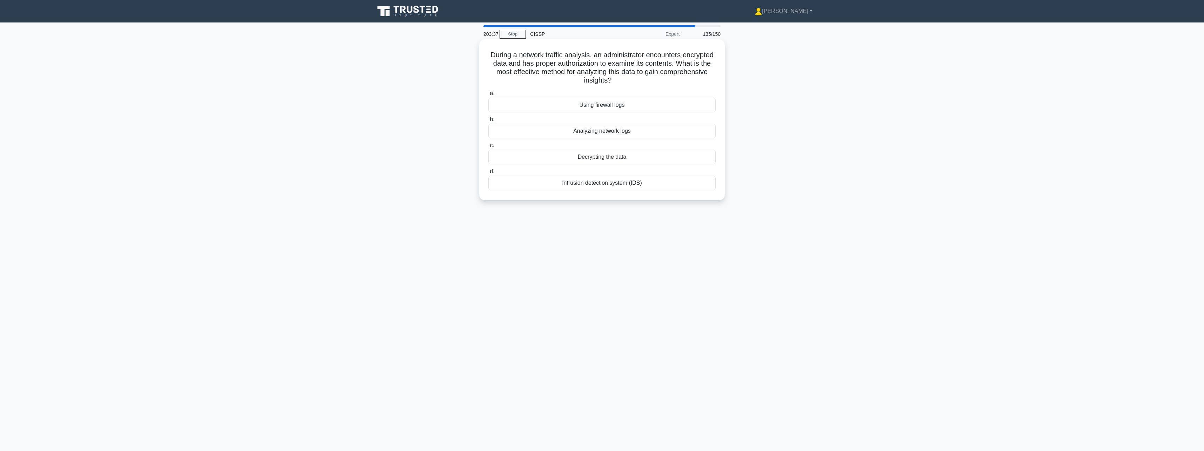
click at [643, 159] on div "Decrypting the data" at bounding box center [601, 156] width 227 height 15
click at [488, 148] on input "c. Decrypting the data" at bounding box center [488, 145] width 0 height 5
click at [658, 107] on div "Upgrade all servers to prevent future incidents" at bounding box center [601, 105] width 227 height 15
click at [488, 96] on input "a. Upgrade all servers to prevent future incidents" at bounding box center [488, 93] width 0 height 5
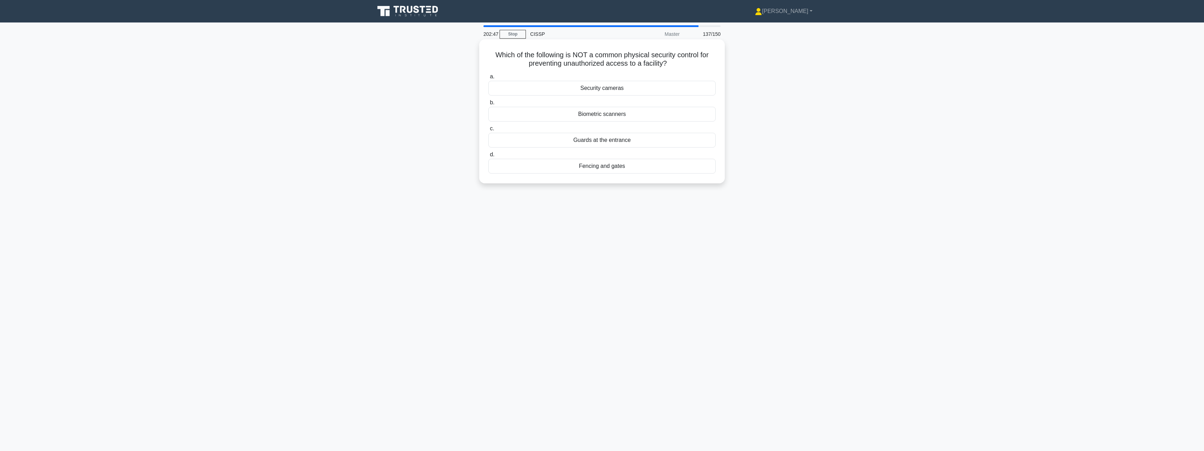
click at [655, 115] on div "Biometric scanners" at bounding box center [601, 114] width 227 height 15
click at [488, 105] on input "b. Biometric scanners" at bounding box center [488, 102] width 0 height 5
click at [627, 171] on div "Encryption" at bounding box center [601, 166] width 227 height 15
click at [488, 157] on input "d. Encryption" at bounding box center [488, 154] width 0 height 5
click at [635, 146] on div "Smart cards with PINs" at bounding box center [601, 140] width 227 height 15
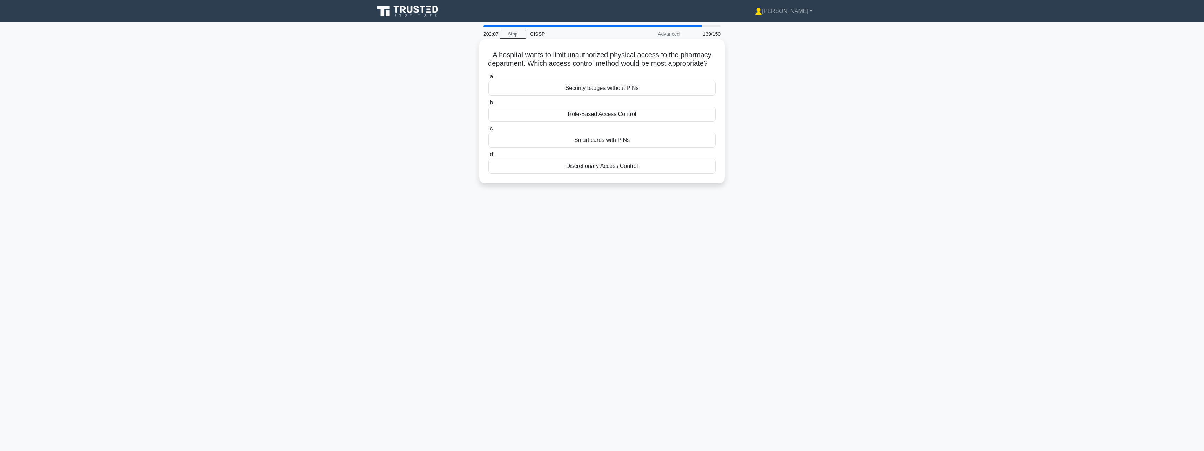
click at [488, 131] on input "c. Smart cards with PINs" at bounding box center [488, 128] width 0 height 5
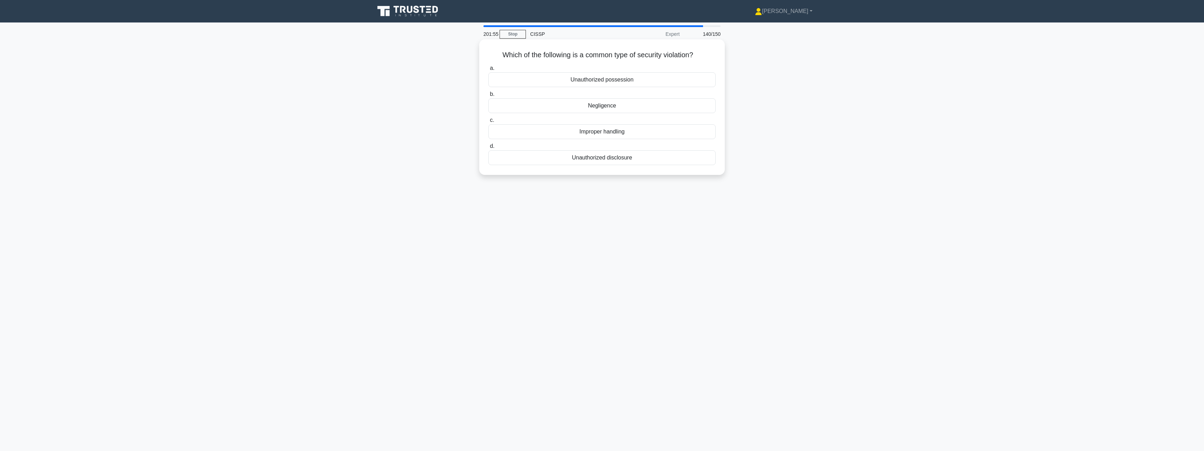
click at [639, 164] on div "Unauthorized disclosure" at bounding box center [601, 157] width 227 height 15
click at [488, 148] on input "d. Unauthorized disclosure" at bounding box center [488, 146] width 0 height 5
click at [670, 113] on div "Improved Response Times" at bounding box center [601, 105] width 227 height 15
click at [488, 97] on input "b. Improved Response Times" at bounding box center [488, 94] width 0 height 5
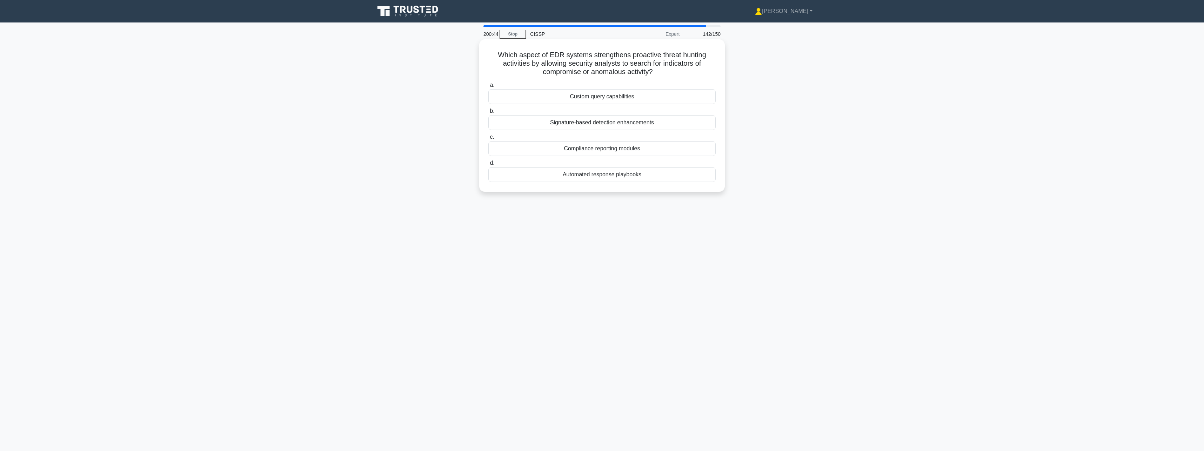
click at [670, 121] on div "Signature-based detection enhancements" at bounding box center [601, 122] width 227 height 15
click at [488, 113] on input "b. Signature-based detection enhancements" at bounding box center [488, 111] width 0 height 5
click at [660, 140] on div "Threat Likelihood (TL)" at bounding box center [601, 140] width 227 height 15
click at [488, 131] on input "c. Threat Likelihood (TL)" at bounding box center [488, 128] width 0 height 5
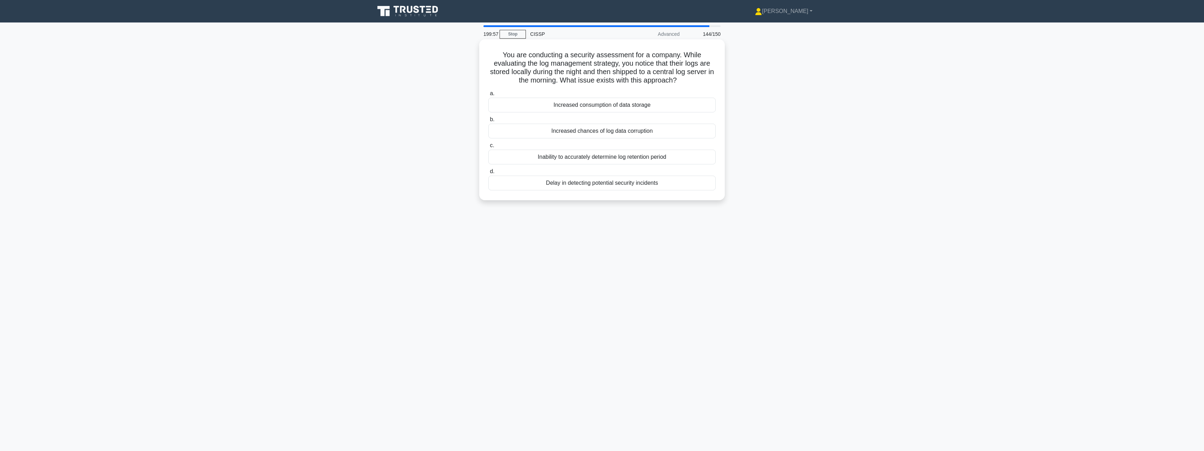
click at [621, 184] on div "Delay in detecting potential security incidents" at bounding box center [601, 182] width 227 height 15
click at [488, 174] on input "d. Delay in detecting potential security incidents" at bounding box center [488, 171] width 0 height 5
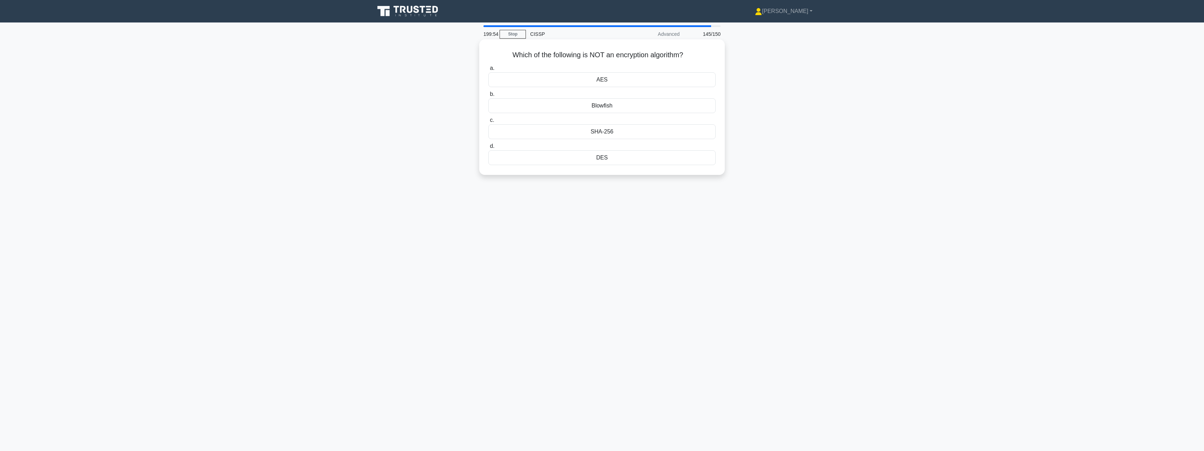
click at [621, 132] on div "SHA-256" at bounding box center [601, 131] width 227 height 15
click at [488, 122] on input "c. SHA-256" at bounding box center [488, 120] width 0 height 5
click at [618, 117] on div "Star Property" at bounding box center [601, 114] width 227 height 15
click at [488, 105] on input "b. Star Property" at bounding box center [488, 102] width 0 height 5
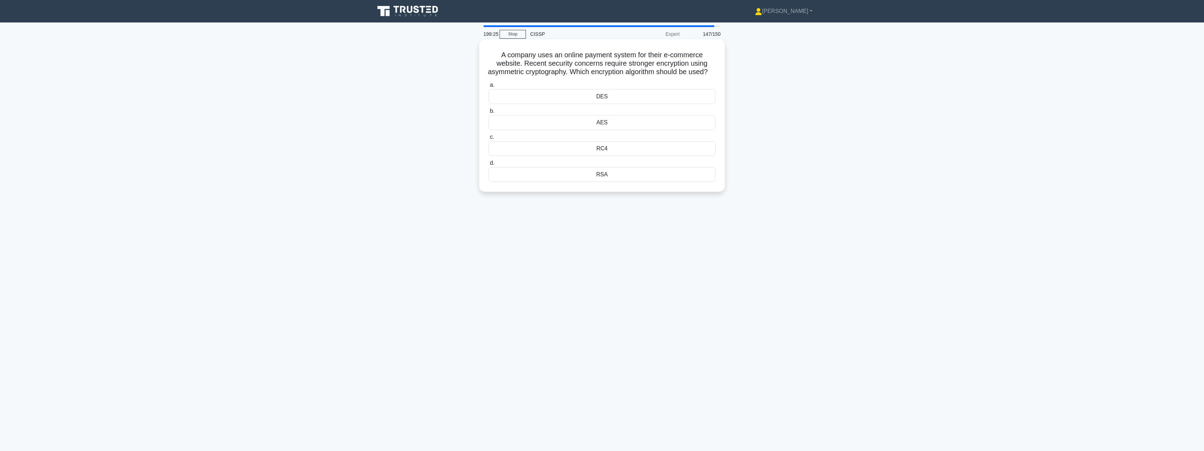
click at [613, 181] on div "RSA" at bounding box center [601, 174] width 227 height 15
click at [488, 165] on input "d. RSA" at bounding box center [488, 163] width 0 height 5
click at [629, 140] on div "Automated vulnerability scan" at bounding box center [601, 140] width 227 height 15
click at [488, 131] on input "c. Automated vulnerability scan" at bounding box center [488, 128] width 0 height 5
click at [622, 156] on div "Chosen-ciphertext attack" at bounding box center [601, 148] width 227 height 15
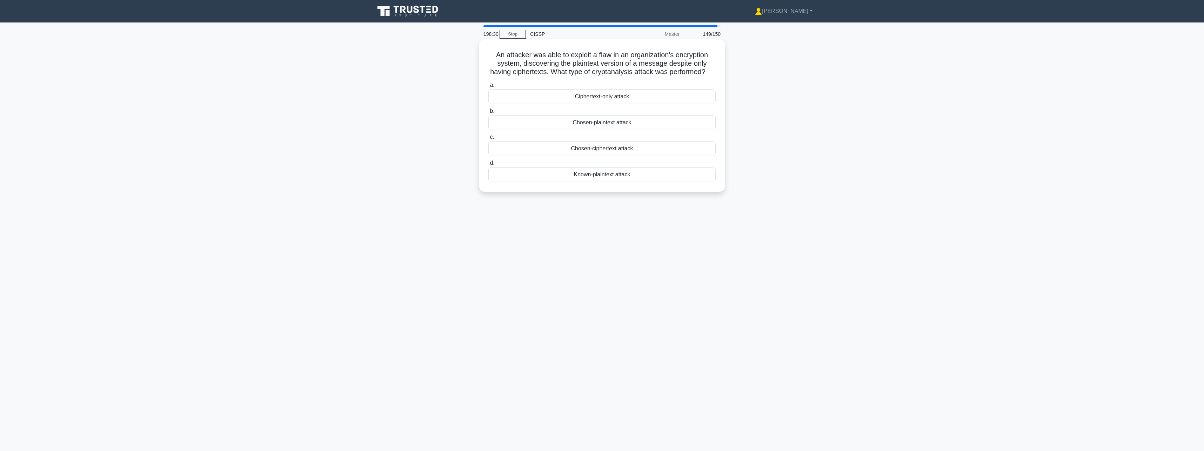
click at [488, 139] on input "c. Chosen-ciphertext attack" at bounding box center [488, 137] width 0 height 5
click at [623, 128] on div "Trade Secret" at bounding box center [601, 122] width 227 height 15
click at [488, 113] on input "b. Trade Secret" at bounding box center [488, 111] width 0 height 5
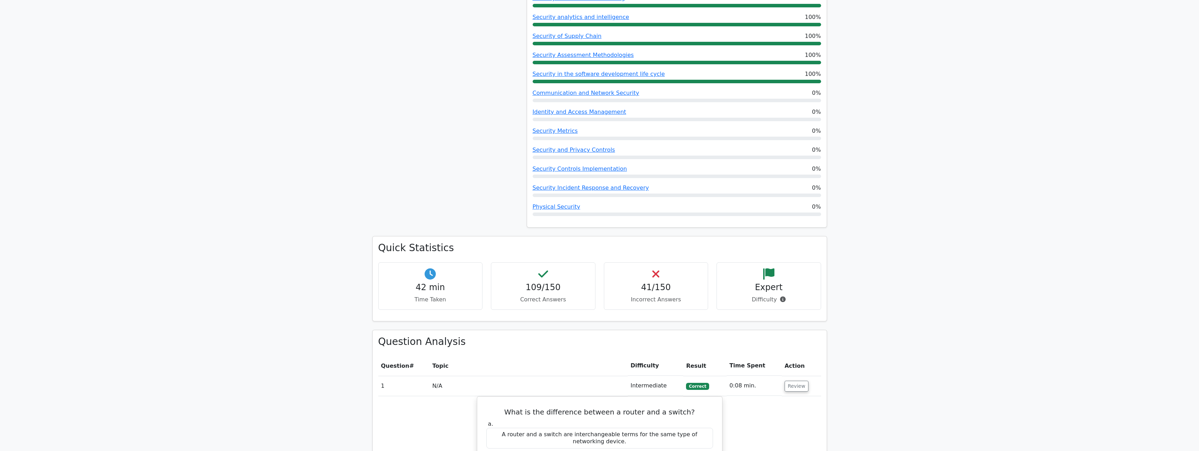
scroll to position [456, 0]
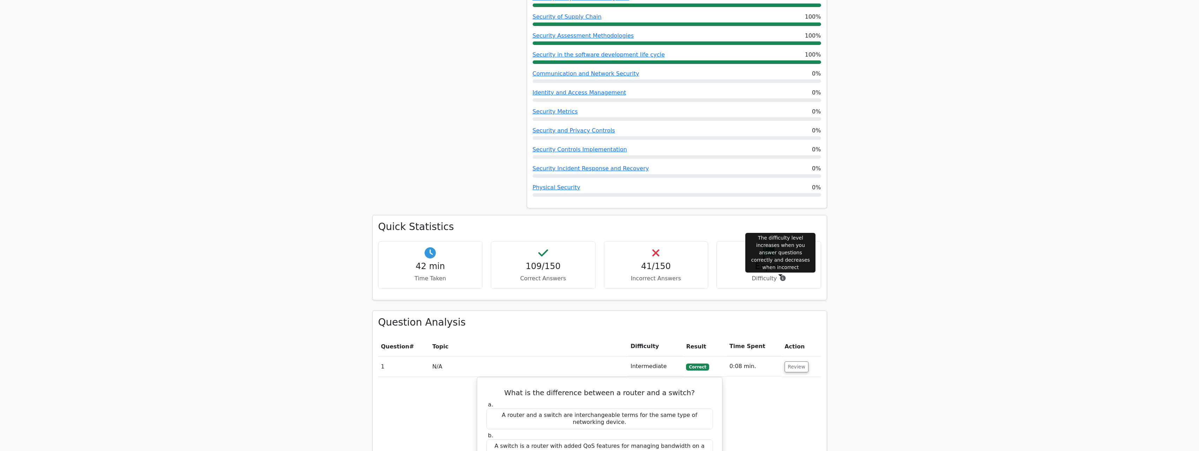
click at [780, 278] on icon at bounding box center [783, 278] width 6 height 6
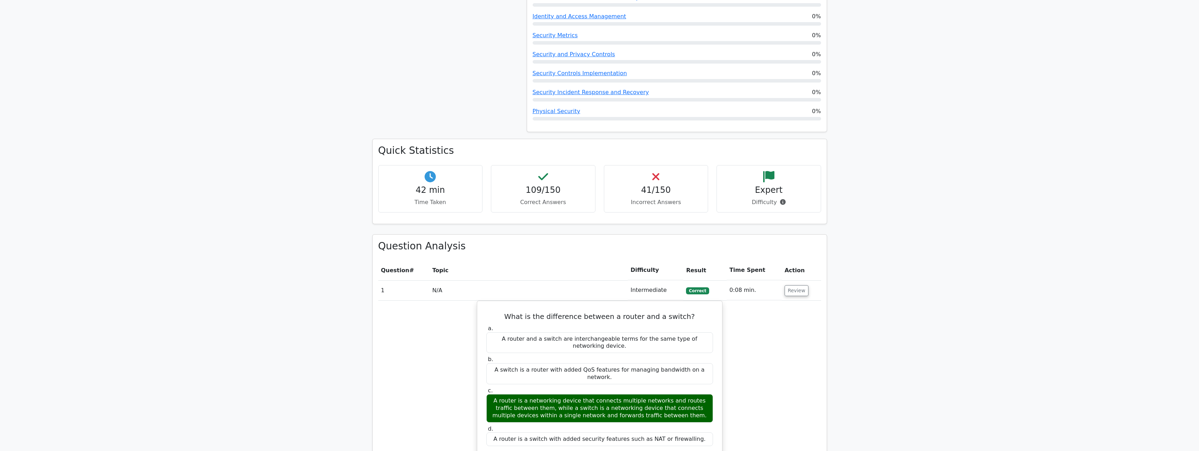
scroll to position [561, 0]
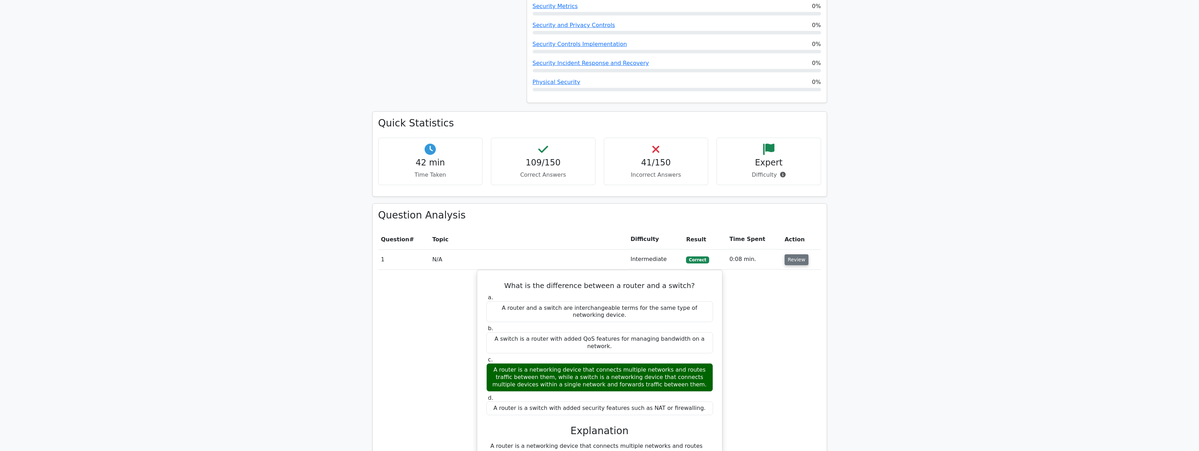
click at [789, 261] on button "Review" at bounding box center [797, 259] width 24 height 11
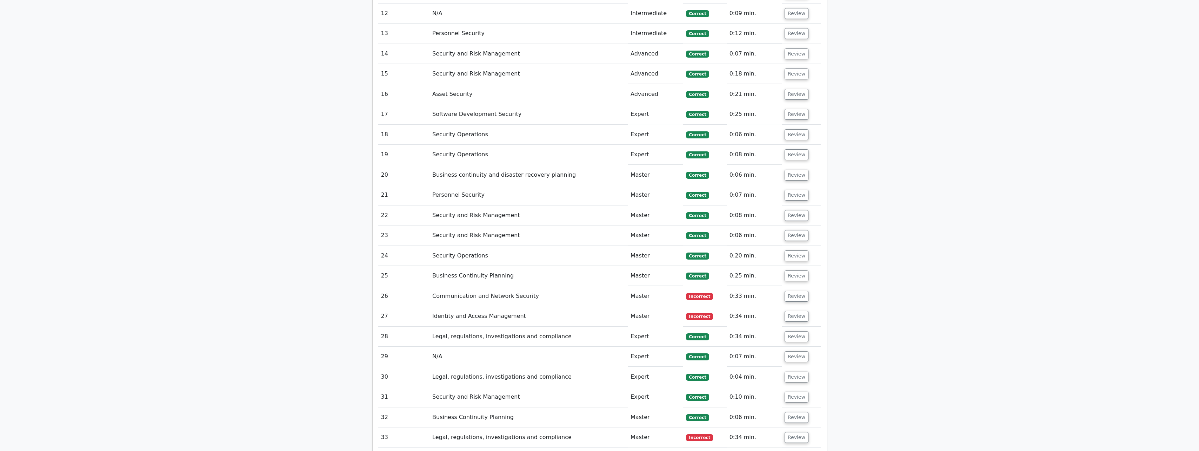
scroll to position [1047, 0]
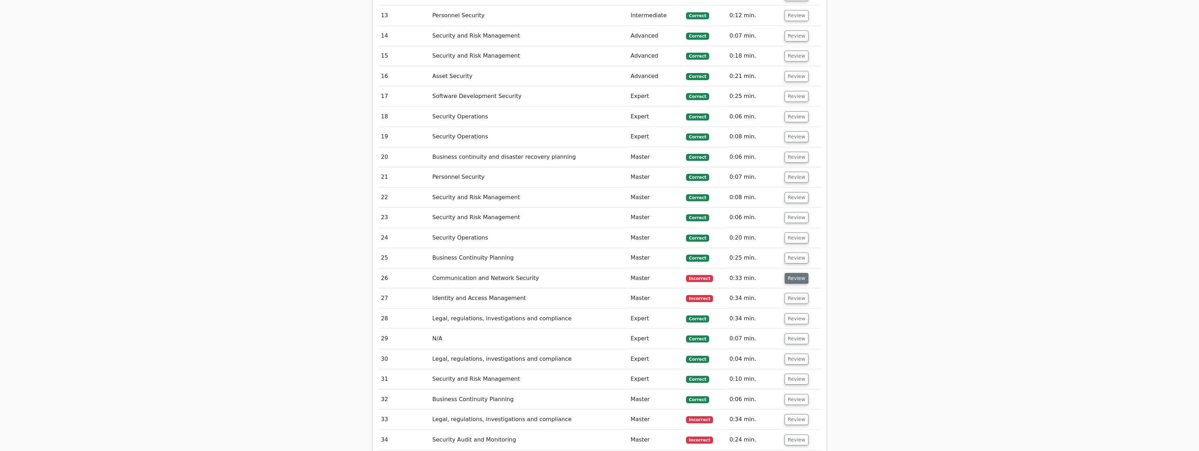
click at [785, 278] on button "Review" at bounding box center [797, 278] width 24 height 11
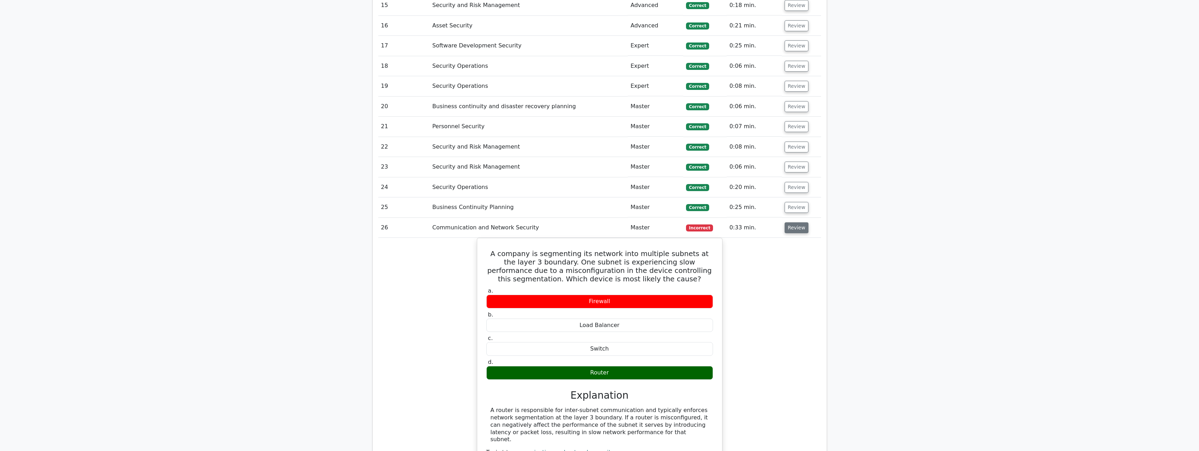
scroll to position [1117, 0]
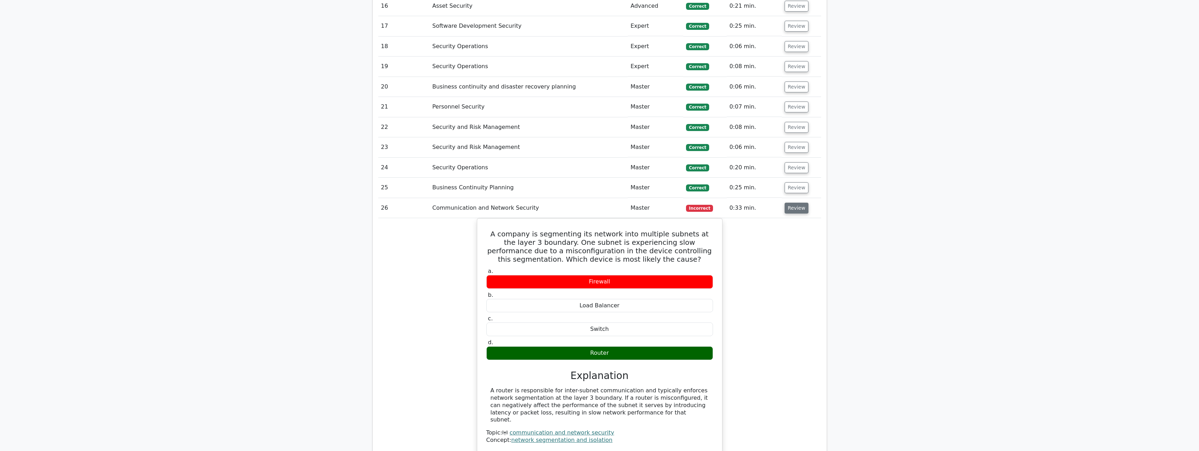
click at [798, 213] on button "Review" at bounding box center [797, 207] width 24 height 11
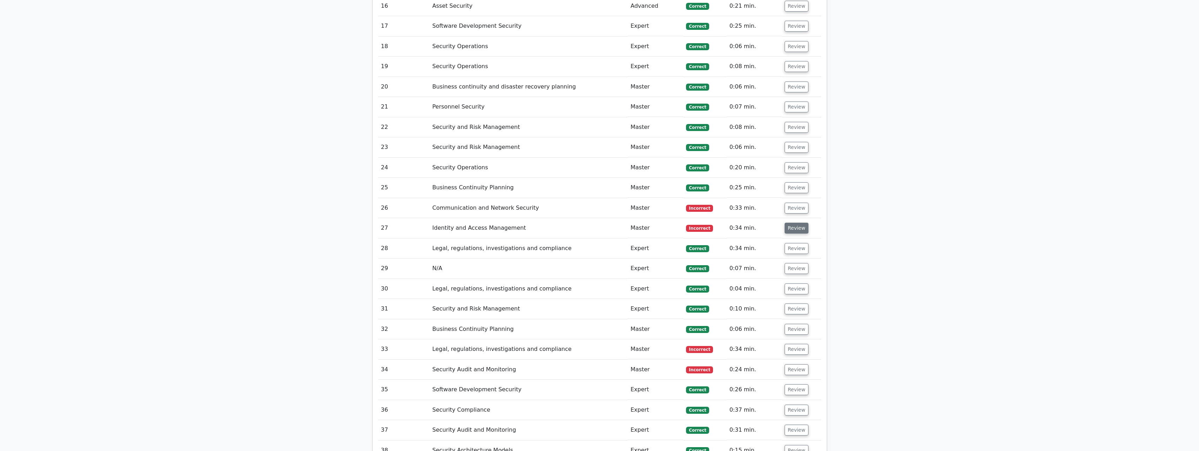
click at [792, 228] on button "Review" at bounding box center [797, 227] width 24 height 11
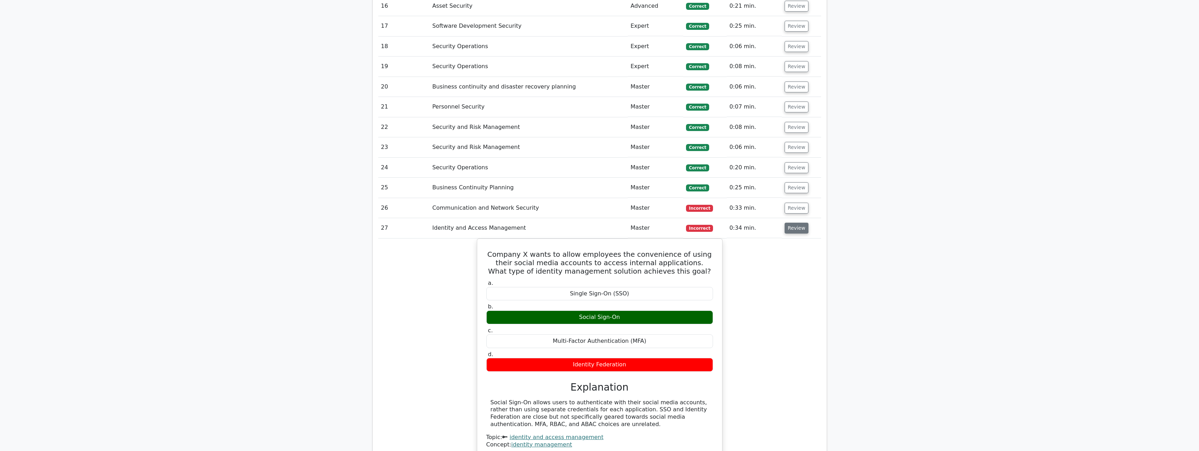
click at [792, 227] on button "Review" at bounding box center [797, 227] width 24 height 11
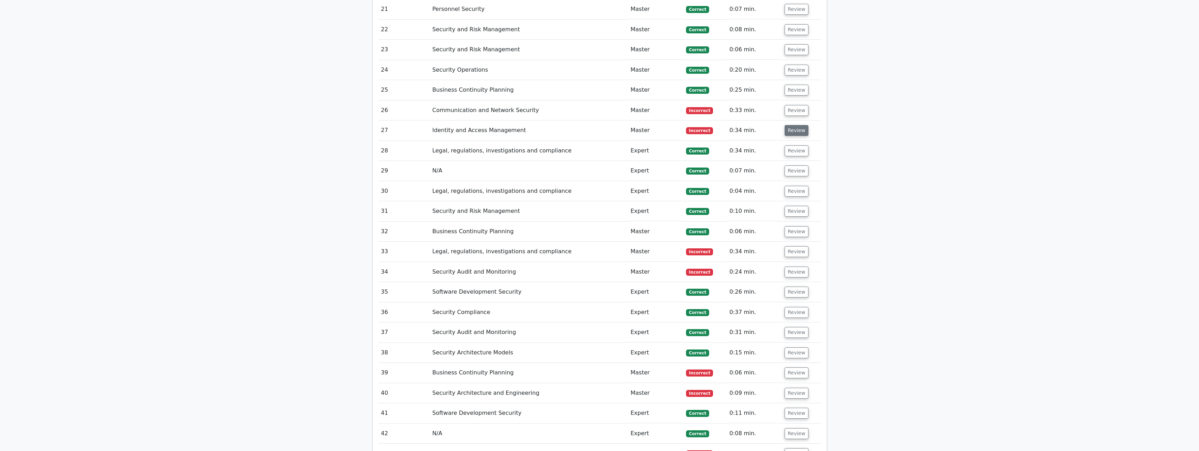
scroll to position [1223, 0]
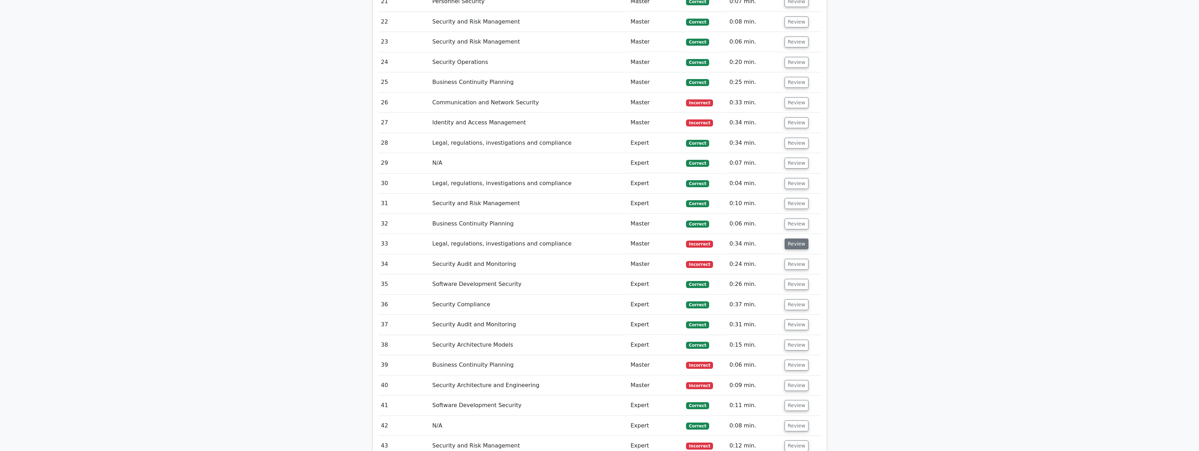
click at [787, 244] on button "Review" at bounding box center [797, 243] width 24 height 11
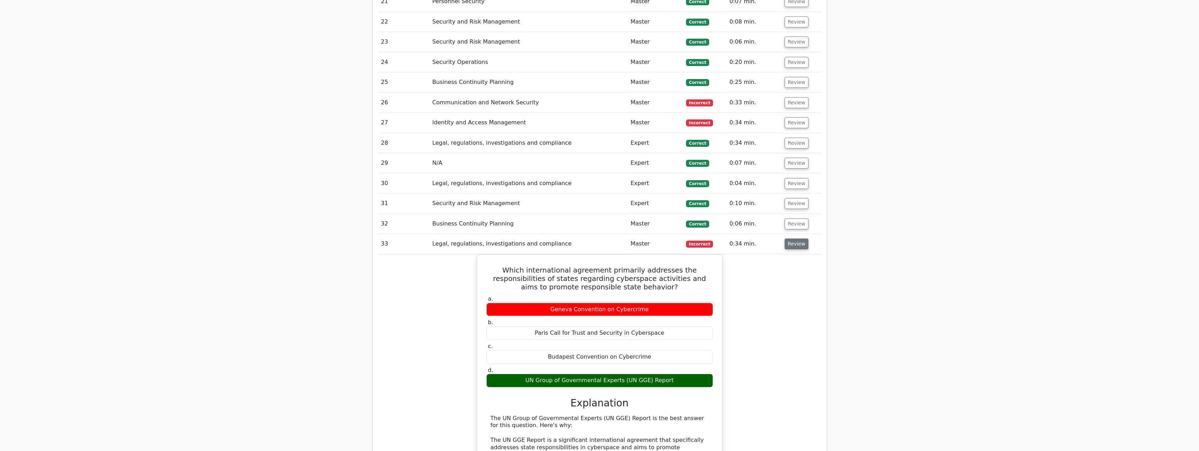
click at [787, 244] on button "Review" at bounding box center [797, 243] width 24 height 11
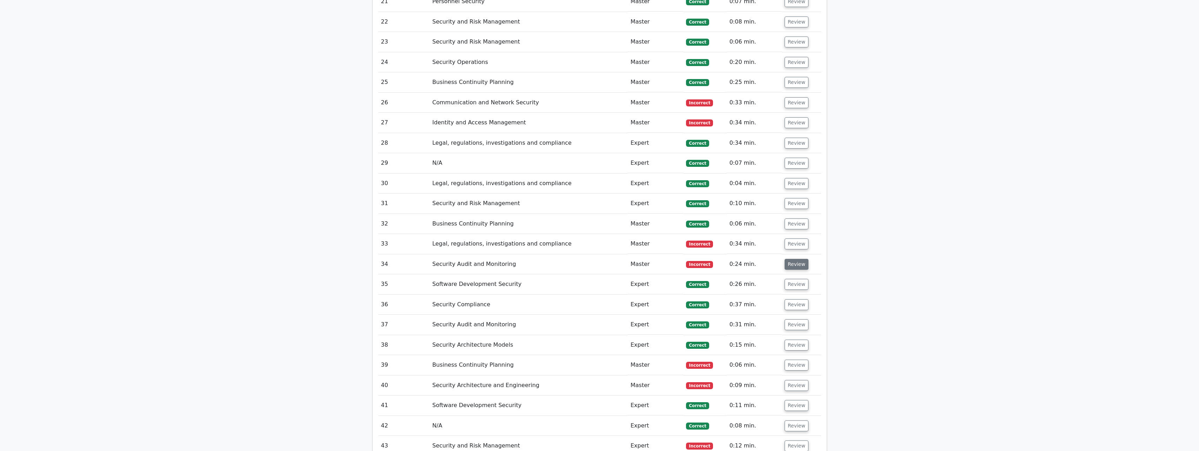
click at [787, 259] on td "Review" at bounding box center [801, 264] width 39 height 20
click at [787, 259] on button "Review" at bounding box center [797, 264] width 24 height 11
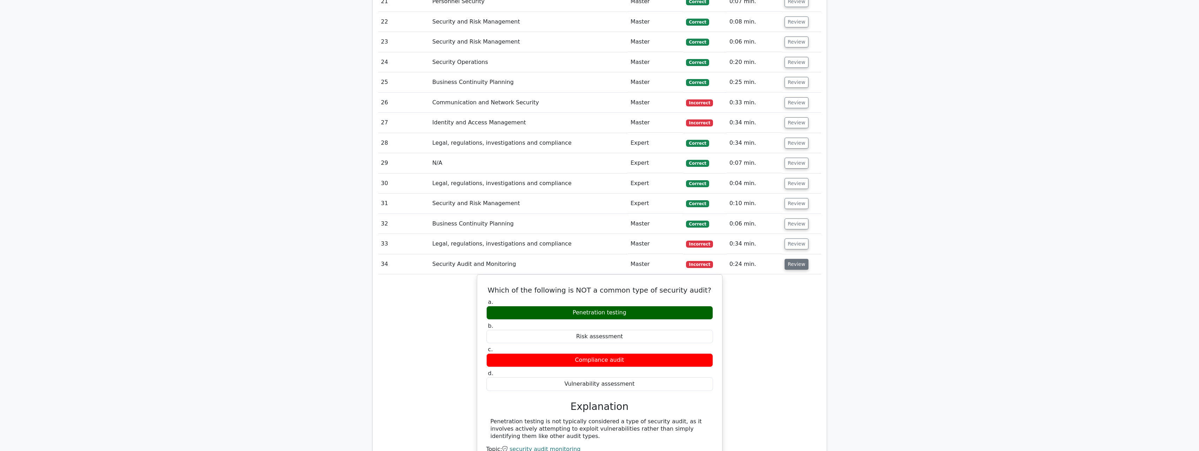
click at [787, 259] on button "Review" at bounding box center [797, 264] width 24 height 11
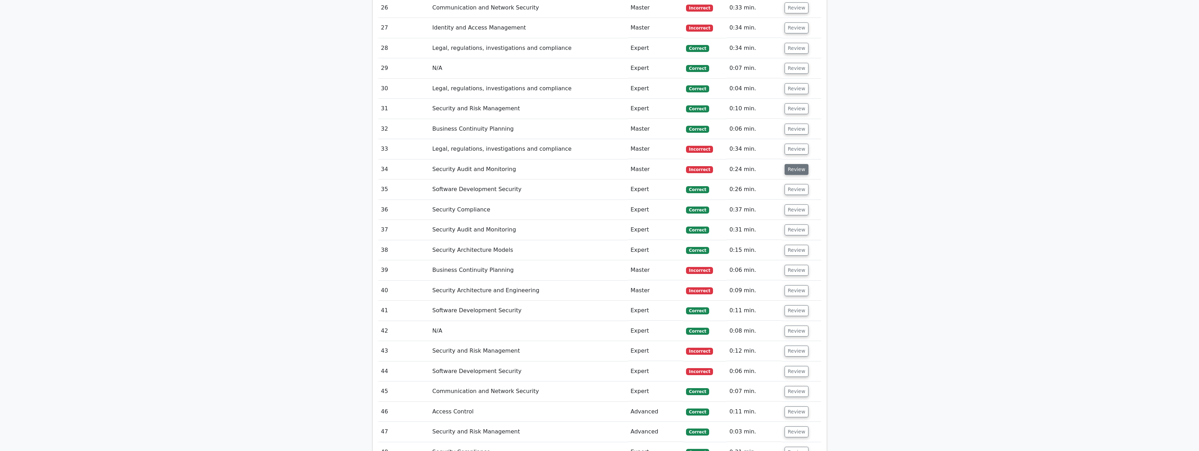
scroll to position [1328, 0]
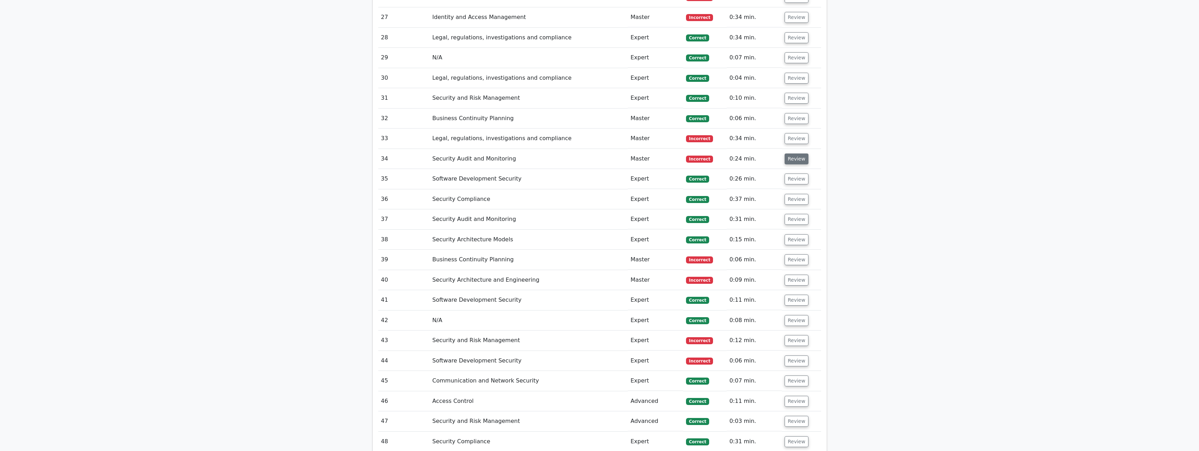
click at [787, 259] on button "Review" at bounding box center [797, 259] width 24 height 11
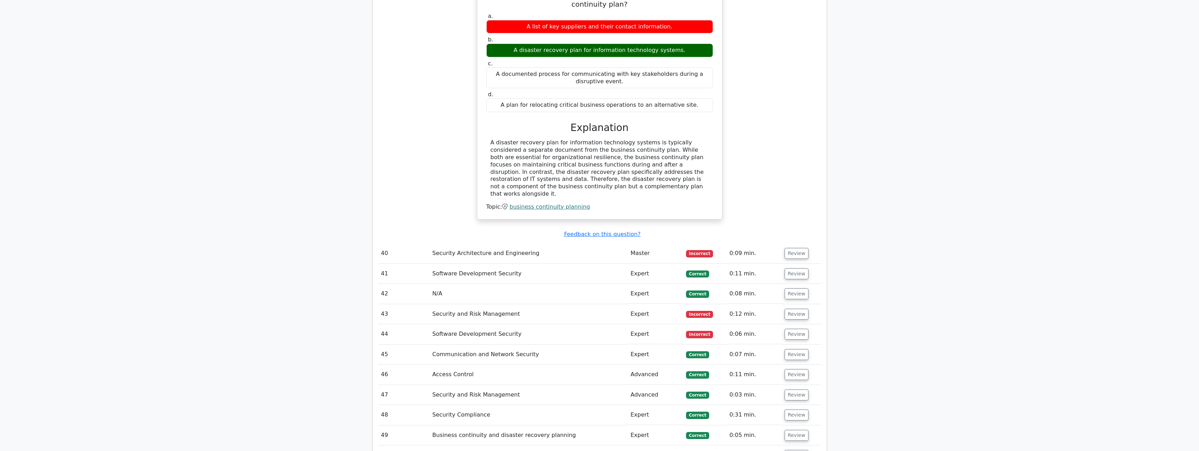
scroll to position [1679, 0]
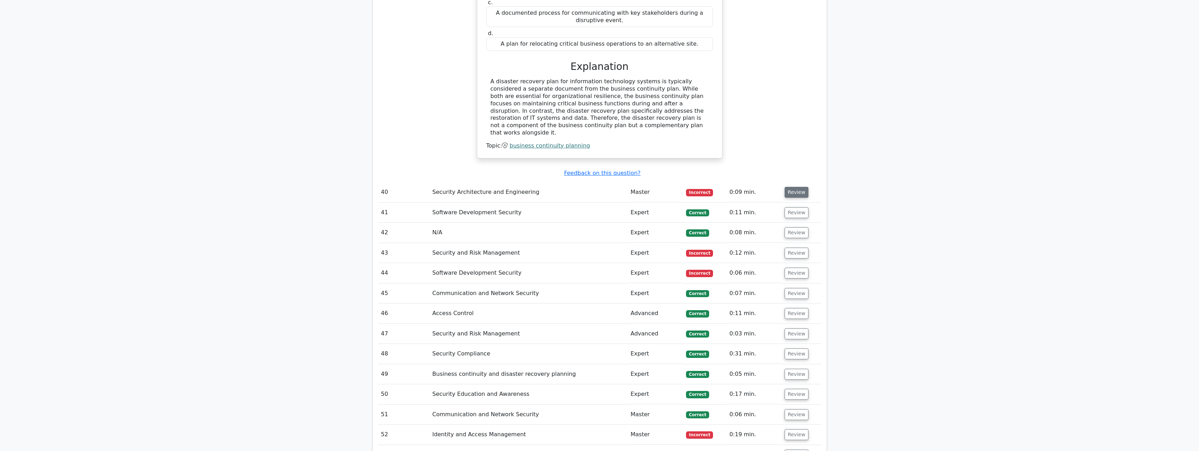
click at [796, 187] on button "Review" at bounding box center [797, 192] width 24 height 11
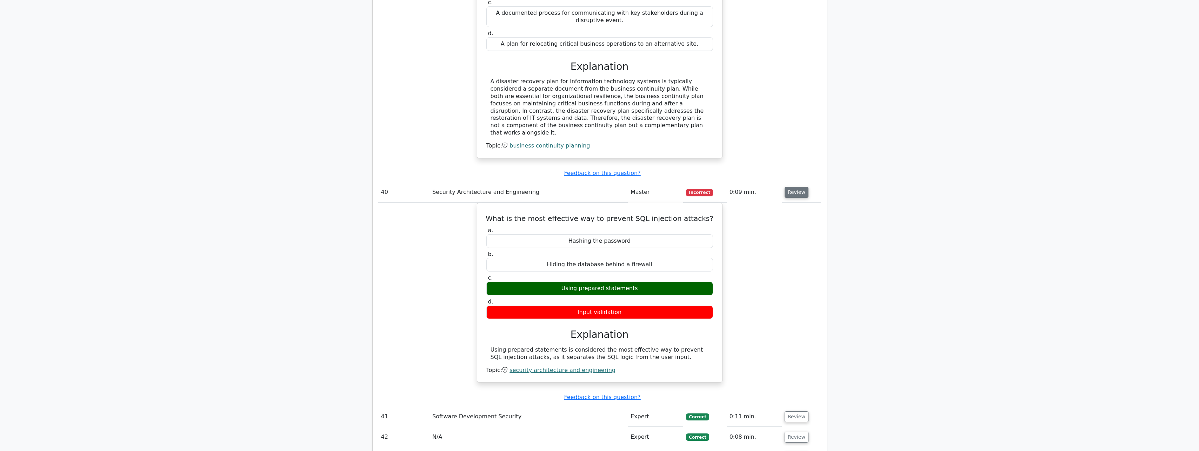
click at [796, 187] on button "Review" at bounding box center [797, 192] width 24 height 11
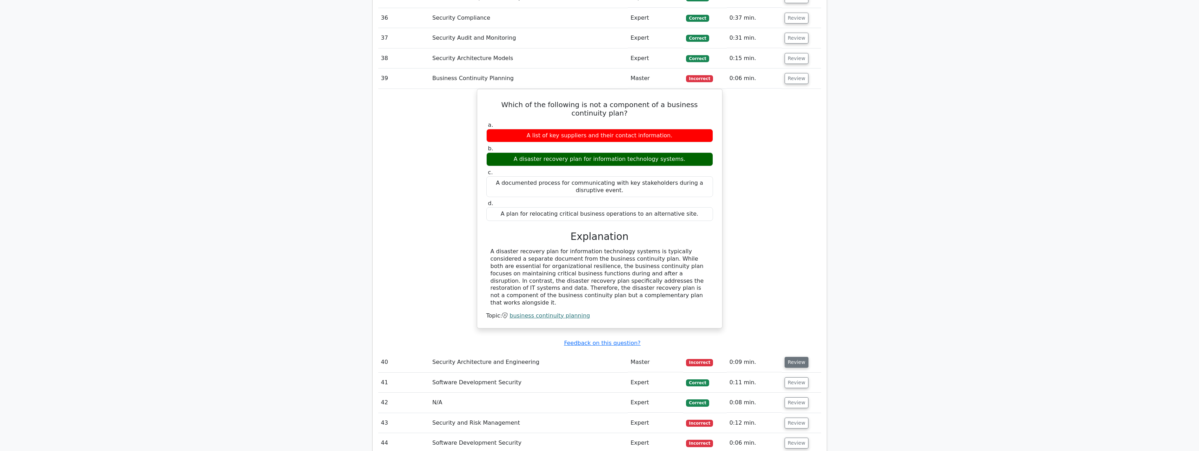
scroll to position [1503, 0]
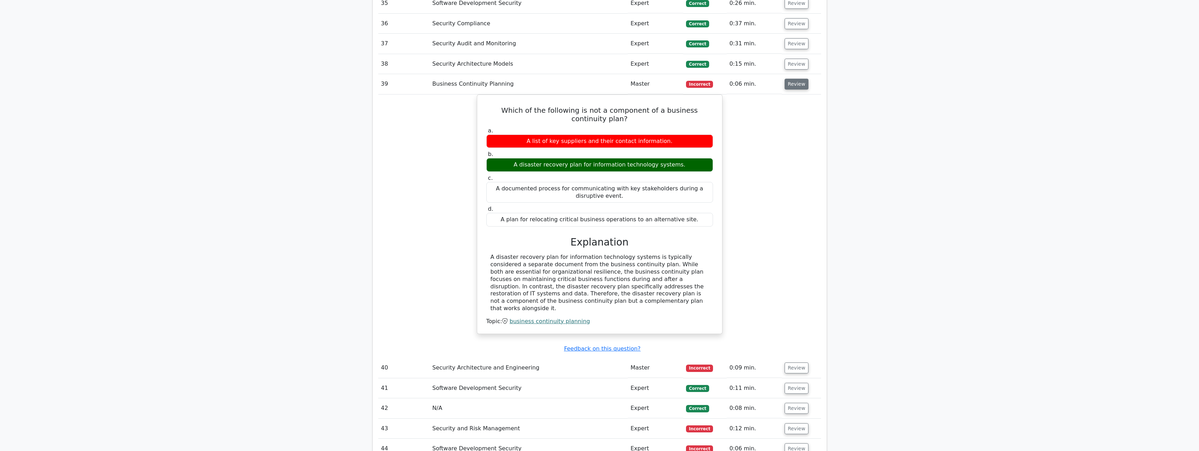
click at [789, 89] on button "Review" at bounding box center [797, 84] width 24 height 11
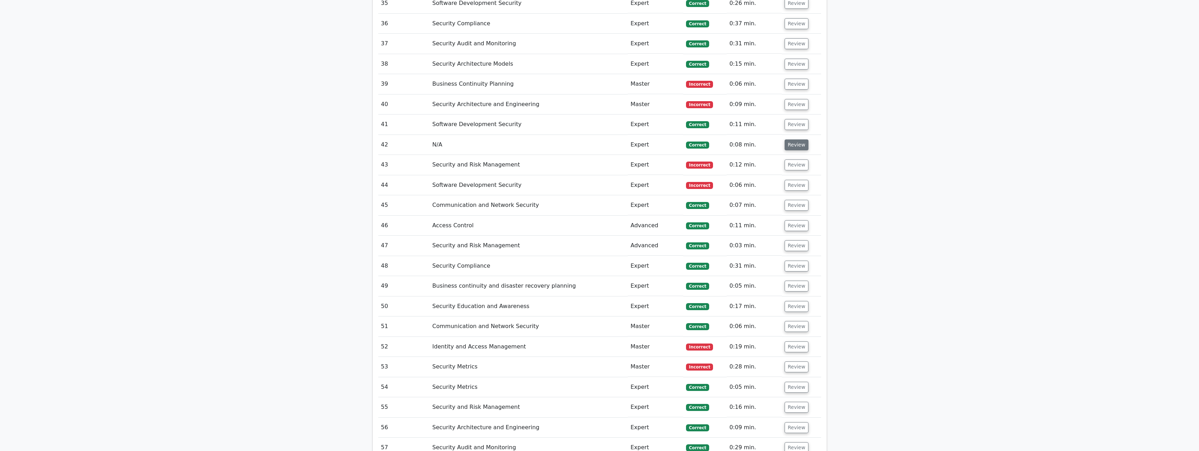
click at [788, 147] on button "Review" at bounding box center [797, 144] width 24 height 11
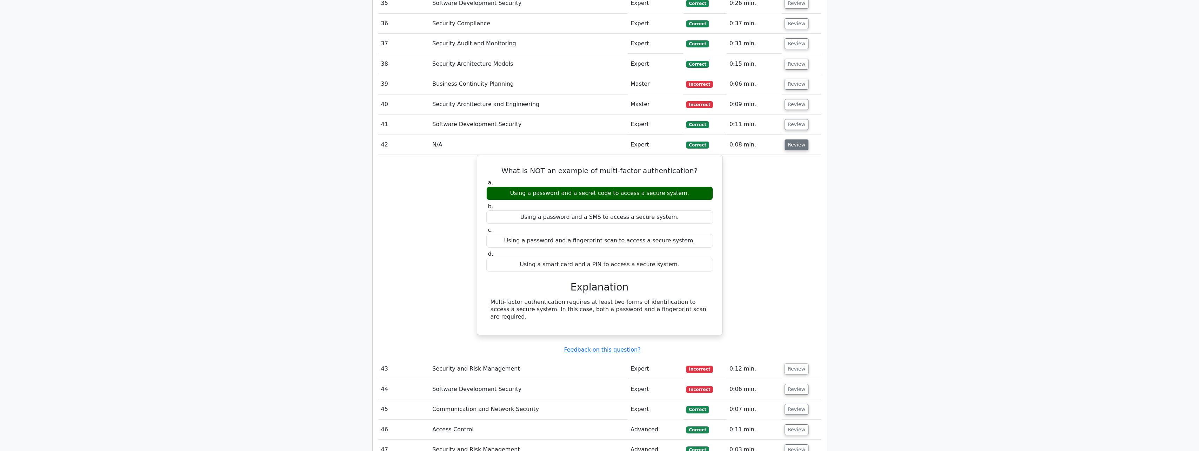
click at [788, 147] on button "Review" at bounding box center [797, 144] width 24 height 11
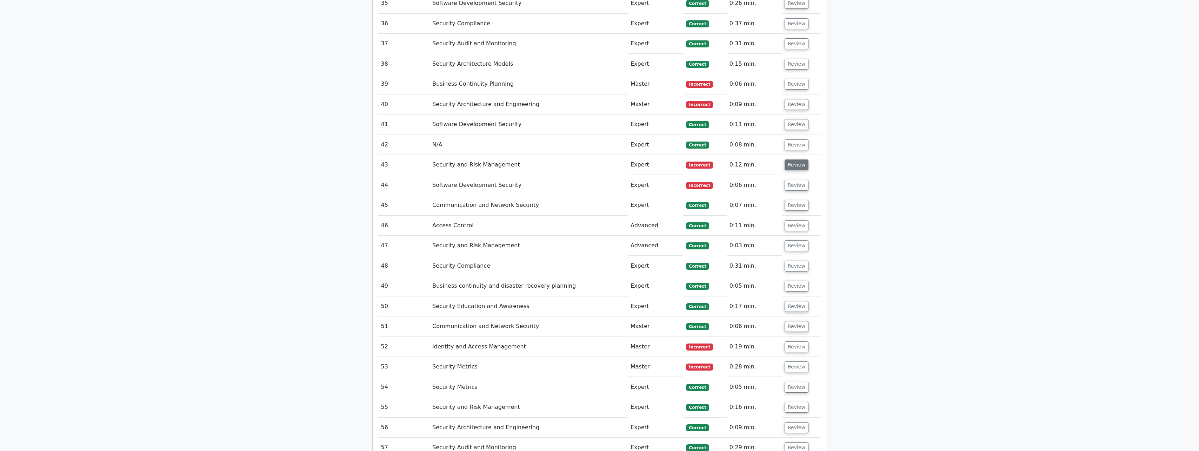
click at [789, 165] on button "Review" at bounding box center [797, 164] width 24 height 11
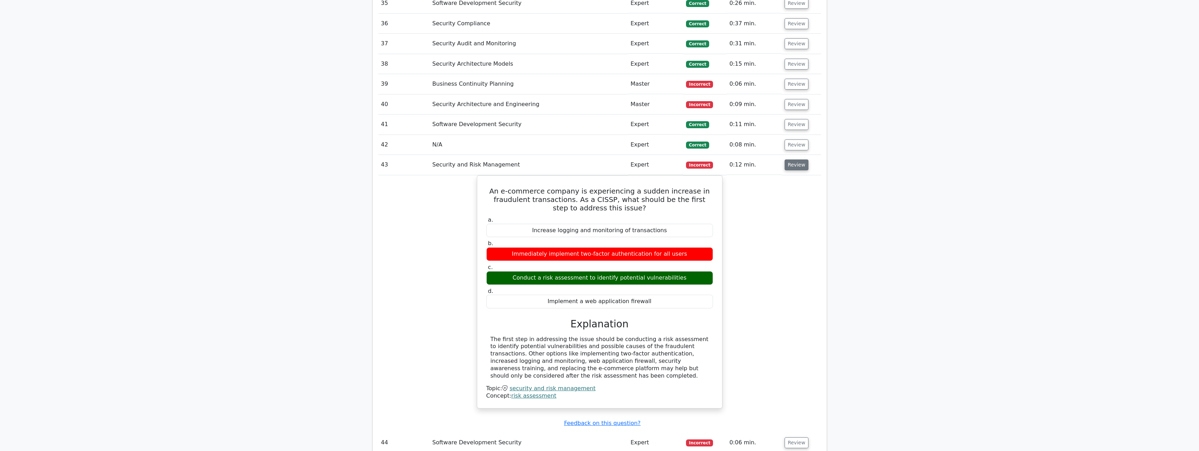
click at [789, 165] on button "Review" at bounding box center [797, 164] width 24 height 11
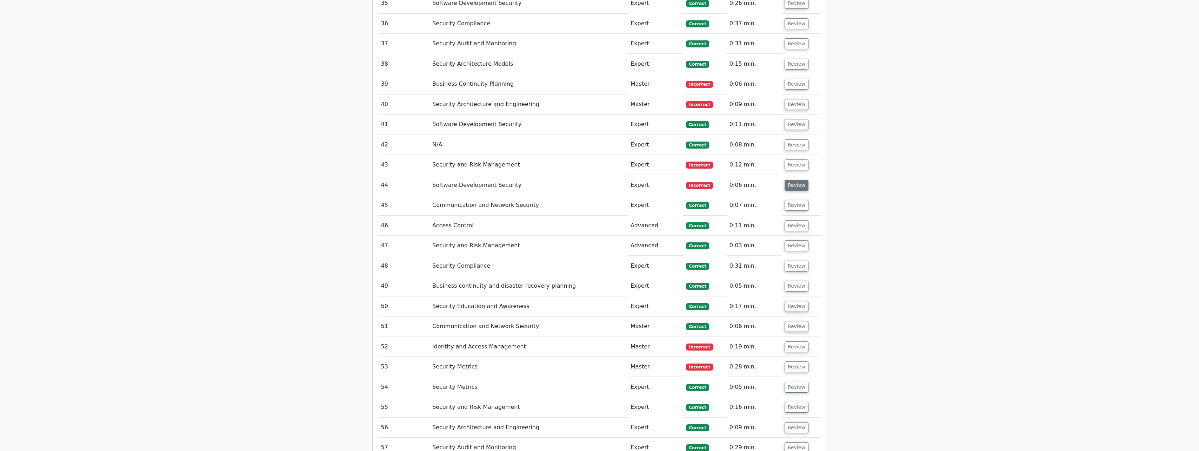
click at [792, 180] on button "Review" at bounding box center [797, 185] width 24 height 11
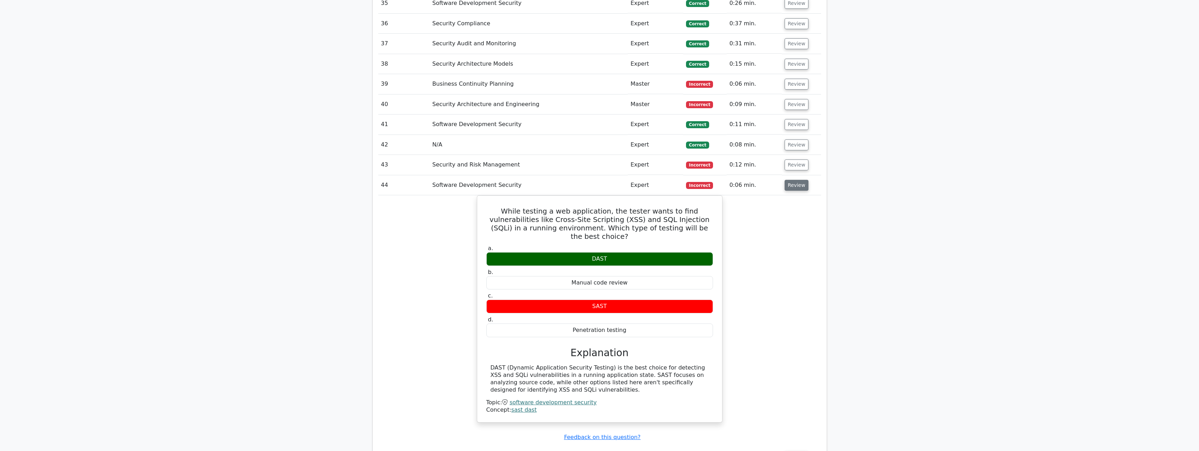
click at [792, 180] on button "Review" at bounding box center [797, 185] width 24 height 11
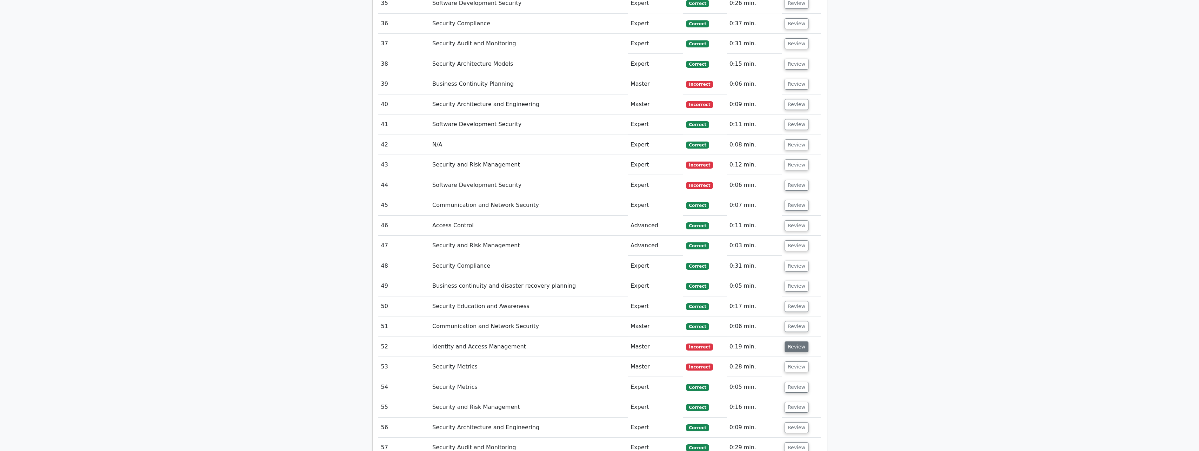
click at [796, 344] on button "Review" at bounding box center [797, 346] width 24 height 11
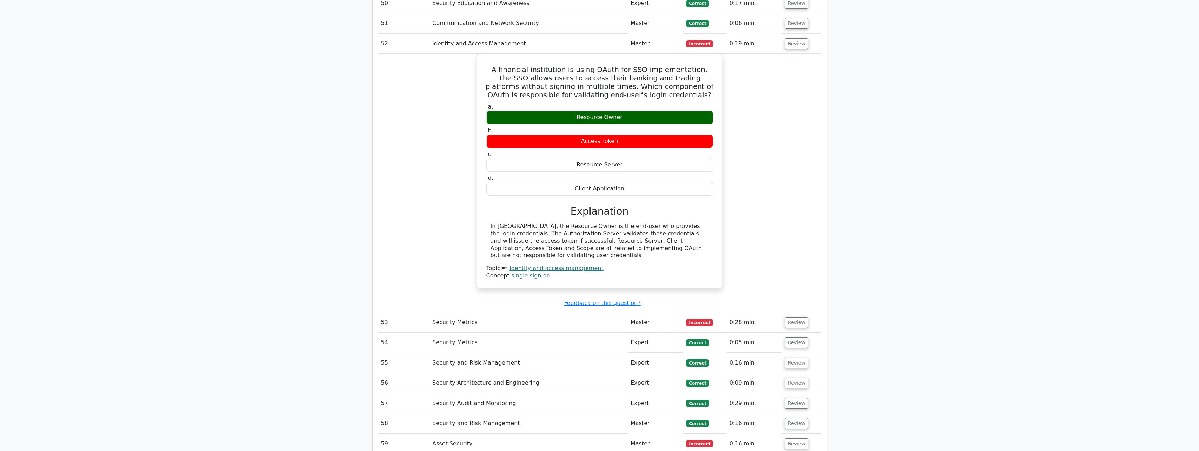
scroll to position [1819, 0]
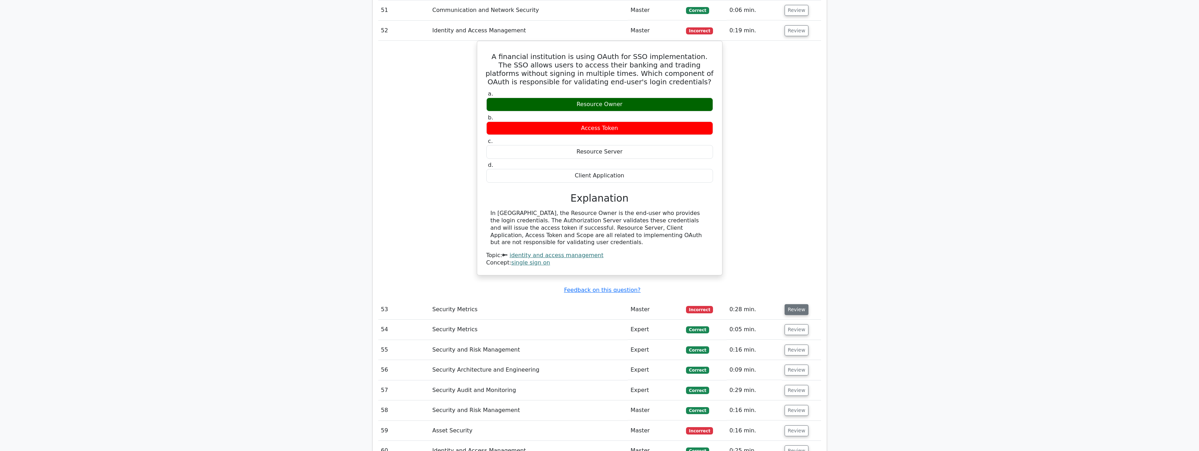
click at [800, 304] on button "Review" at bounding box center [797, 309] width 24 height 11
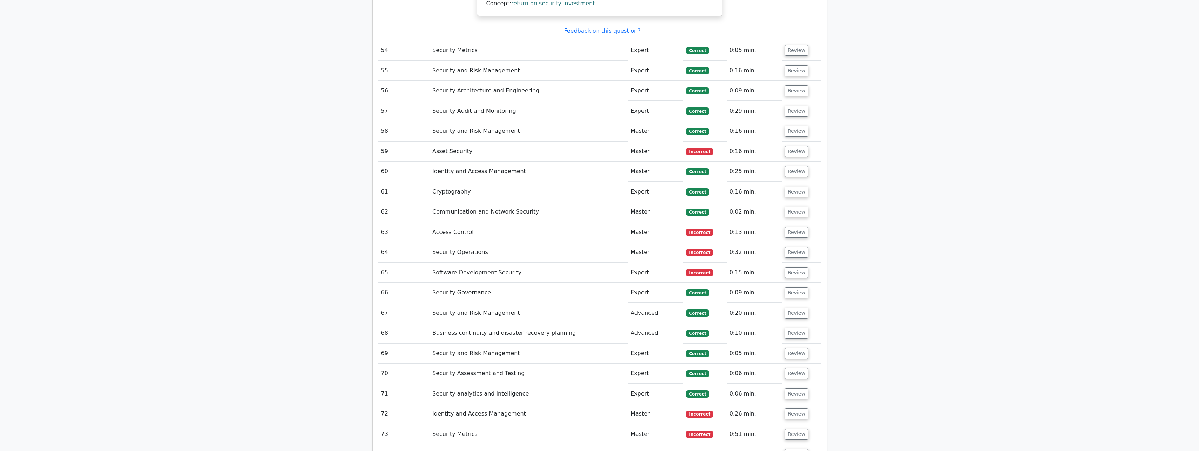
scroll to position [2345, 0]
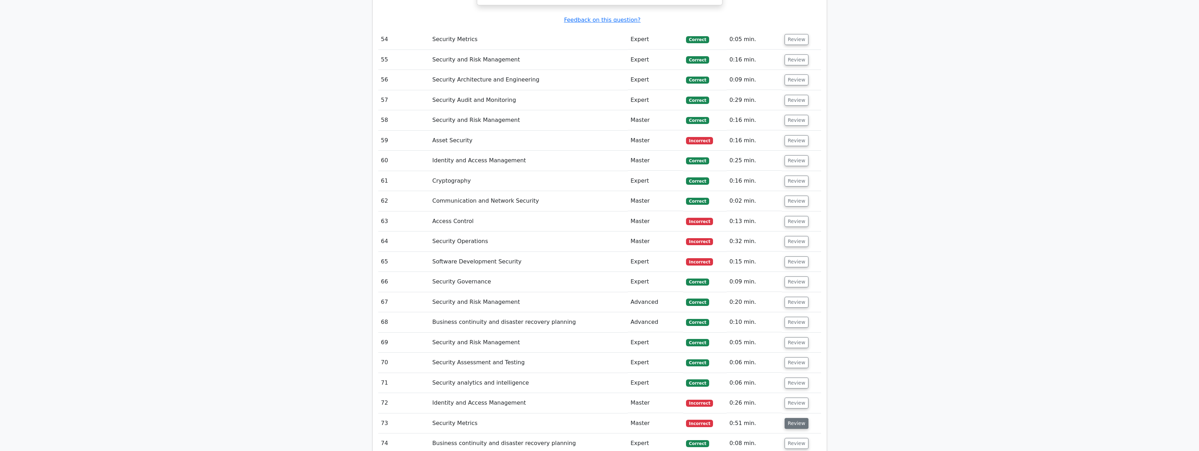
click at [794, 418] on button "Review" at bounding box center [797, 423] width 24 height 11
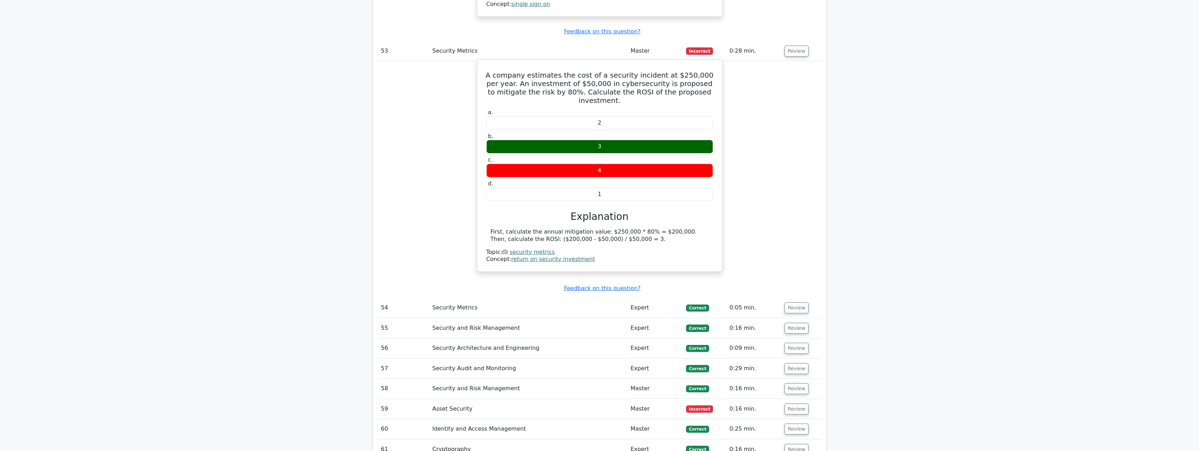
scroll to position [2065, 0]
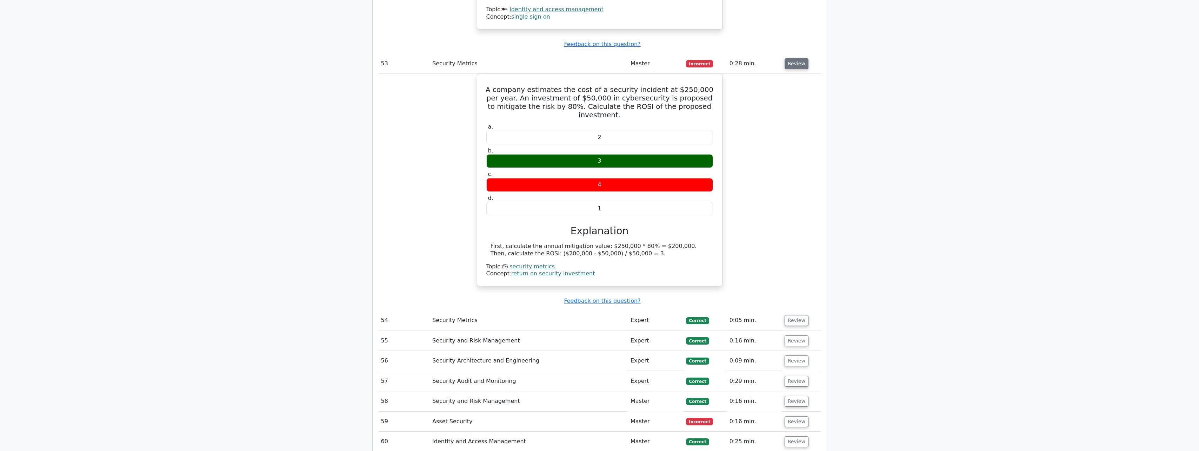
click at [797, 58] on button "Review" at bounding box center [797, 63] width 24 height 11
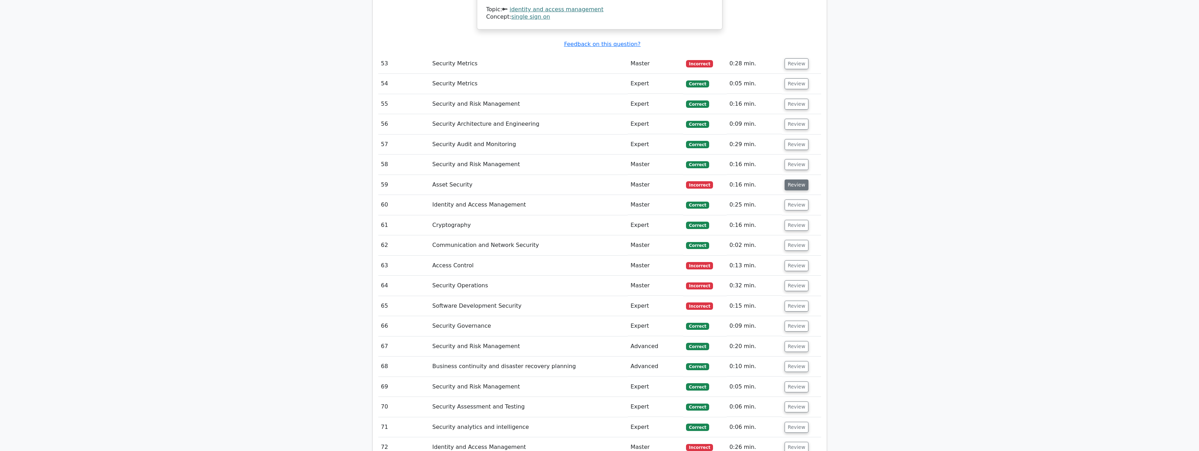
click at [789, 179] on button "Review" at bounding box center [797, 184] width 24 height 11
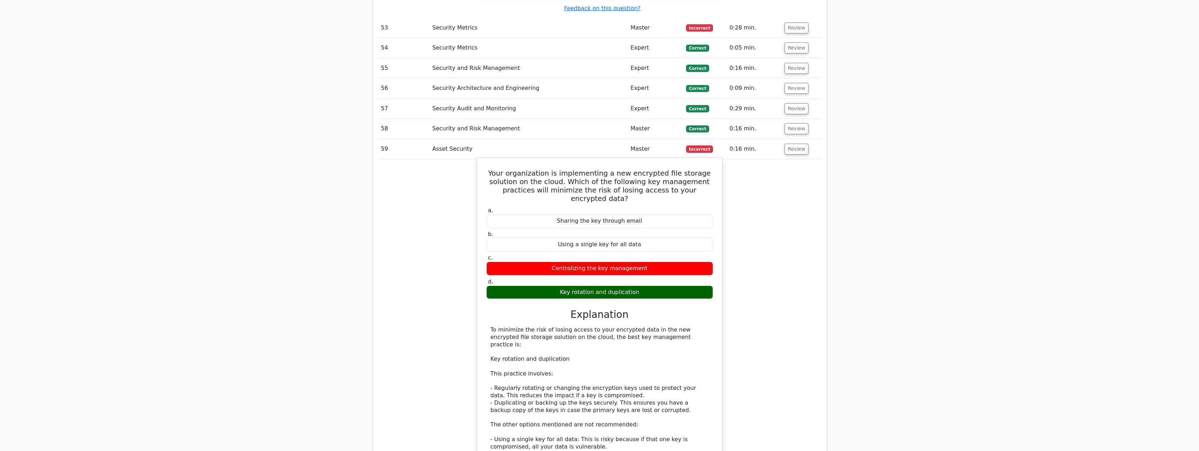
scroll to position [2100, 0]
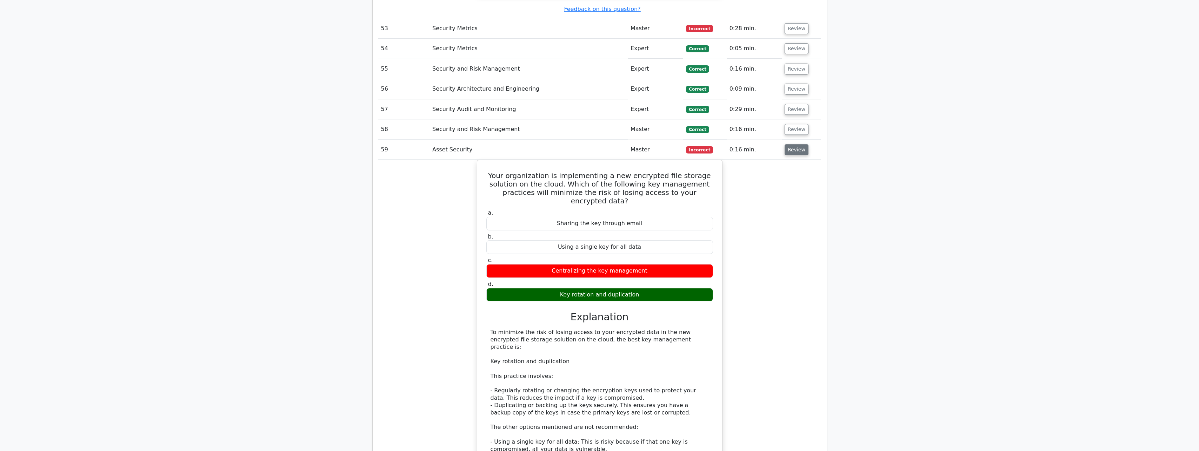
click at [798, 146] on button "Review" at bounding box center [797, 149] width 24 height 11
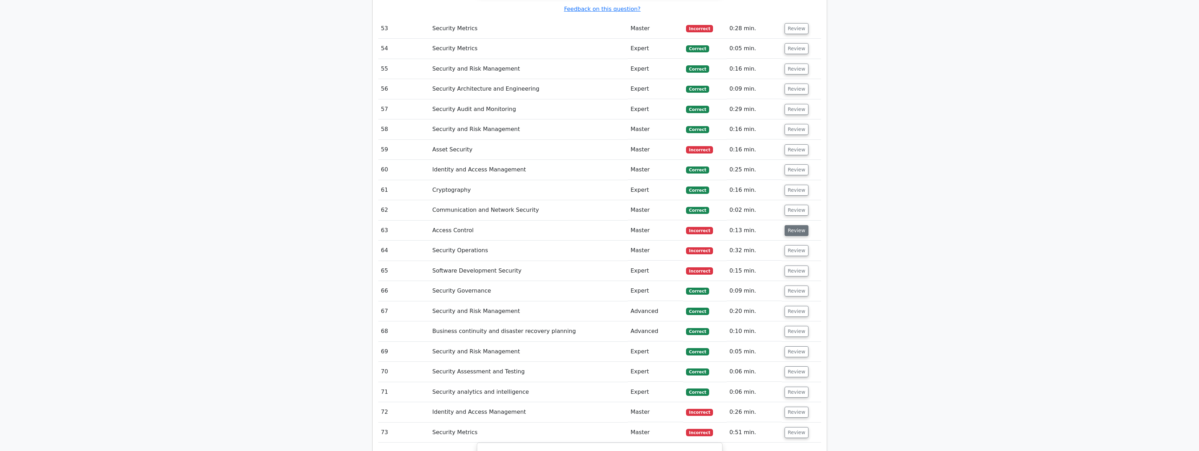
click at [793, 225] on button "Review" at bounding box center [797, 230] width 24 height 11
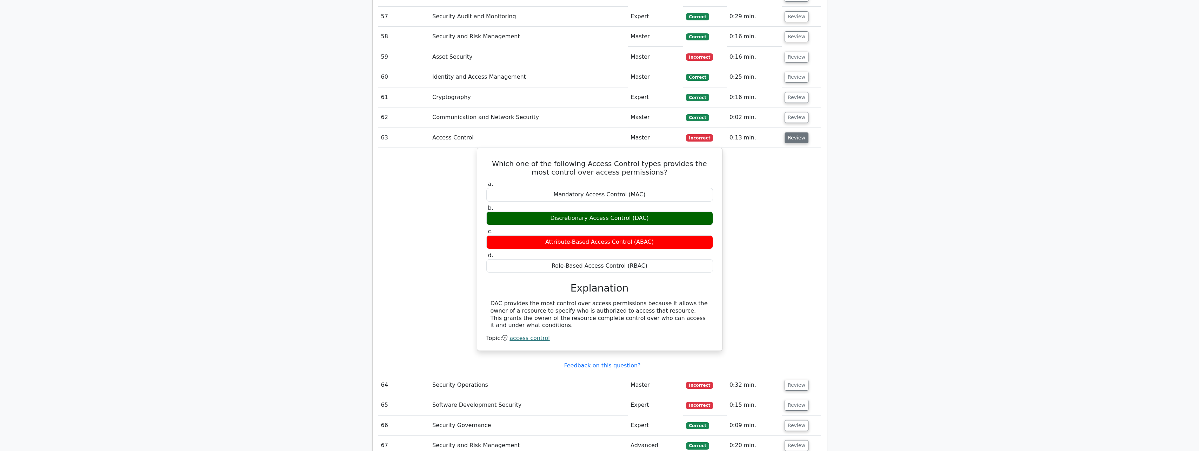
scroll to position [2205, 0]
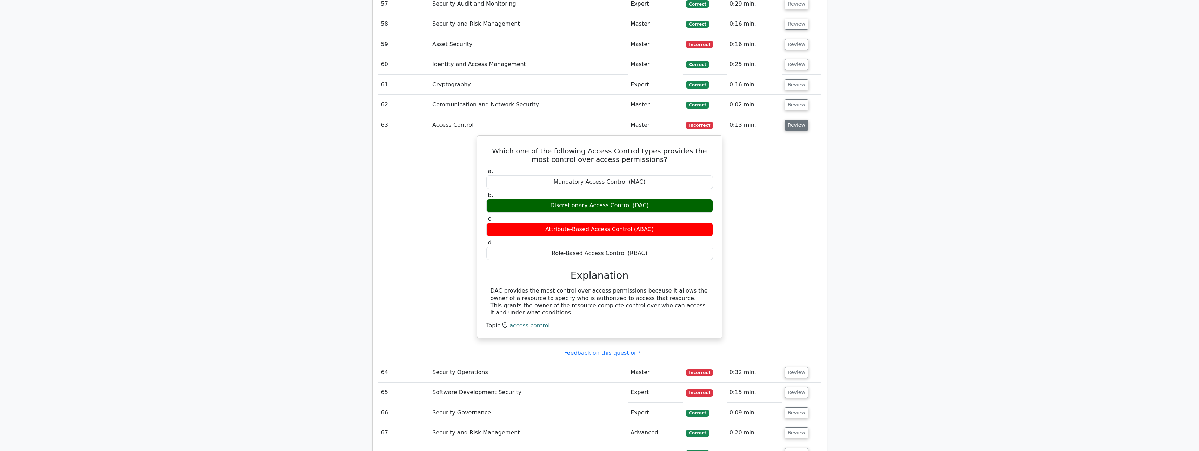
click at [786, 122] on button "Review" at bounding box center [797, 125] width 24 height 11
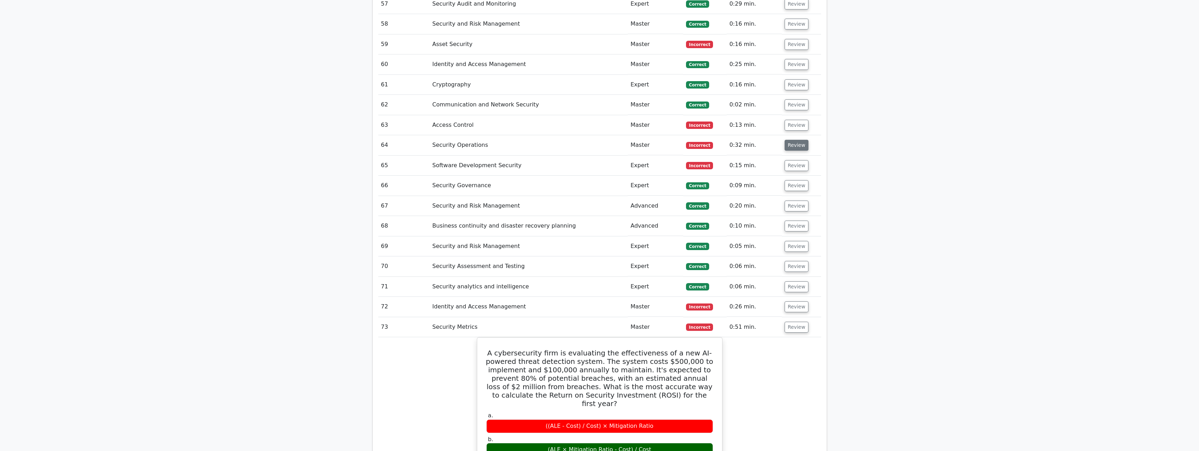
click at [790, 140] on button "Review" at bounding box center [797, 145] width 24 height 11
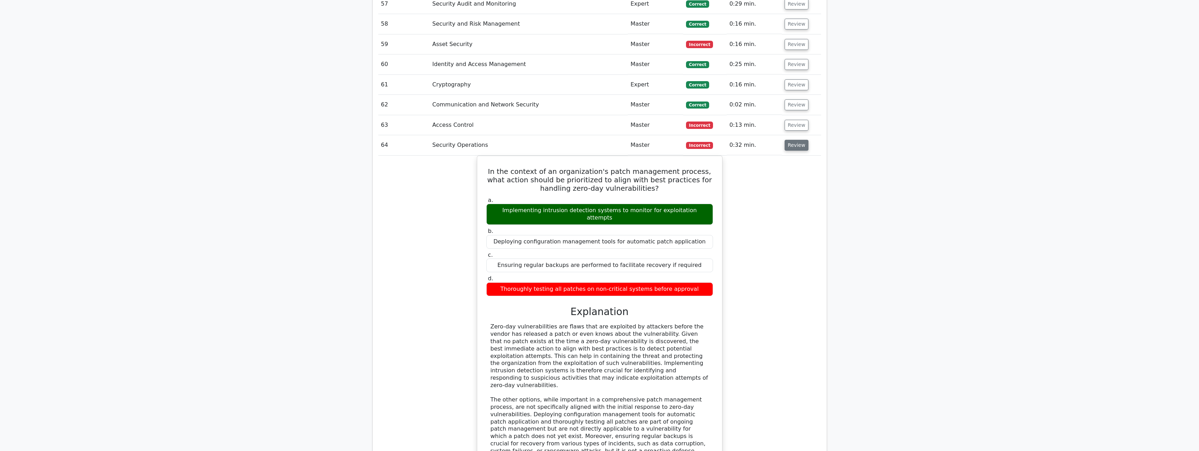
click at [790, 140] on button "Review" at bounding box center [797, 145] width 24 height 11
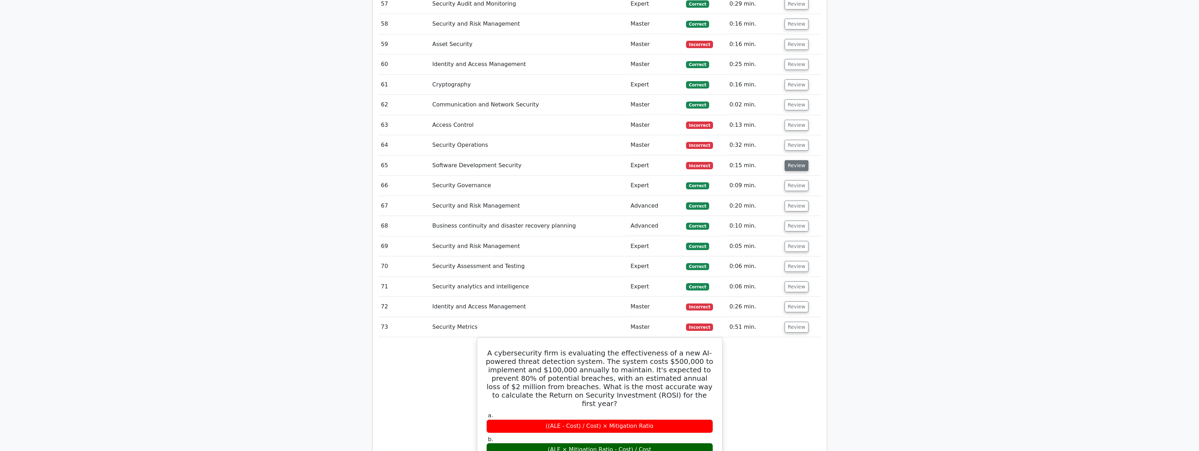
click at [792, 160] on button "Review" at bounding box center [797, 165] width 24 height 11
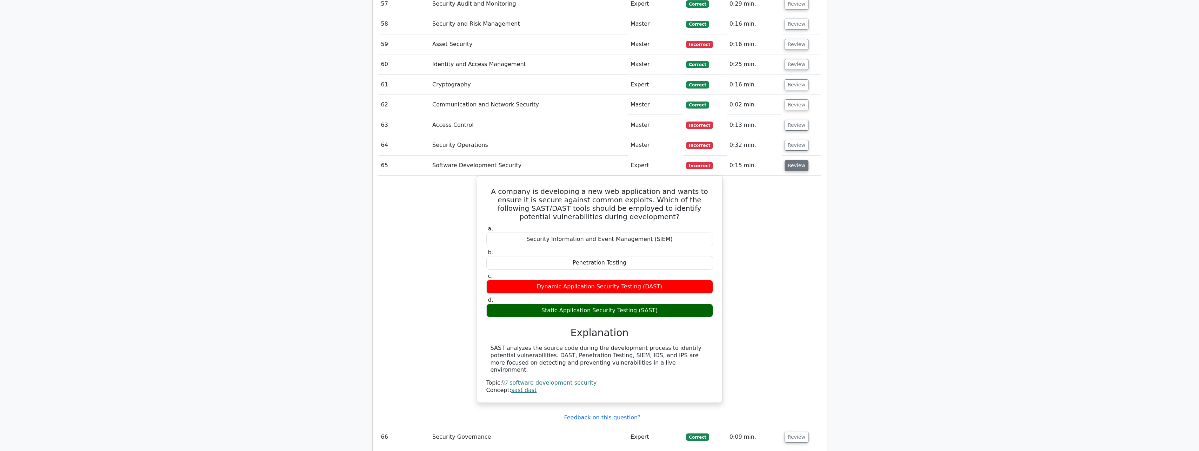
click at [792, 160] on button "Review" at bounding box center [797, 165] width 24 height 11
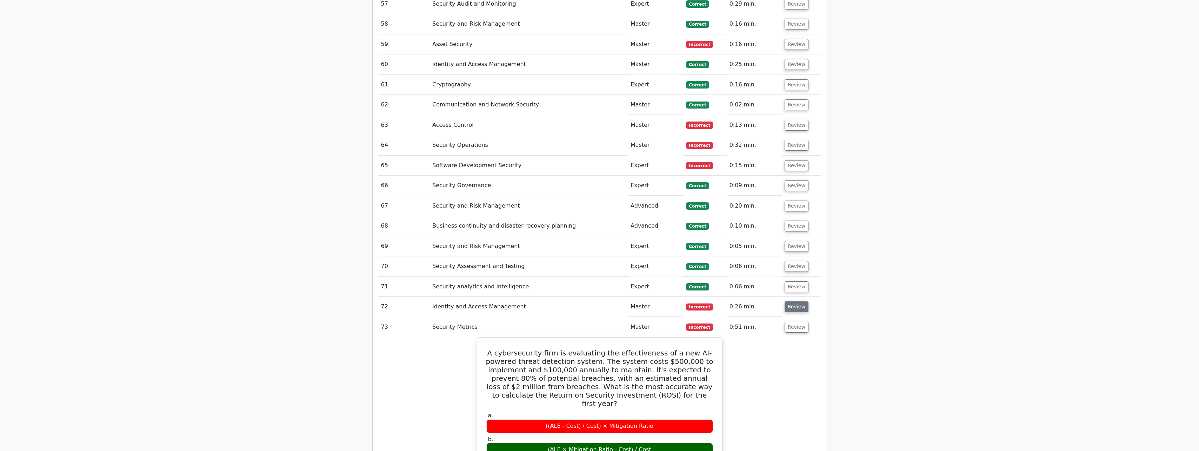
click at [791, 301] on button "Review" at bounding box center [797, 306] width 24 height 11
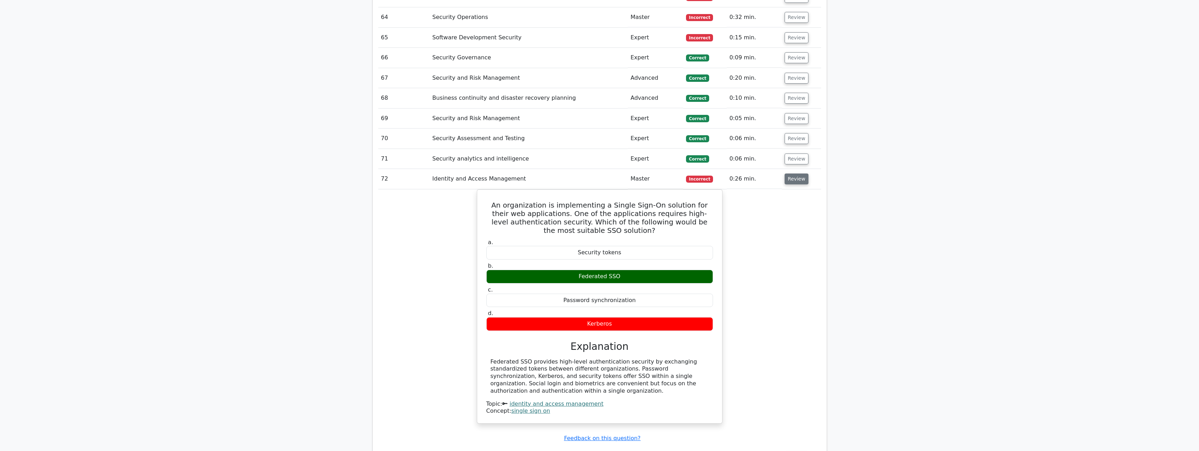
scroll to position [2345, 0]
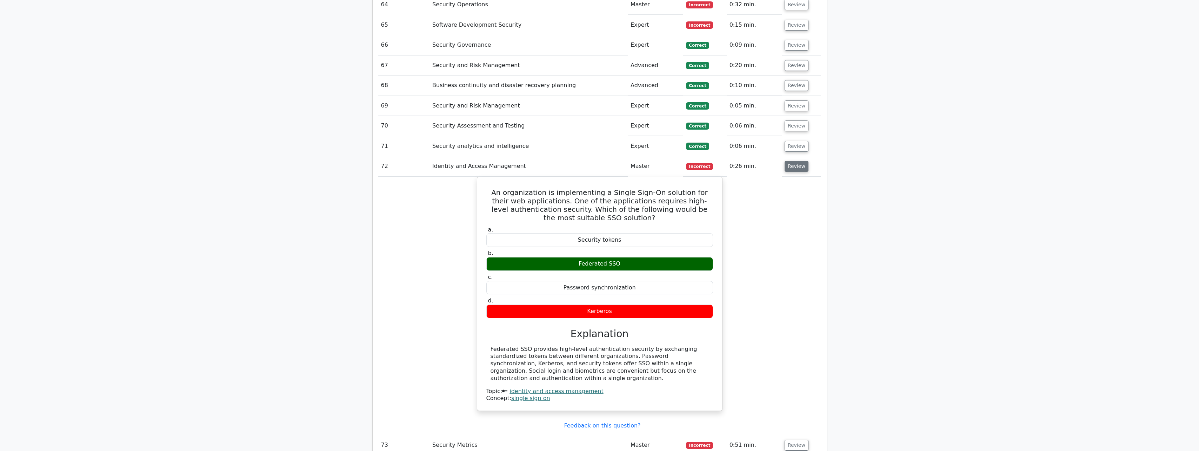
click at [799, 161] on button "Review" at bounding box center [797, 166] width 24 height 11
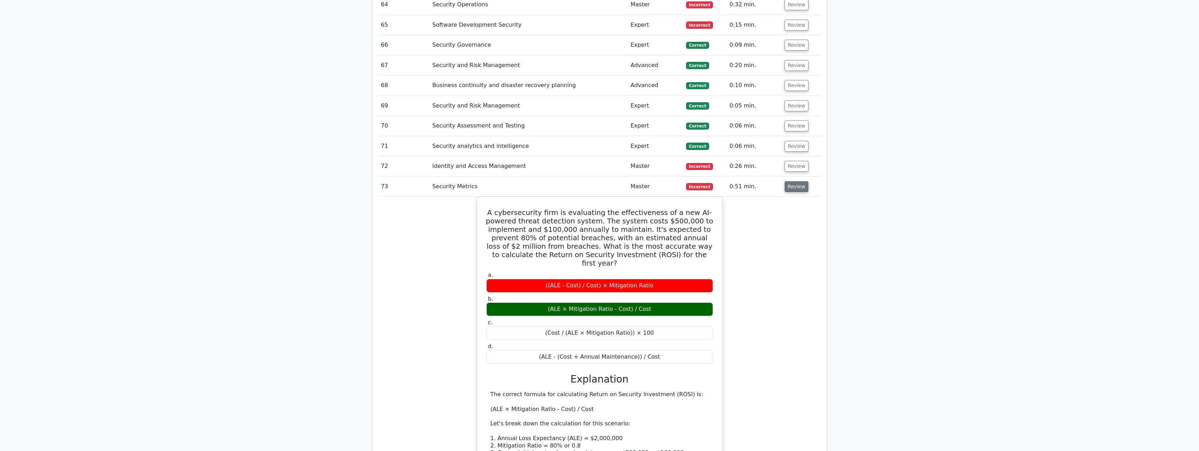
click at [798, 181] on button "Review" at bounding box center [797, 186] width 24 height 11
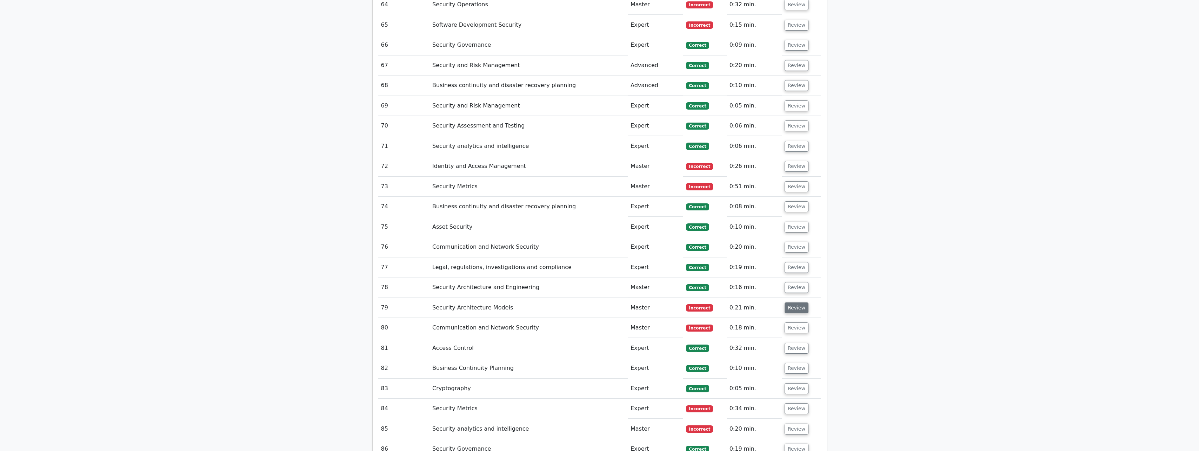
click at [787, 302] on button "Review" at bounding box center [797, 307] width 24 height 11
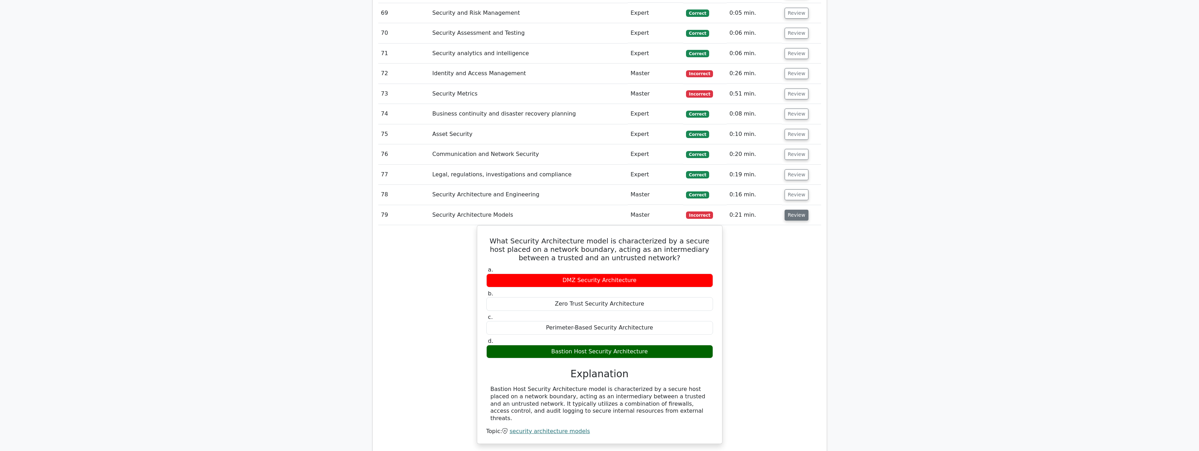
scroll to position [2451, 0]
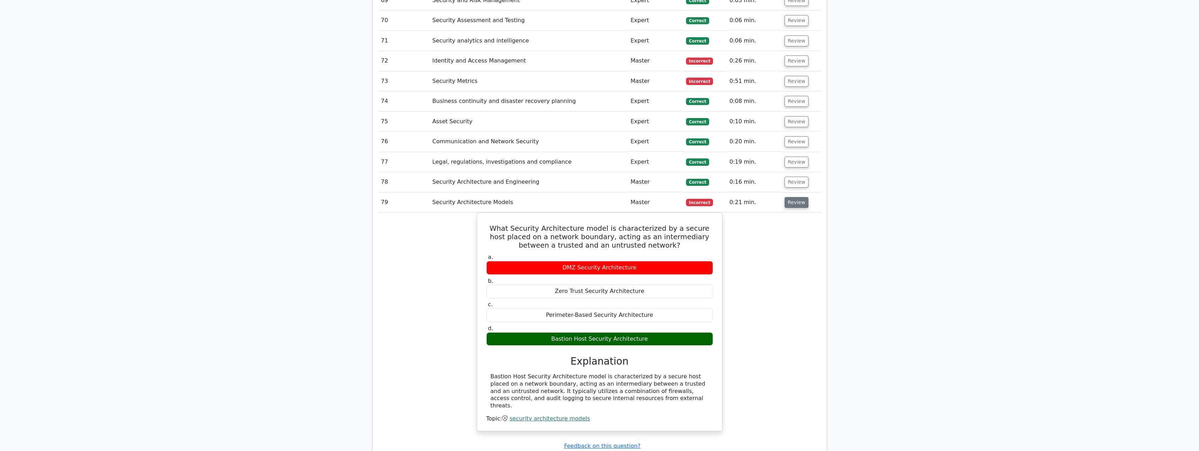
click at [797, 197] on button "Review" at bounding box center [797, 202] width 24 height 11
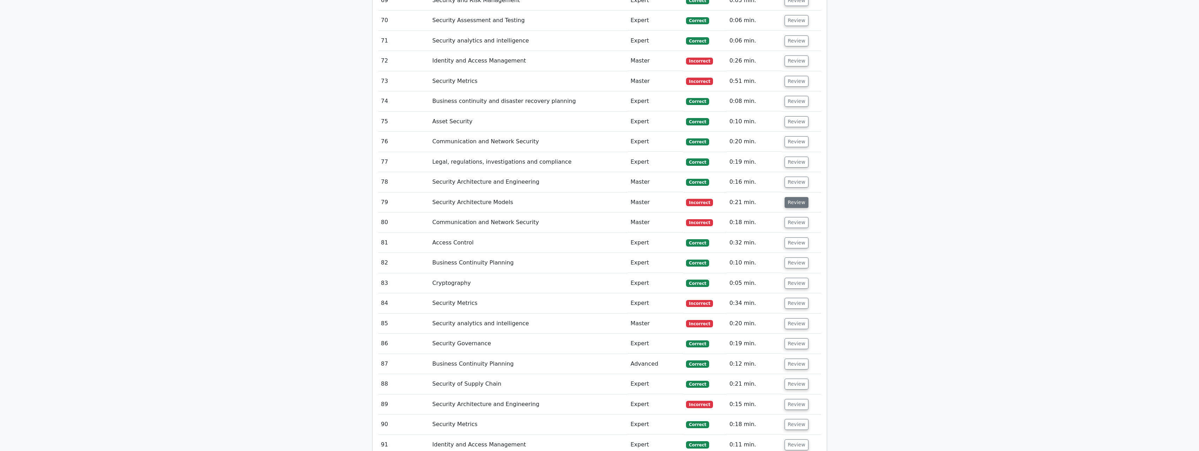
click at [793, 197] on button "Review" at bounding box center [797, 202] width 24 height 11
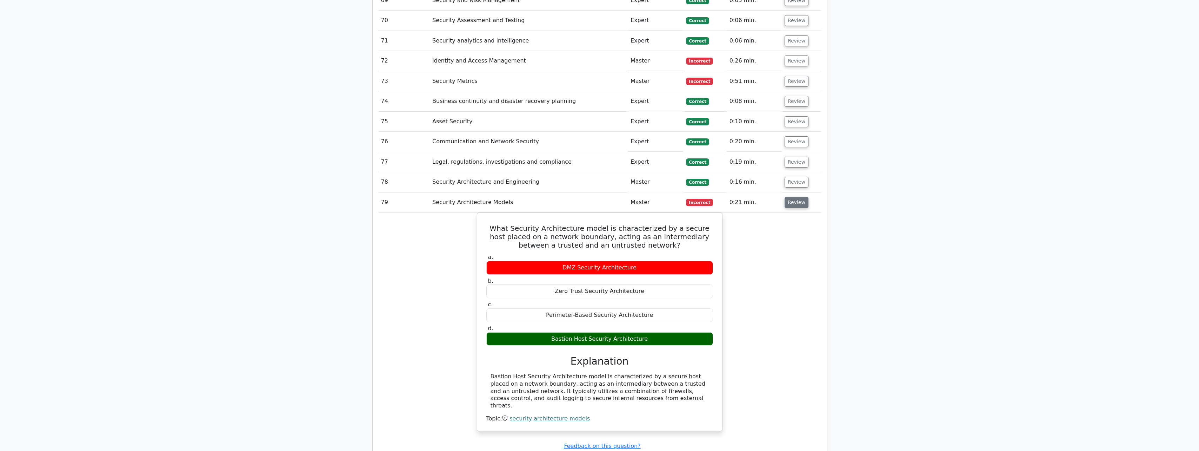
click at [793, 197] on button "Review" at bounding box center [797, 202] width 24 height 11
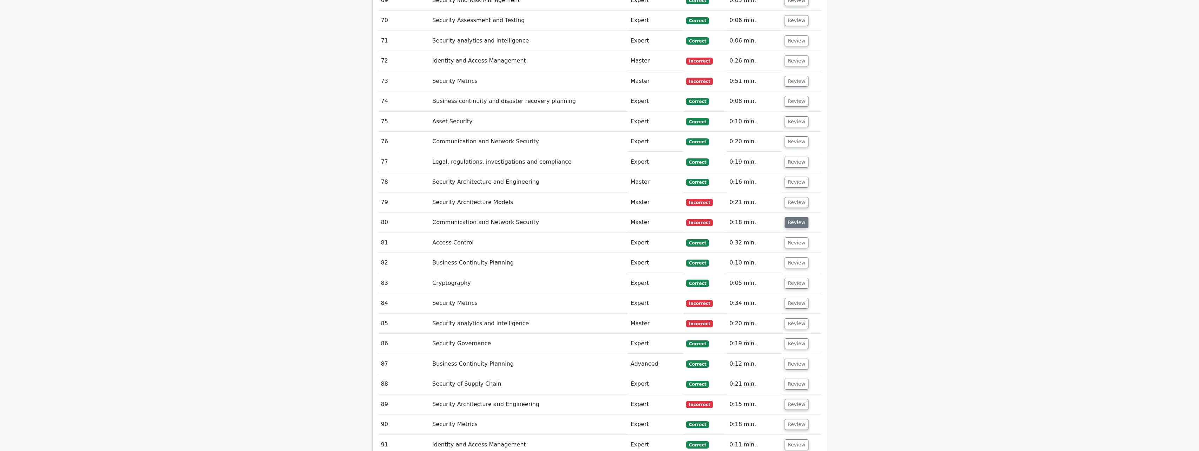
click at [792, 217] on button "Review" at bounding box center [797, 222] width 24 height 11
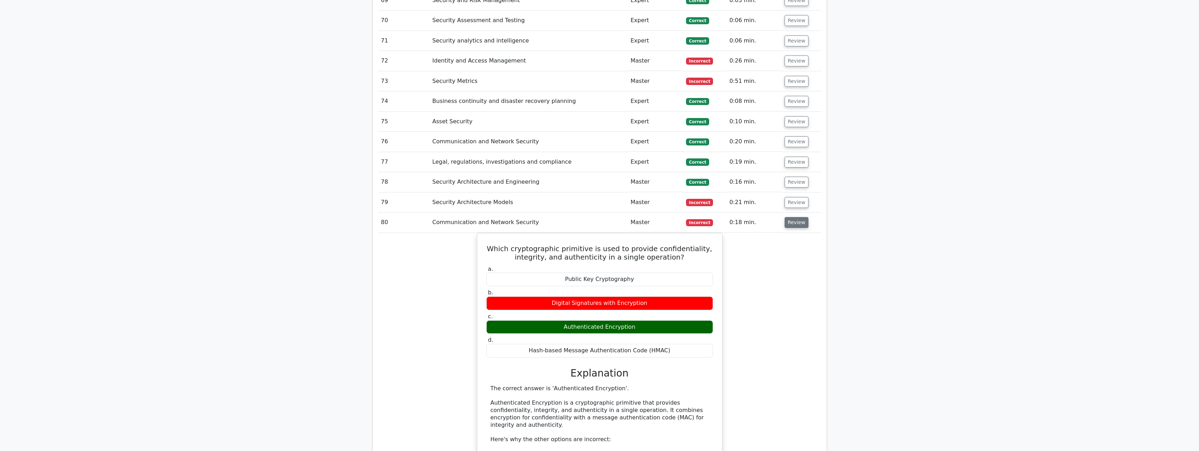
click at [792, 217] on button "Review" at bounding box center [797, 222] width 24 height 11
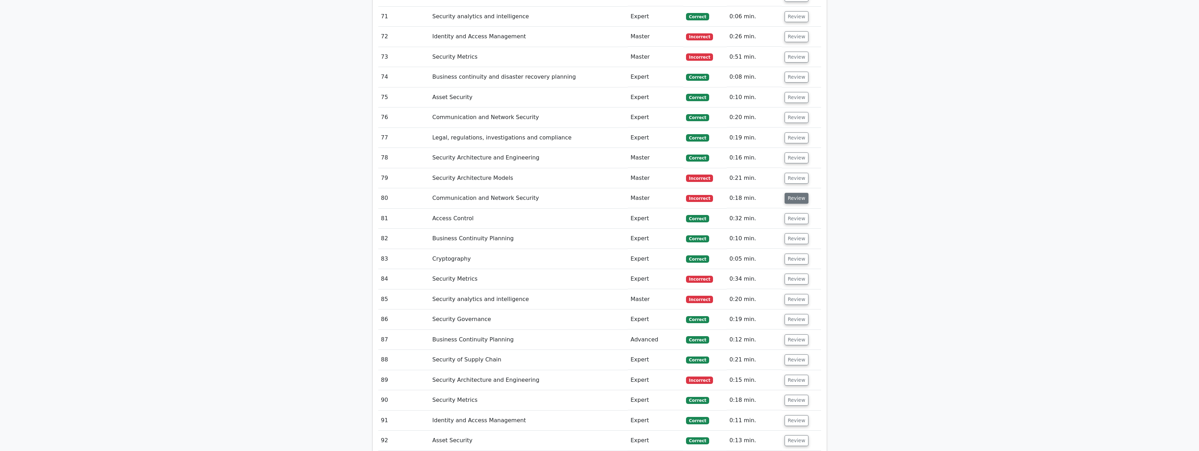
scroll to position [2486, 0]
